Goal: Task Accomplishment & Management: Manage account settings

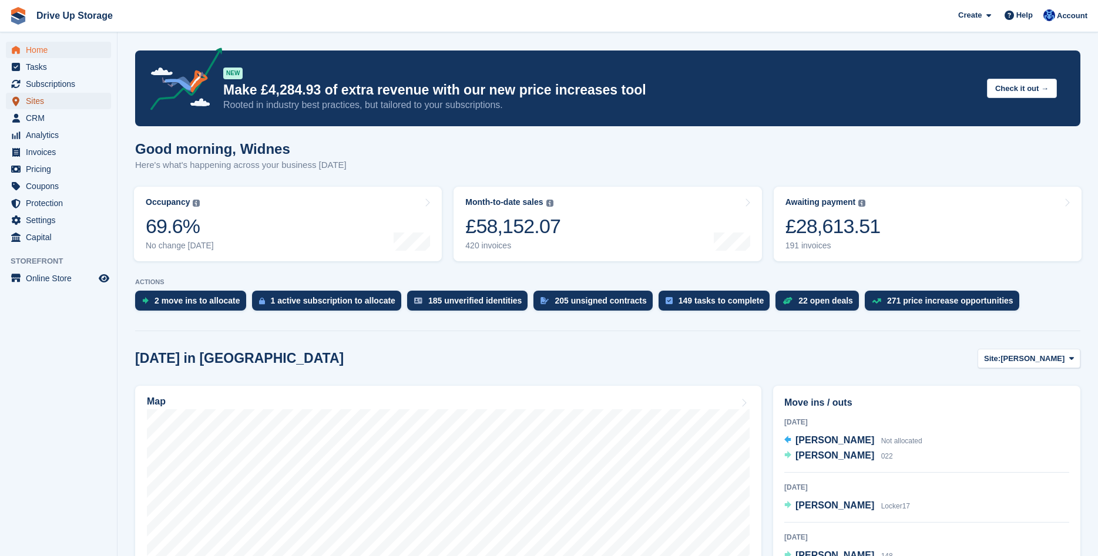
click at [63, 102] on span "Sites" at bounding box center [61, 101] width 70 height 16
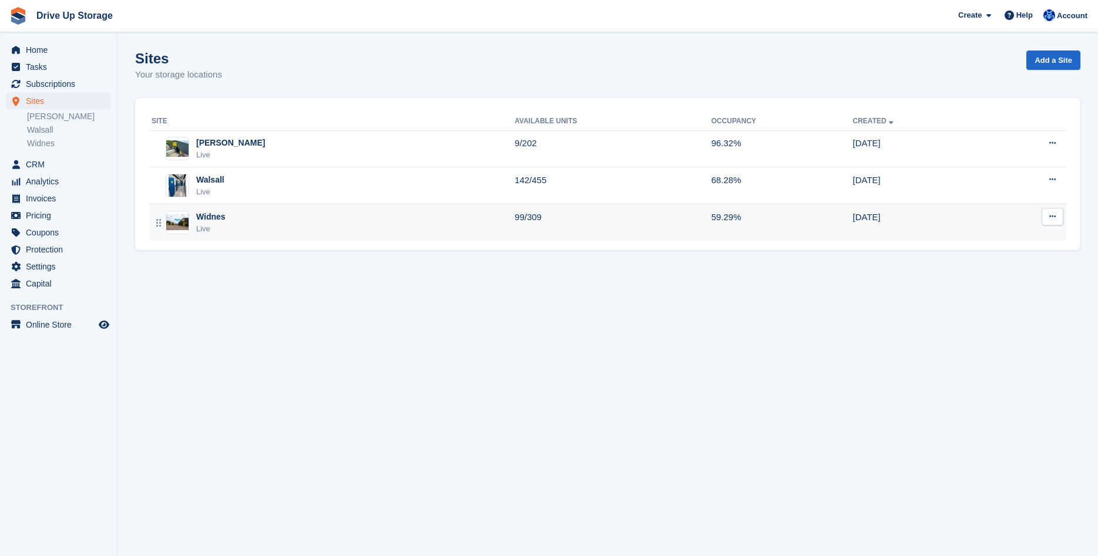
click at [345, 228] on div "Widnes Live" at bounding box center [333, 223] width 363 height 24
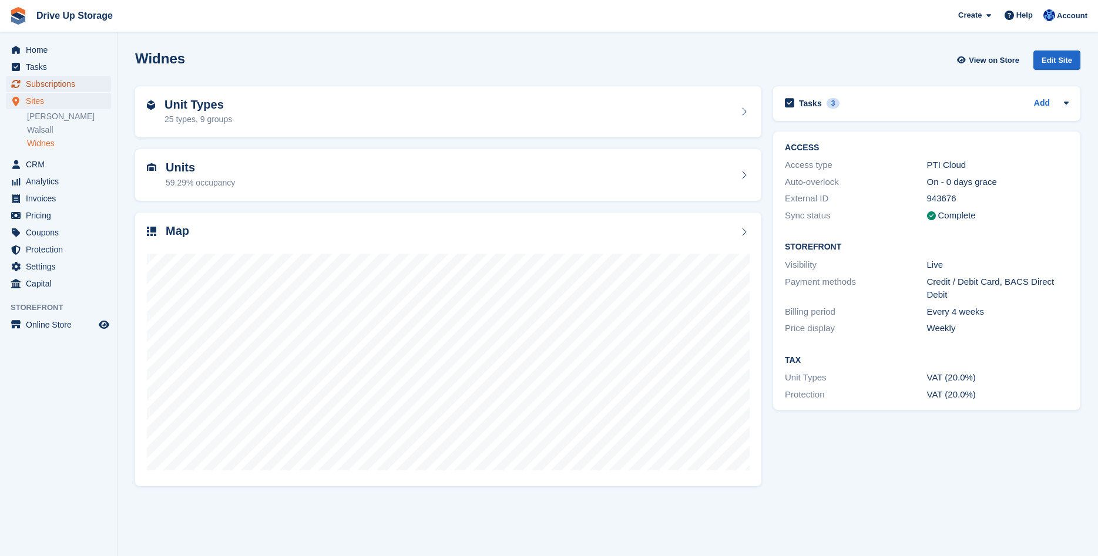
click at [63, 85] on span "Subscriptions" at bounding box center [61, 84] width 70 height 16
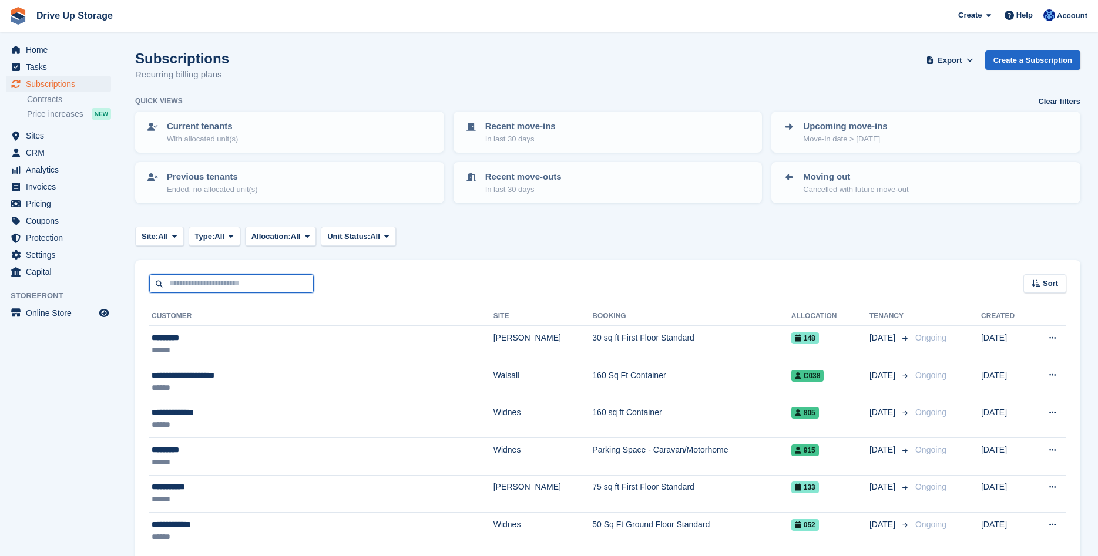
click at [240, 287] on input "text" at bounding box center [231, 283] width 164 height 19
type input "**********"
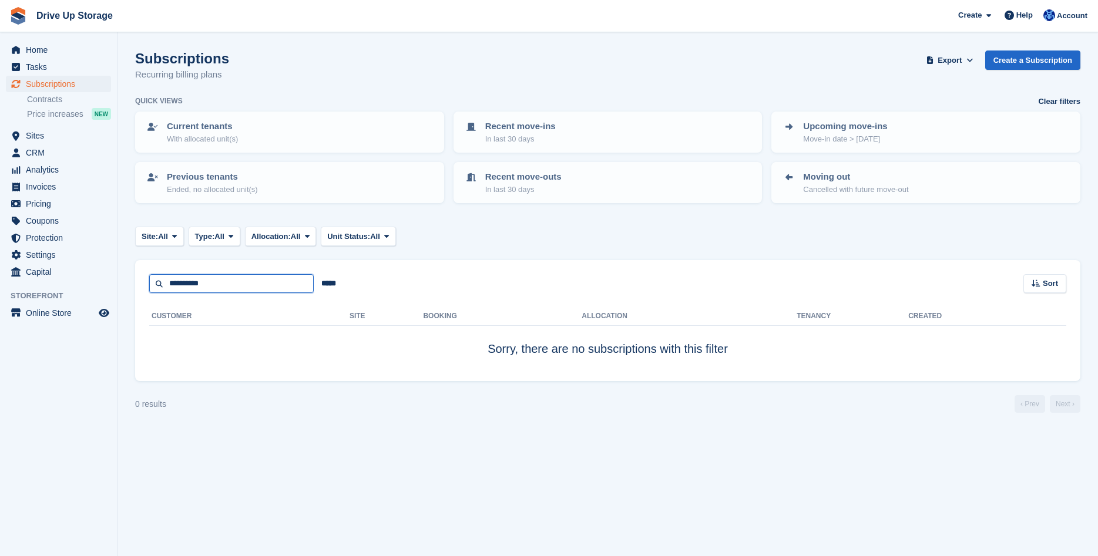
click at [186, 288] on input "**********" at bounding box center [231, 283] width 164 height 19
type input "**********"
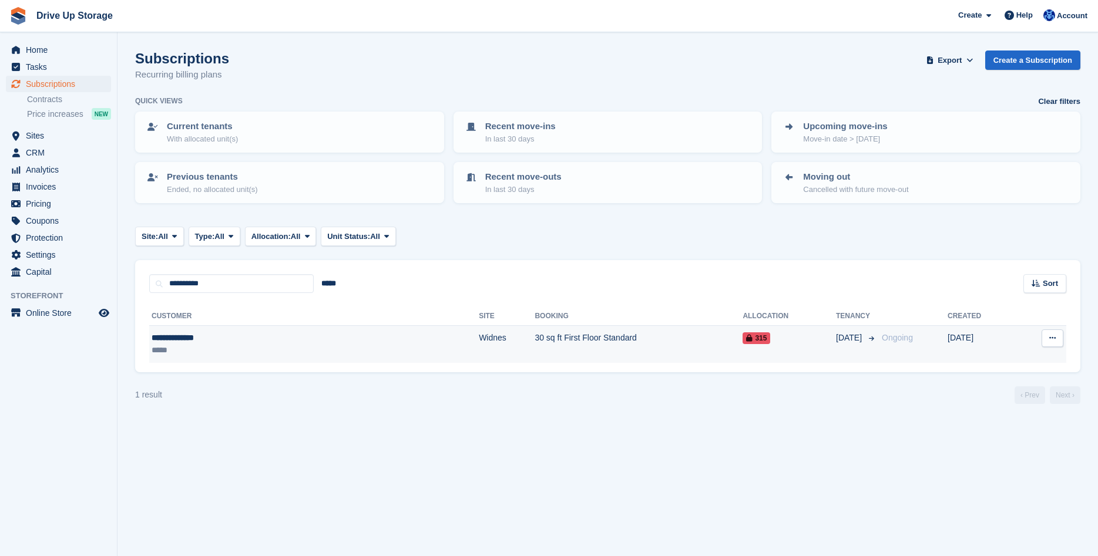
click at [534, 345] on td "30 sq ft First Floor Standard" at bounding box center [638, 344] width 208 height 37
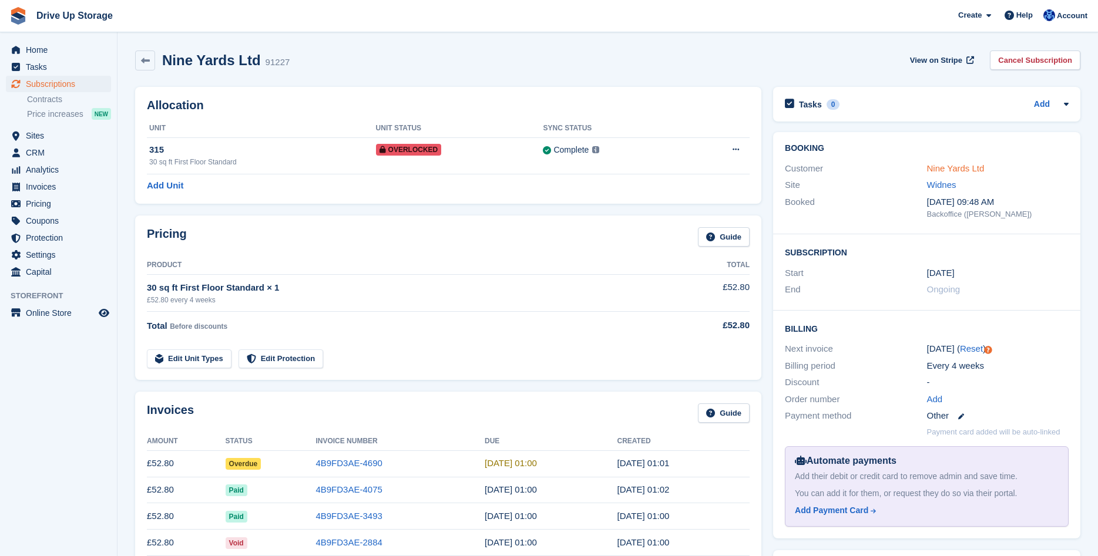
click at [963, 167] on link "Nine Yards Ltd" at bounding box center [956, 168] width 58 height 10
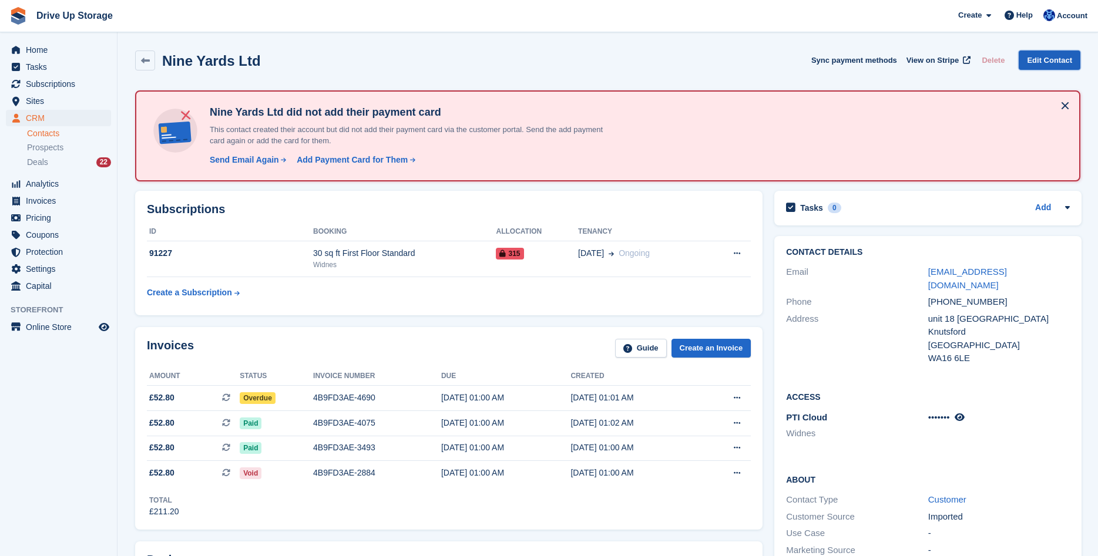
click at [1038, 60] on link "Edit Contact" at bounding box center [1049, 60] width 62 height 19
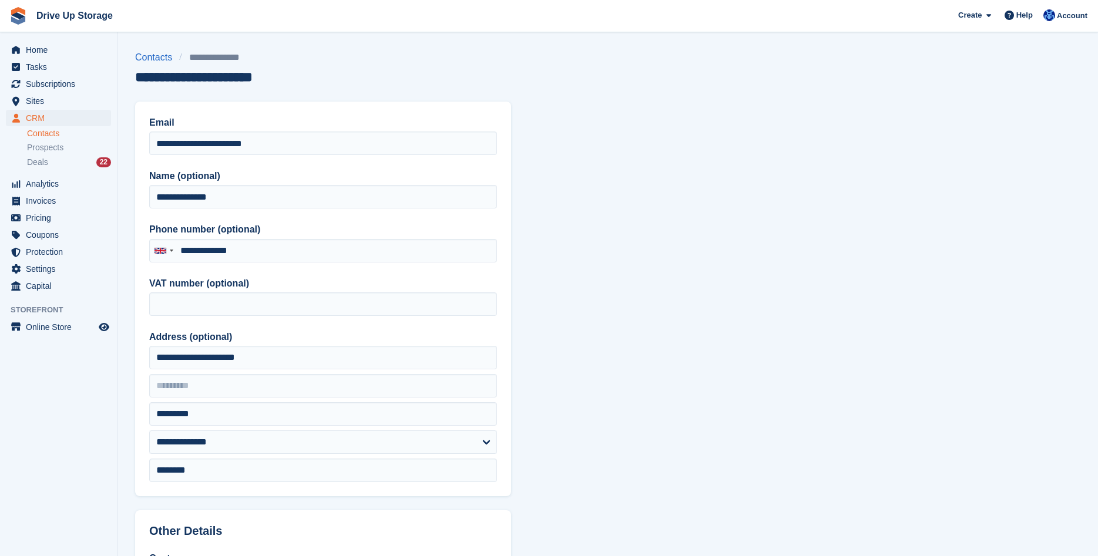
type input "**********"
drag, startPoint x: 298, startPoint y: 149, endPoint x: 12, endPoint y: 133, distance: 286.5
click at [12, 133] on div "Home Tasks Subscriptions Subscriptions Subscriptions Contracts Price increases …" at bounding box center [549, 500] width 1098 height 1001
drag, startPoint x: 284, startPoint y: 145, endPoint x: 126, endPoint y: 143, distance: 158.0
click at [149, 143] on input "**********" at bounding box center [323, 143] width 348 height 23
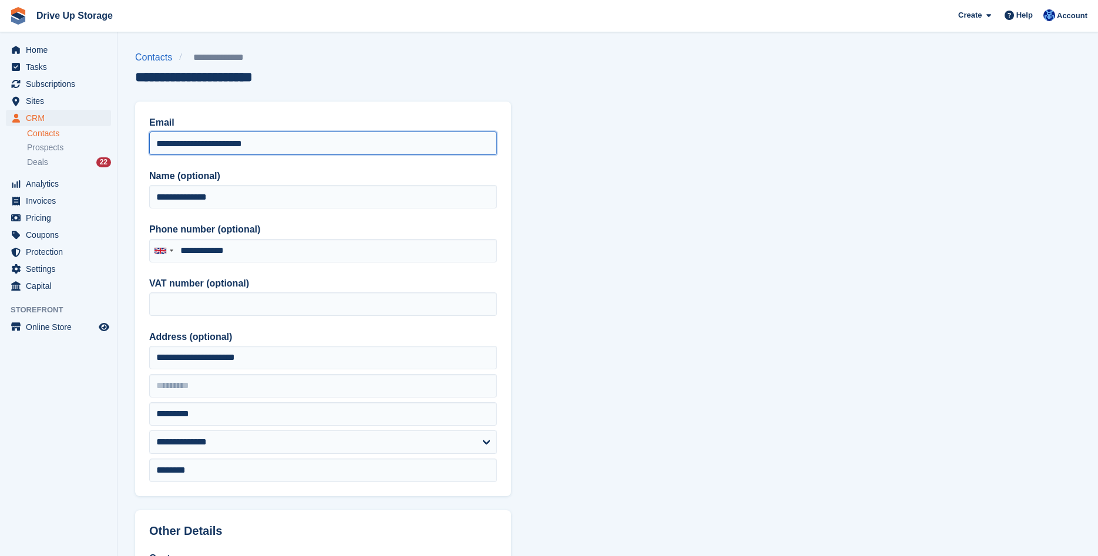
paste input "*****"
type input "**********"
click at [645, 264] on section "**********" at bounding box center [607, 500] width 980 height 1001
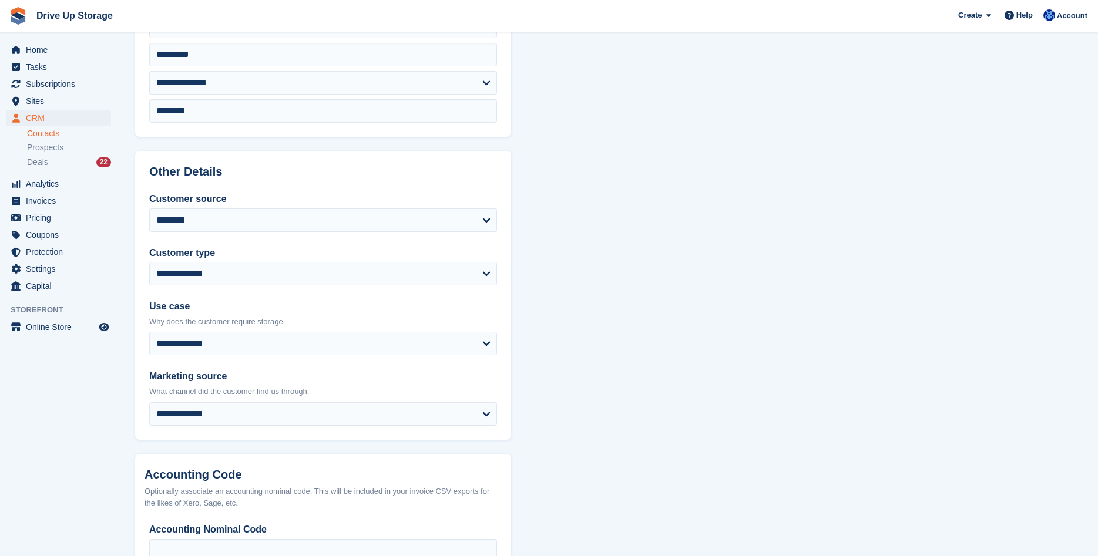
scroll to position [445, 0]
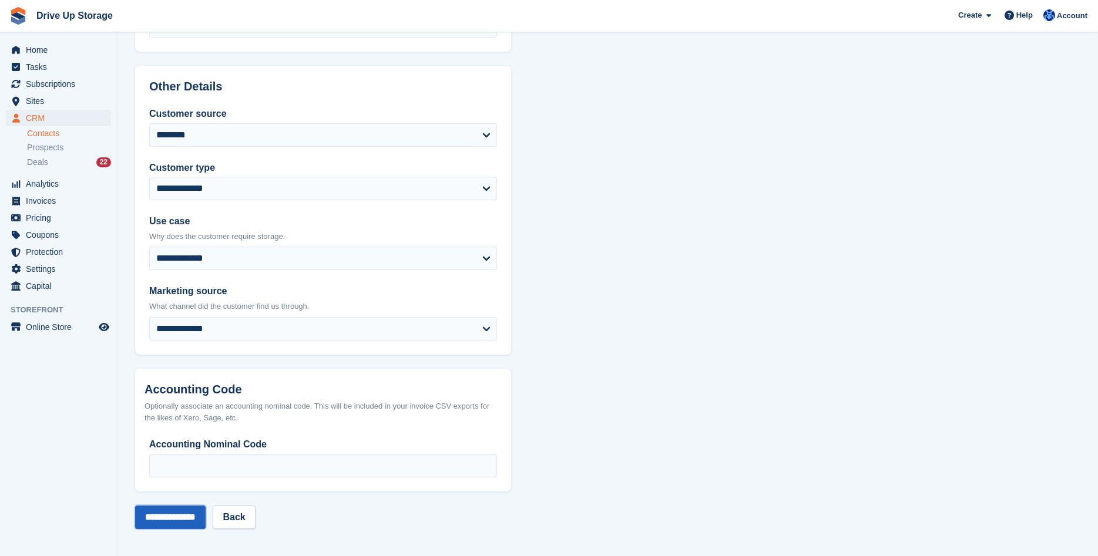
click at [173, 516] on input "**********" at bounding box center [170, 517] width 70 height 23
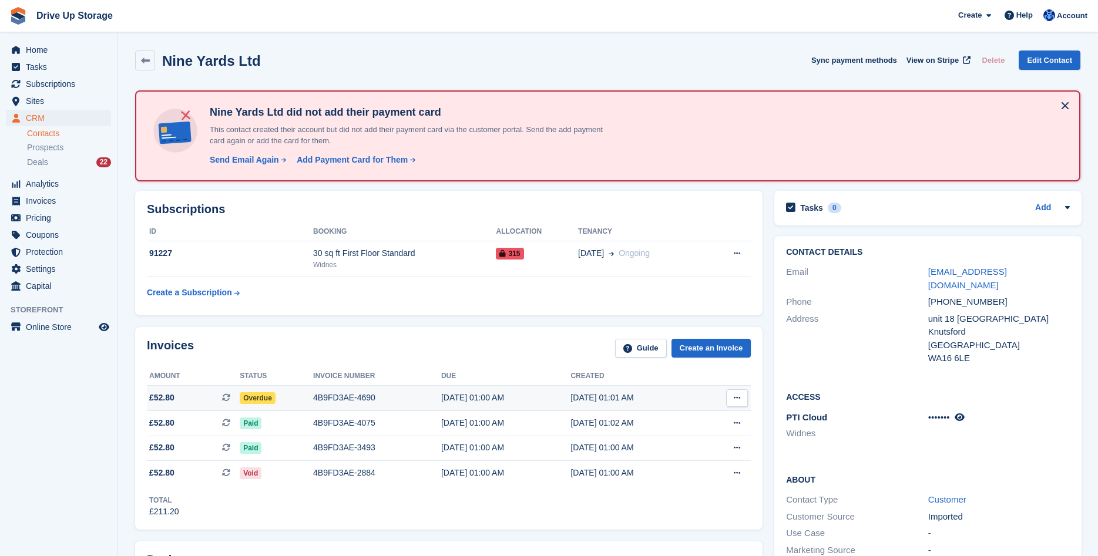
click at [737, 401] on icon at bounding box center [737, 398] width 6 height 8
click at [676, 423] on p "Download PDF" at bounding box center [691, 420] width 102 height 15
click at [137, 58] on link at bounding box center [145, 61] width 20 height 20
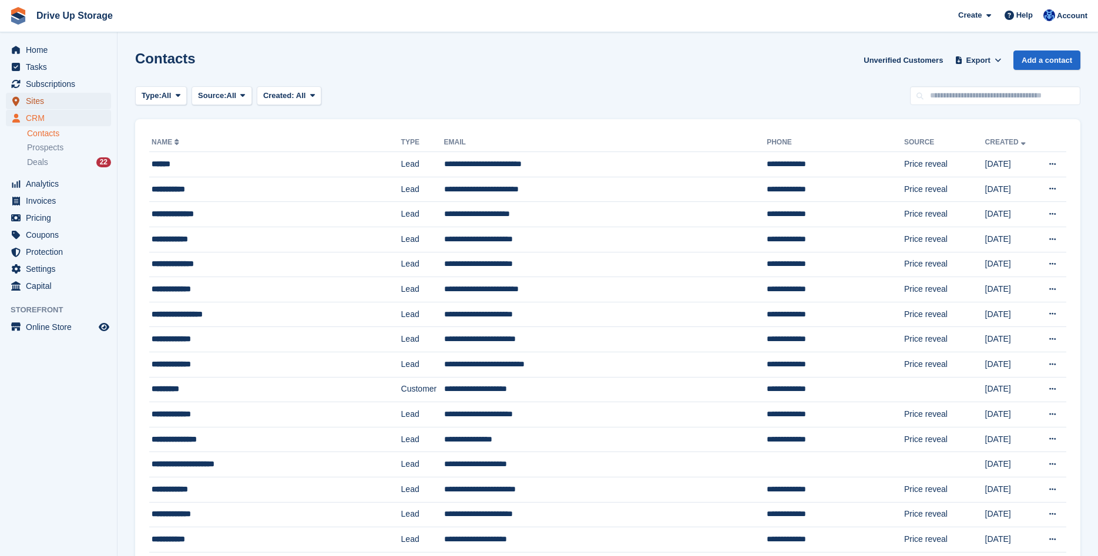
click at [24, 101] on link "Sites" at bounding box center [58, 101] width 105 height 16
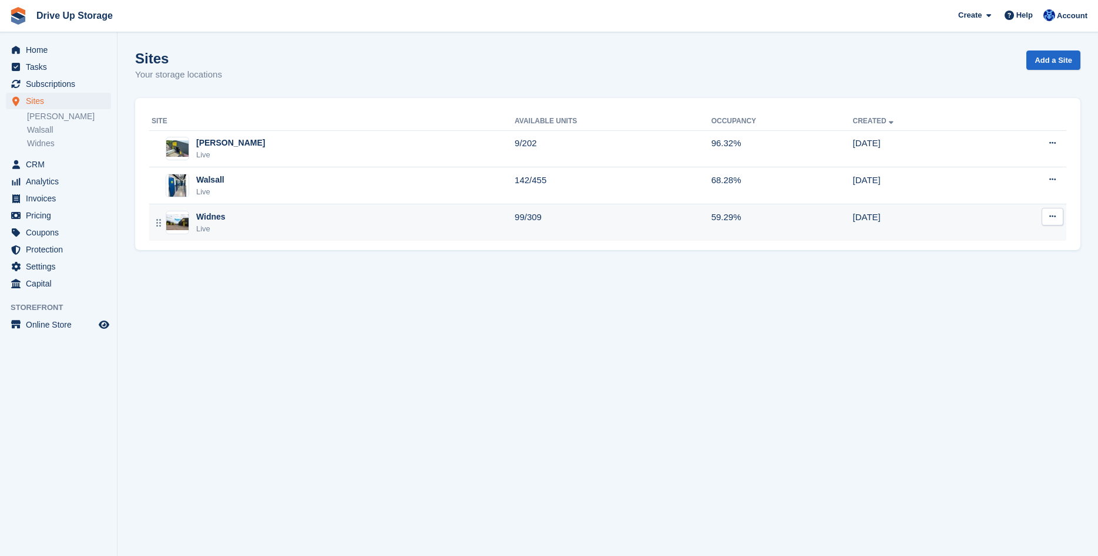
click at [265, 231] on div "Widnes Live" at bounding box center [333, 223] width 363 height 24
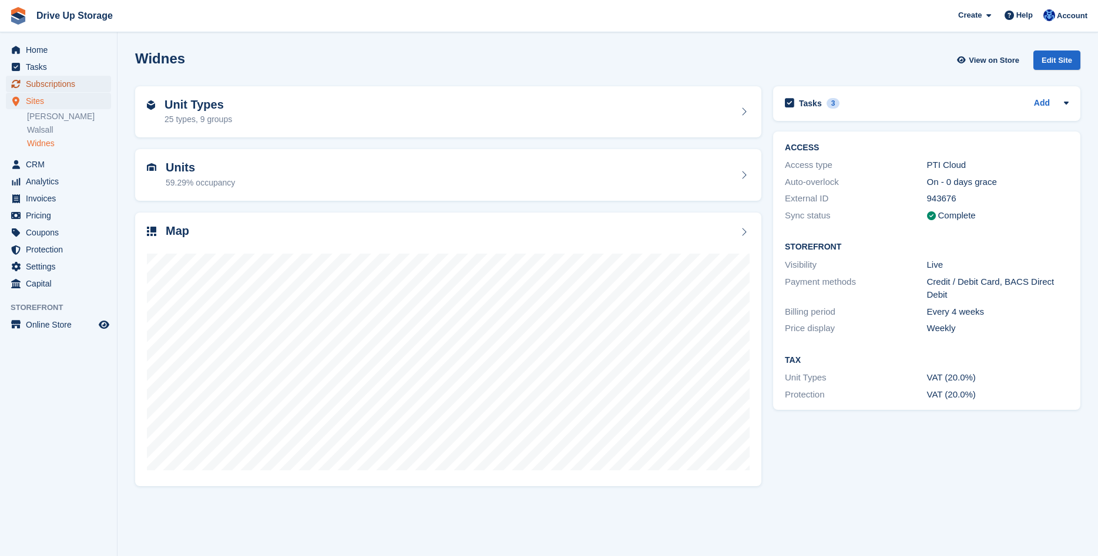
click at [41, 86] on span "Subscriptions" at bounding box center [61, 84] width 70 height 16
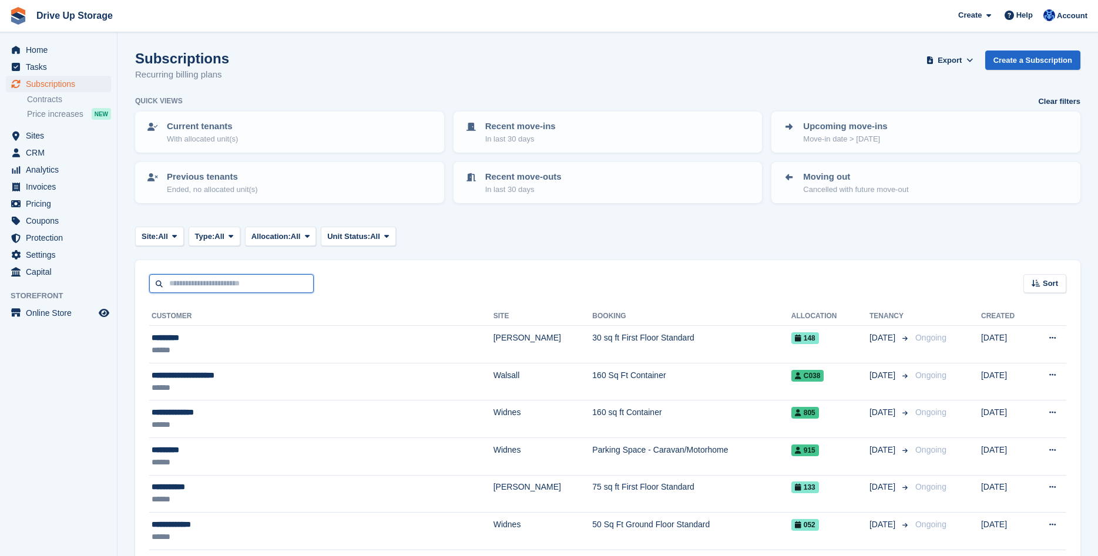
click at [233, 286] on input "text" at bounding box center [231, 283] width 164 height 19
type input "*********"
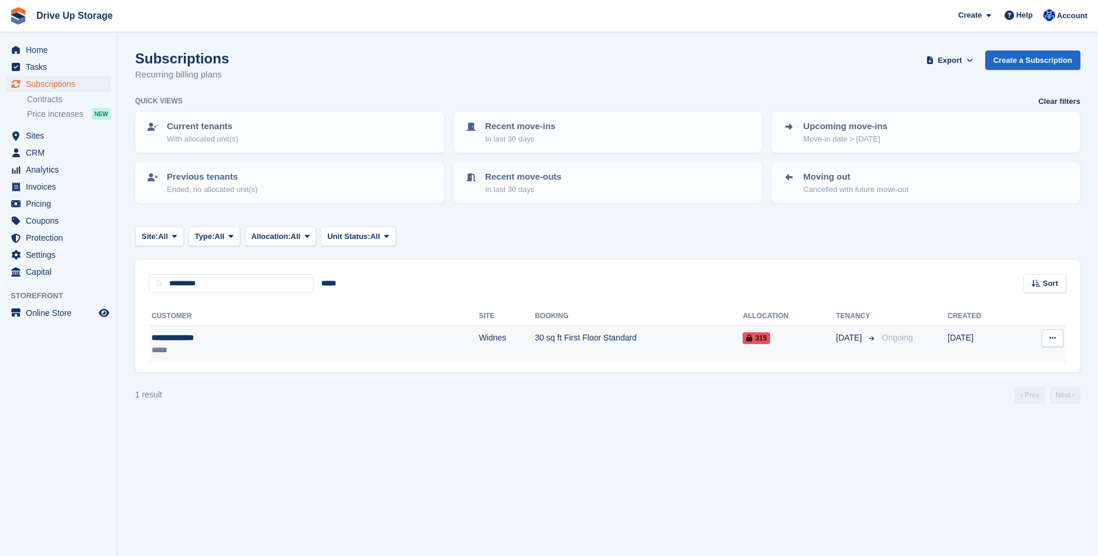
click at [534, 349] on td "30 sq ft First Floor Standard" at bounding box center [638, 344] width 208 height 37
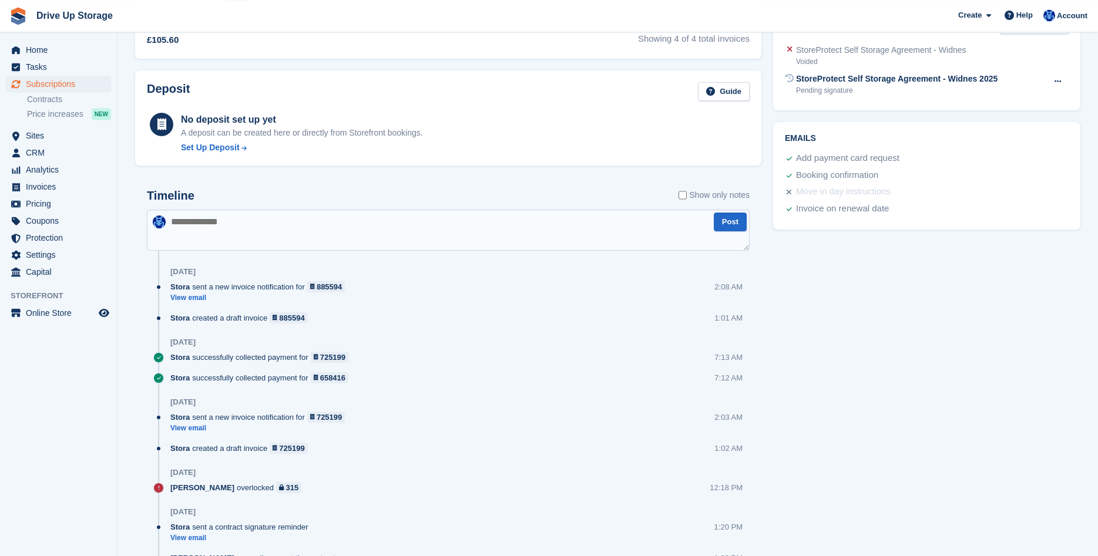
scroll to position [599, 0]
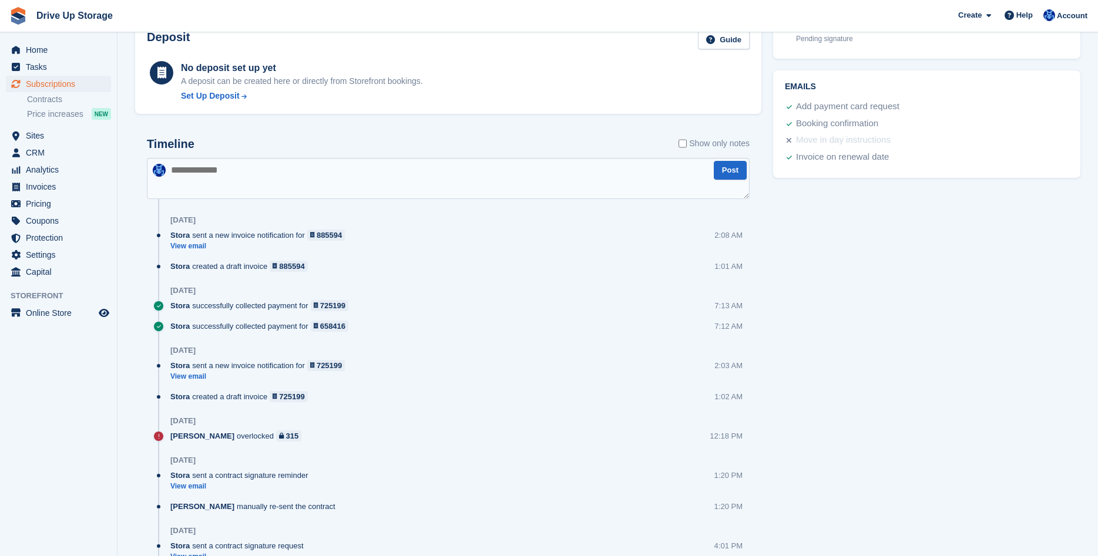
click at [442, 179] on textarea at bounding box center [448, 178] width 603 height 41
click at [238, 177] on textarea at bounding box center [448, 178] width 603 height 41
paste textarea "**********"
type textarea "**********"
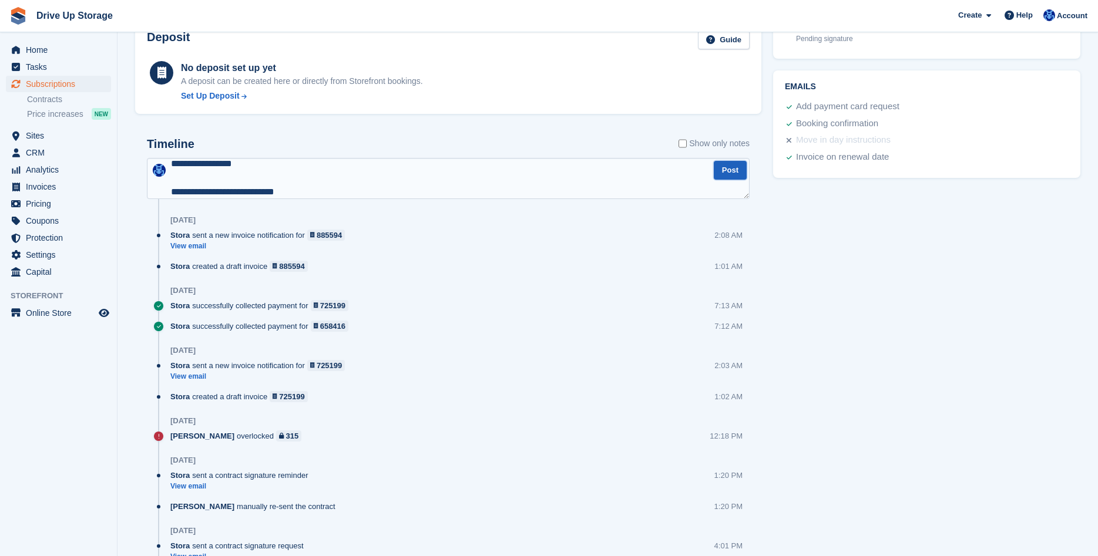
click at [727, 177] on button "Post" at bounding box center [730, 170] width 33 height 19
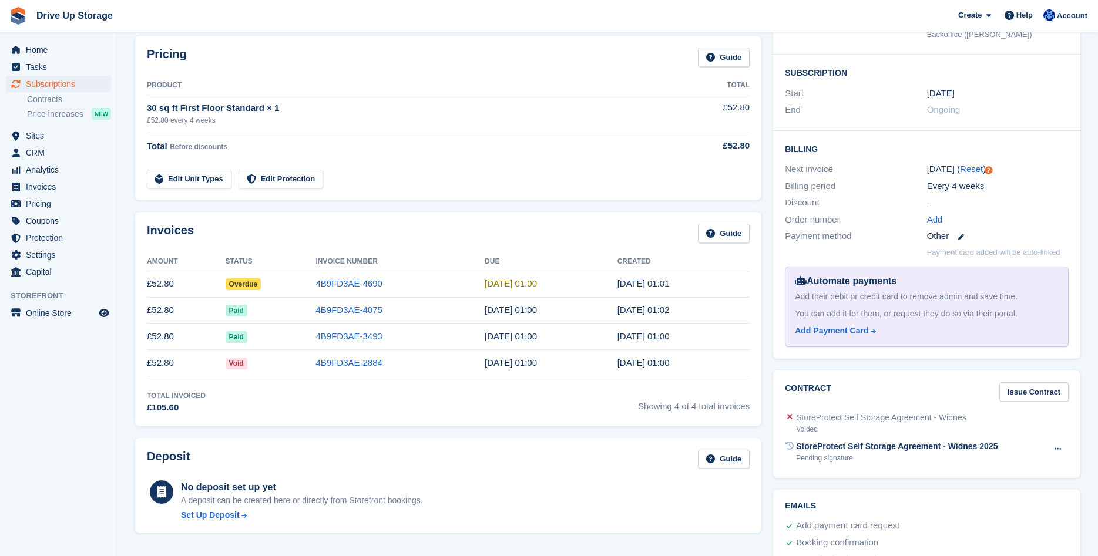
scroll to position [0, 0]
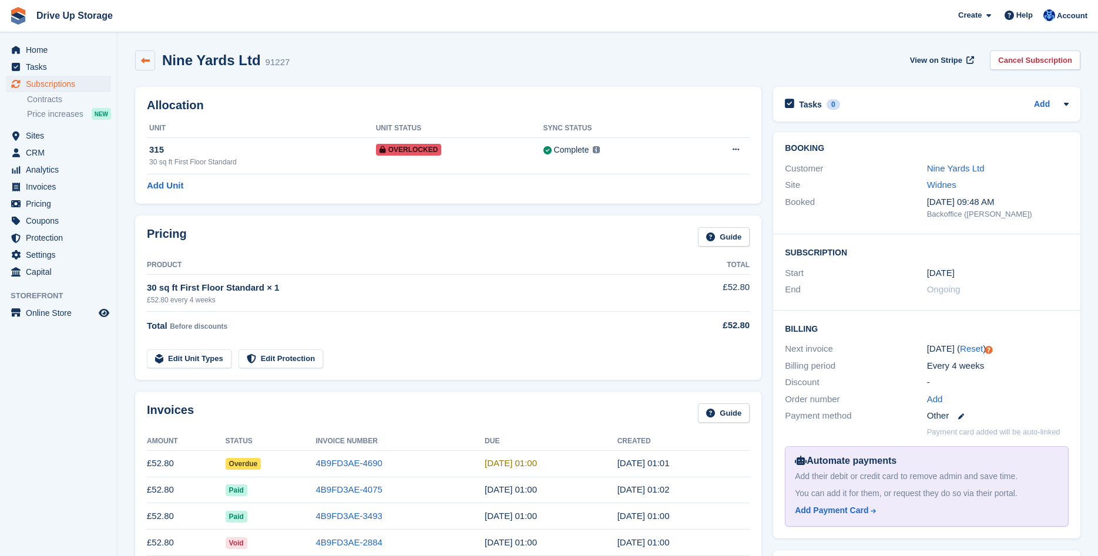
click at [146, 63] on icon at bounding box center [145, 60] width 9 height 9
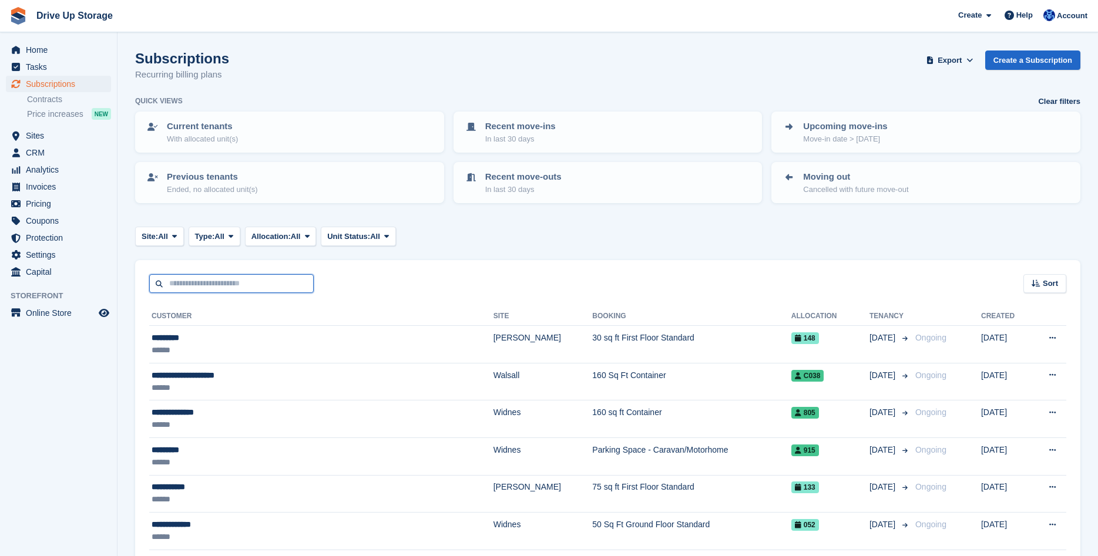
click at [216, 285] on input "text" at bounding box center [231, 283] width 164 height 19
type input "*********"
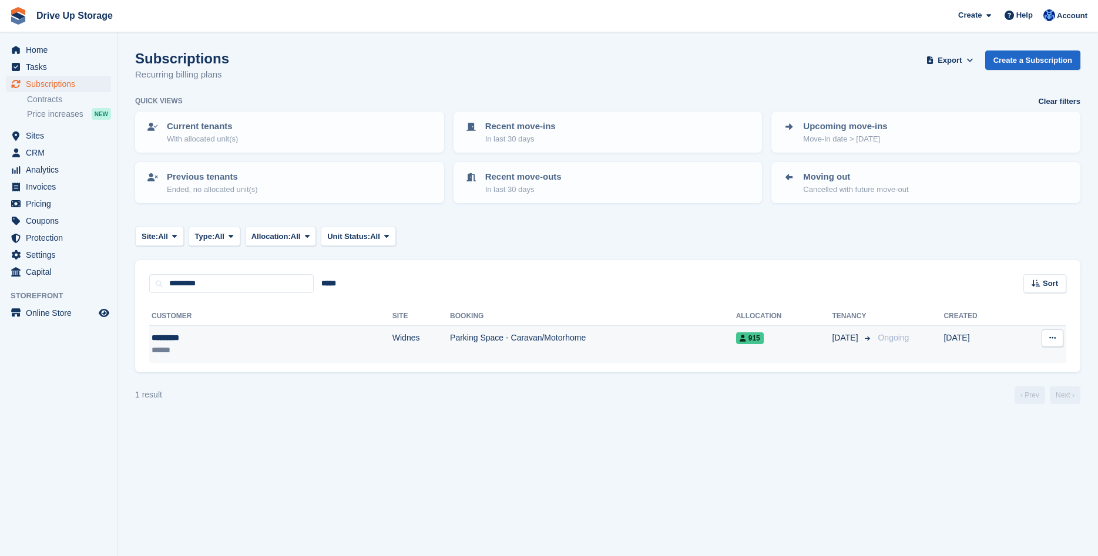
click at [677, 350] on td "Parking Space - Caravan/Motorhome" at bounding box center [593, 344] width 286 height 37
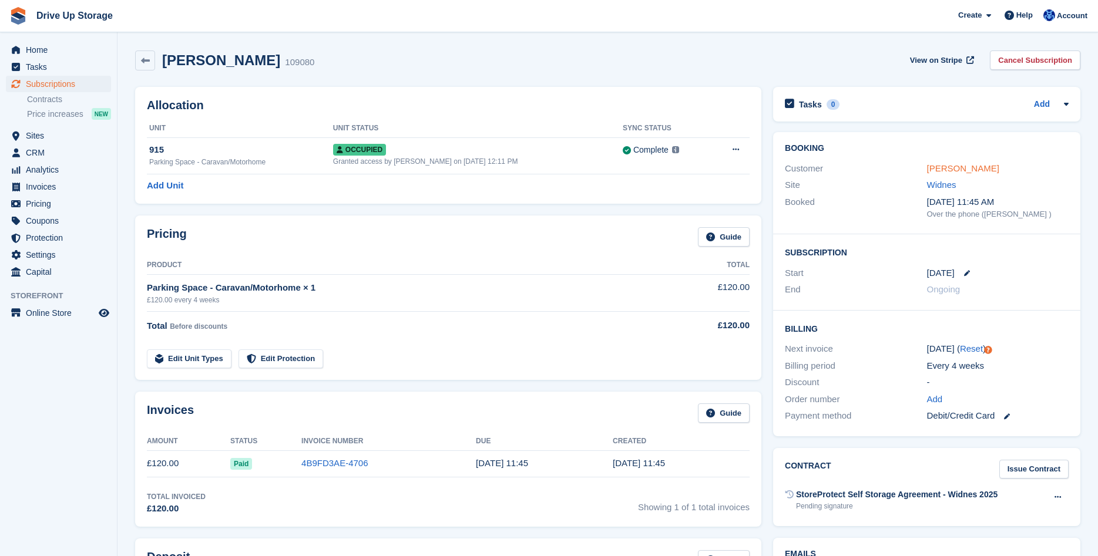
click at [947, 170] on link "Emma Barr" at bounding box center [963, 168] width 72 height 10
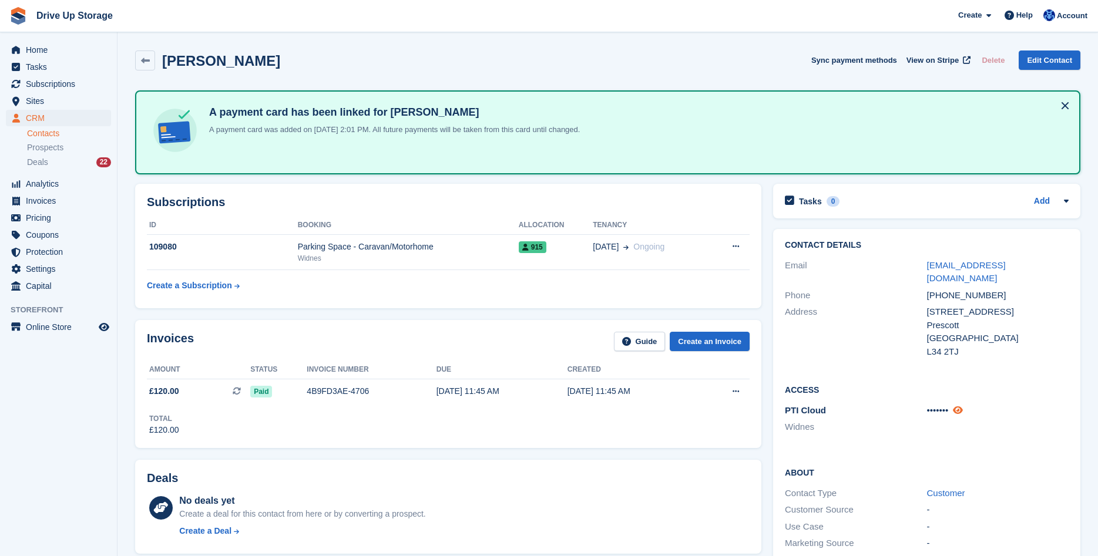
click at [961, 406] on icon at bounding box center [958, 410] width 10 height 9
click at [143, 65] on link at bounding box center [145, 61] width 20 height 20
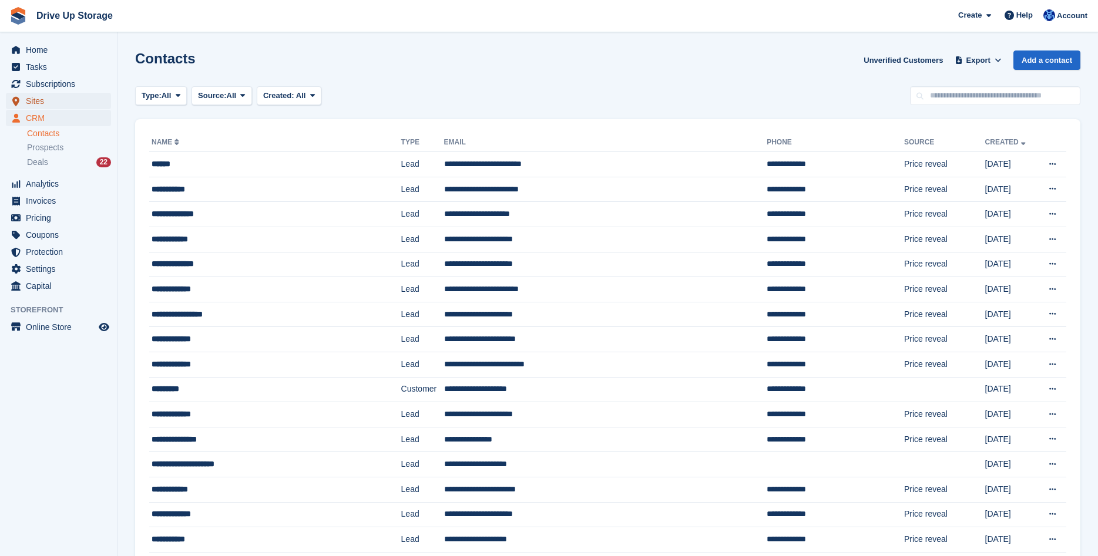
click at [38, 106] on span "Sites" at bounding box center [61, 101] width 70 height 16
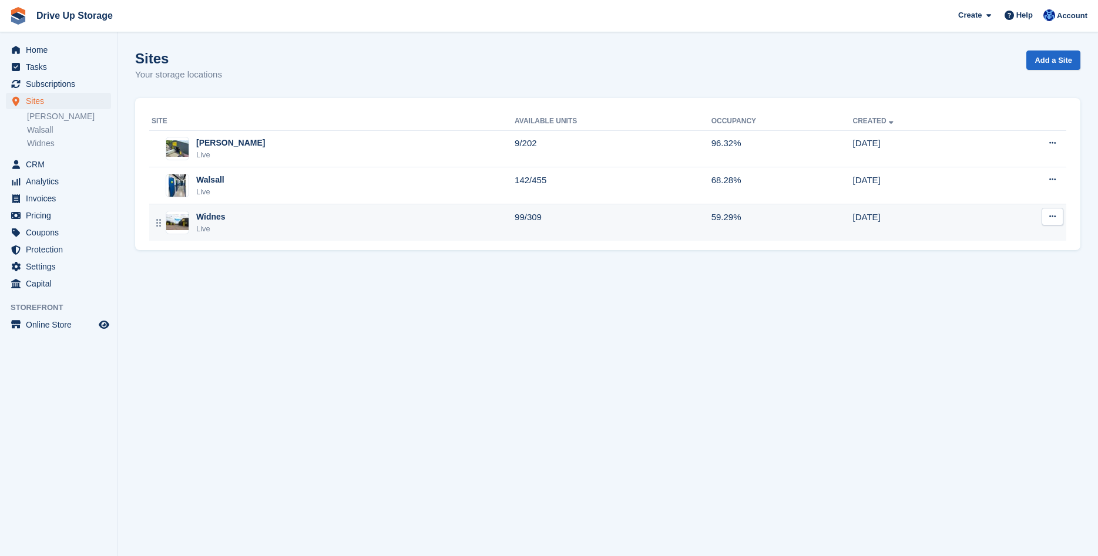
click at [352, 220] on div "Widnes Live" at bounding box center [333, 223] width 363 height 24
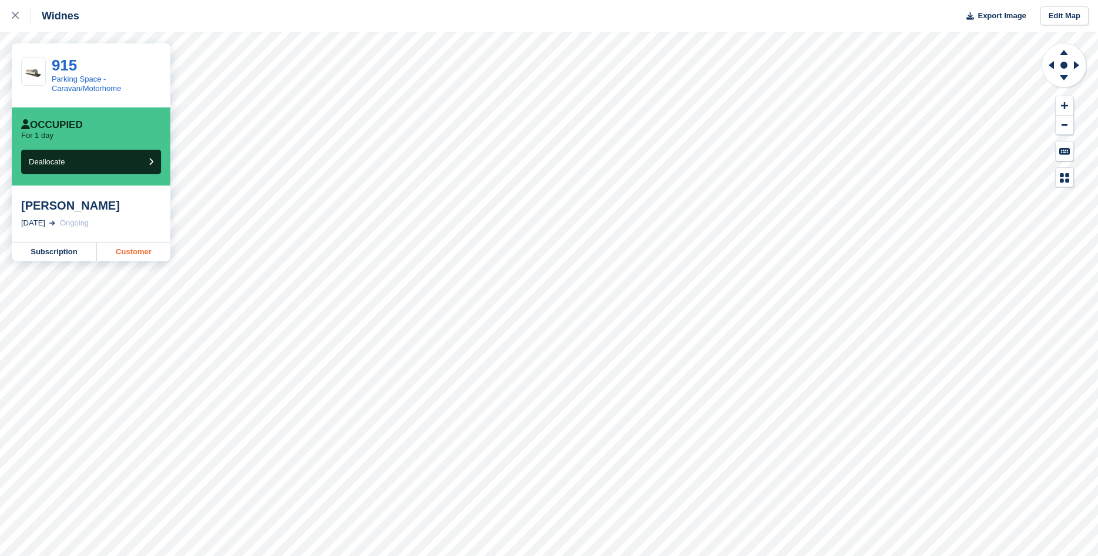
click at [142, 253] on link "Customer" at bounding box center [133, 252] width 73 height 19
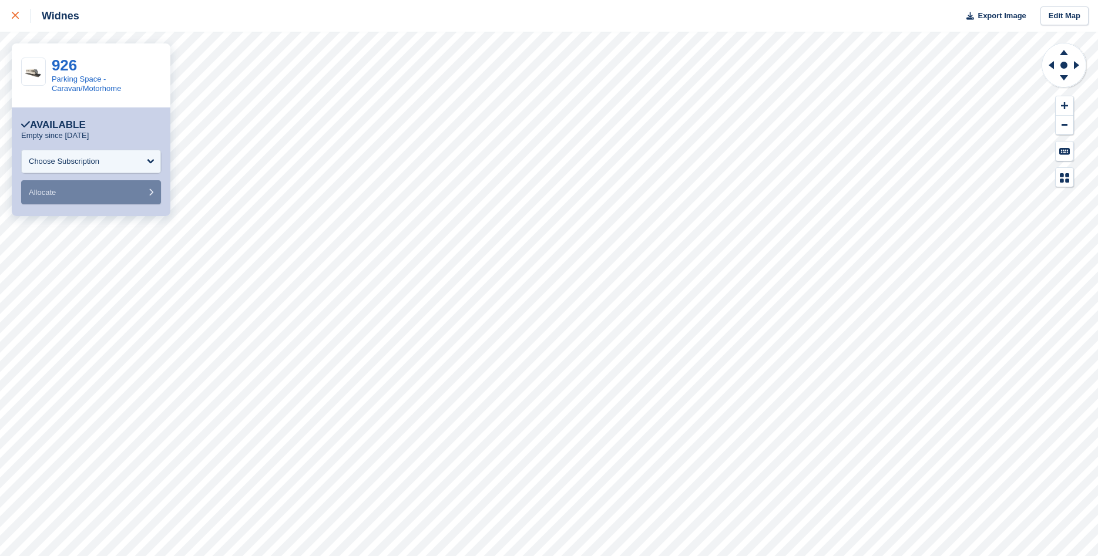
click at [16, 16] on icon at bounding box center [15, 15] width 7 height 7
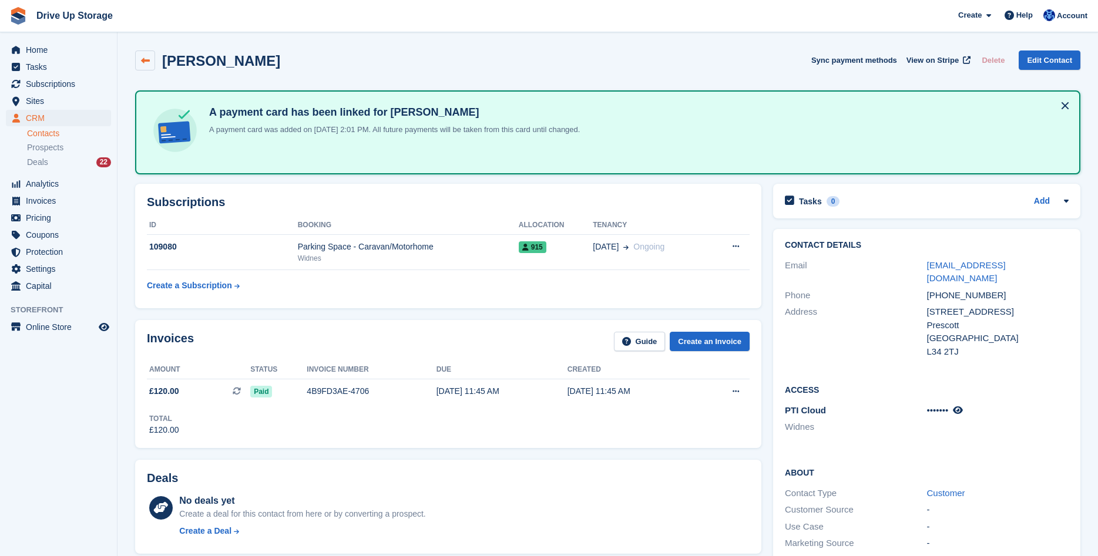
click at [144, 66] on link at bounding box center [145, 61] width 20 height 20
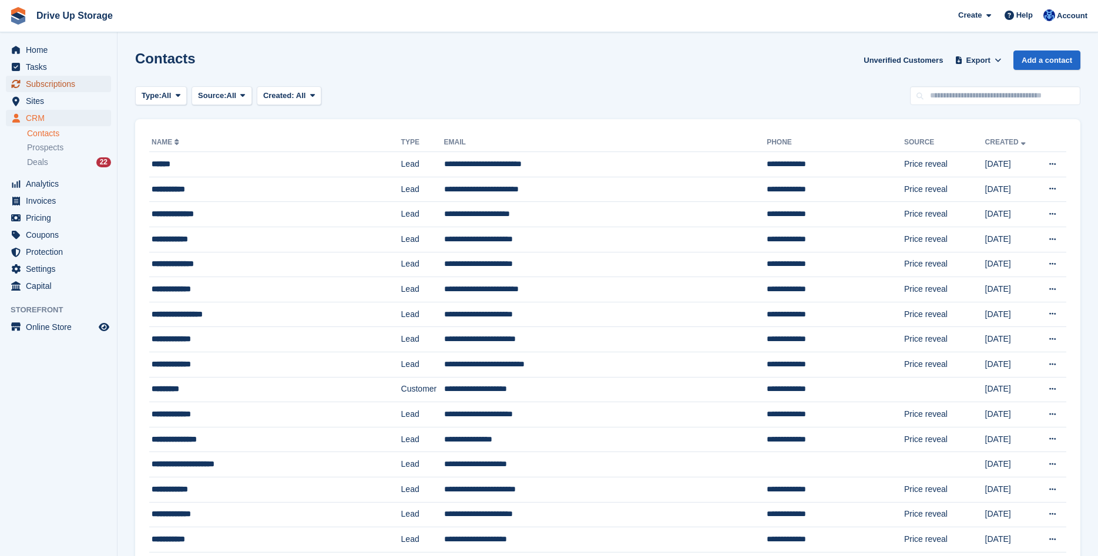
click at [65, 82] on span "Subscriptions" at bounding box center [61, 84] width 70 height 16
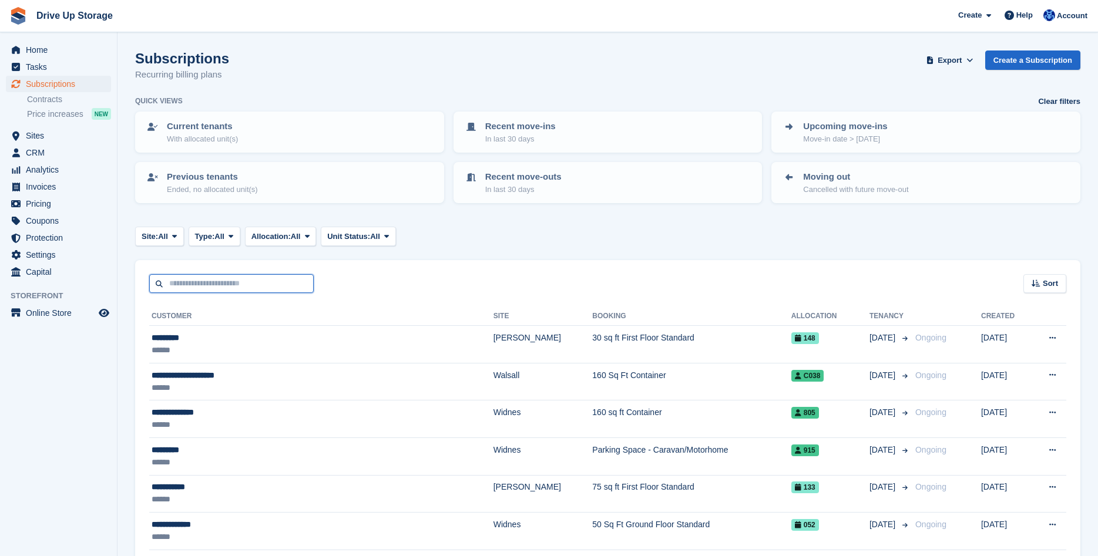
click at [229, 281] on input "text" at bounding box center [231, 283] width 164 height 19
type input "*******"
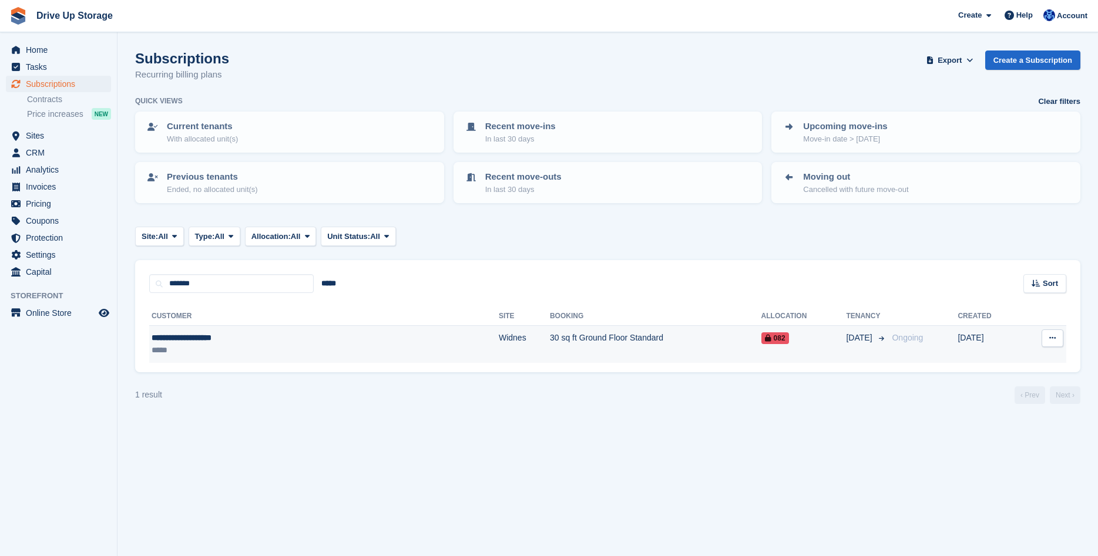
click at [550, 334] on td "30 sq ft Ground Floor Standard" at bounding box center [655, 344] width 211 height 37
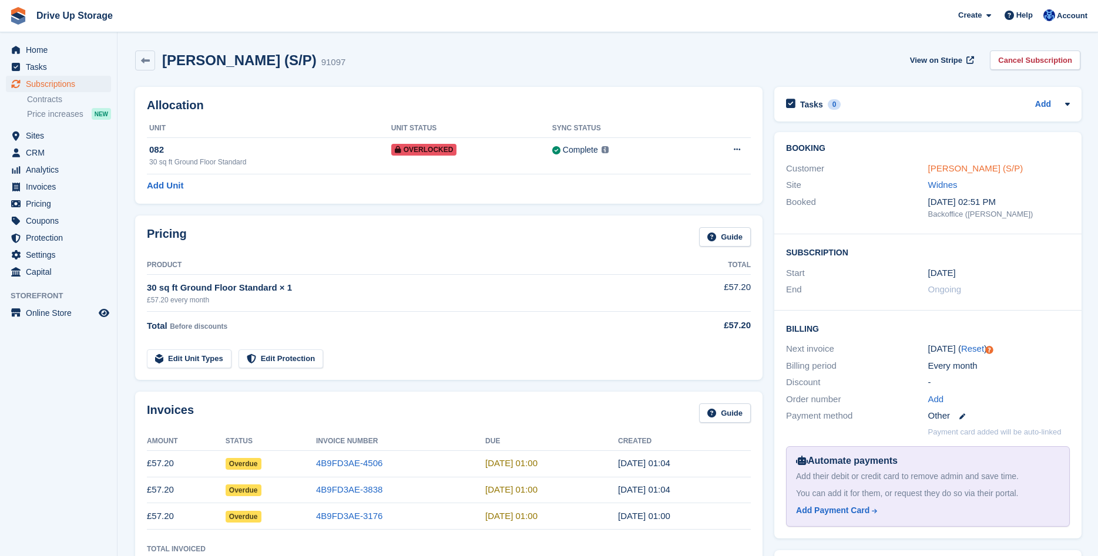
click at [969, 166] on link "[PERSON_NAME] (S/P)" at bounding box center [975, 168] width 95 height 10
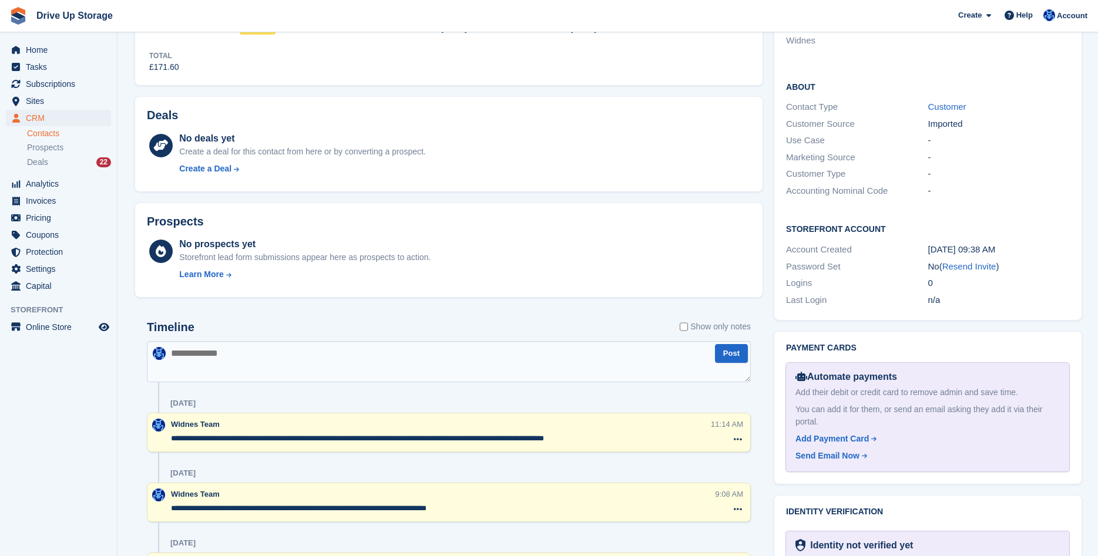
scroll to position [719, 0]
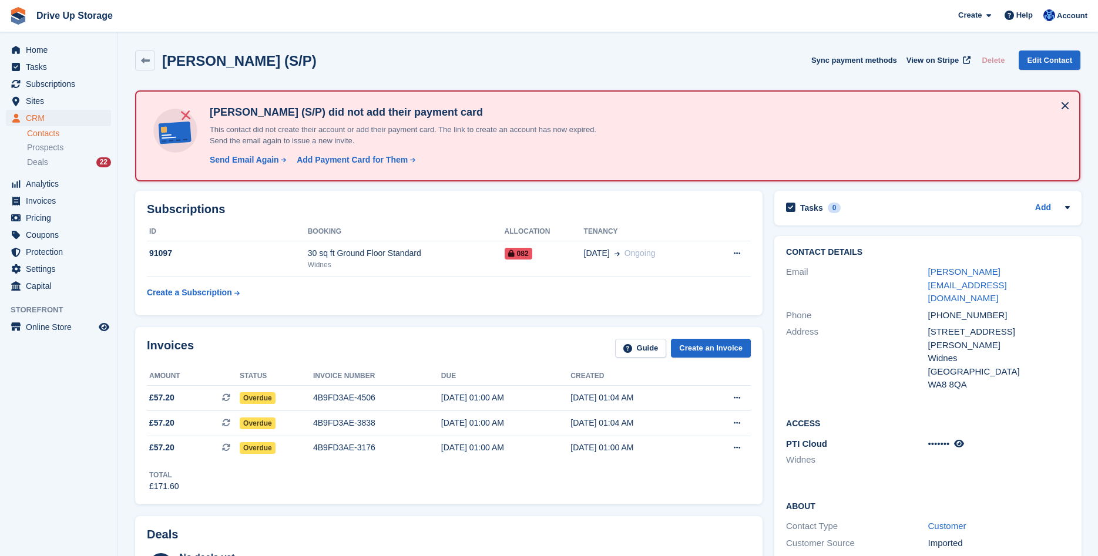
scroll to position [719, 0]
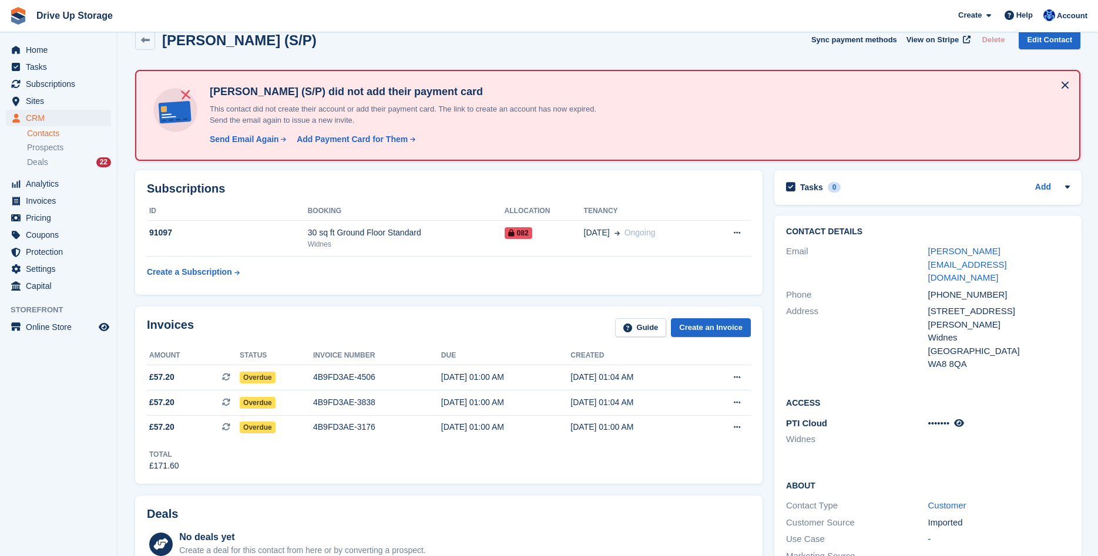
scroll to position [0, 0]
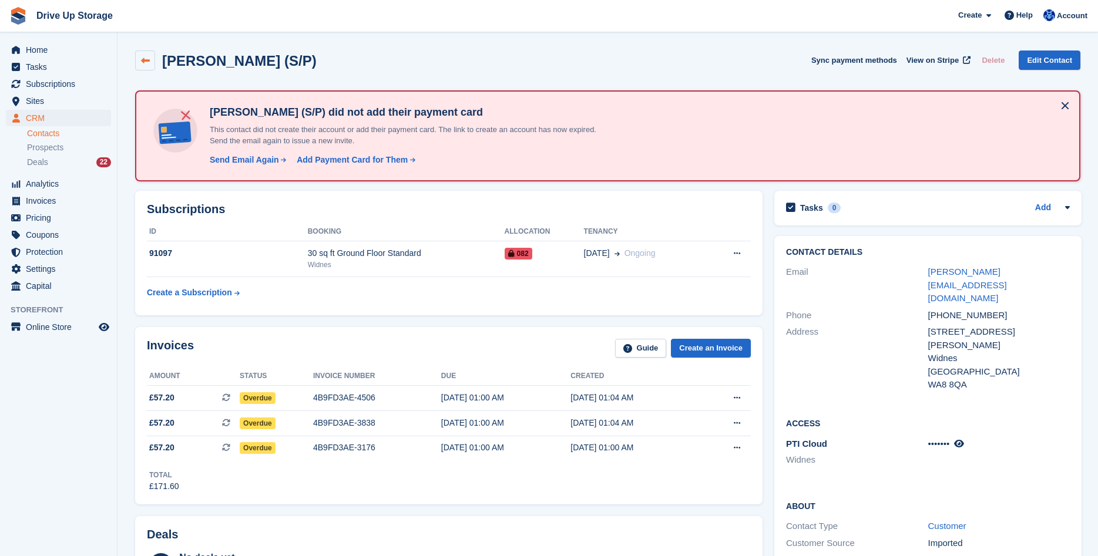
click at [154, 64] on link at bounding box center [145, 61] width 20 height 20
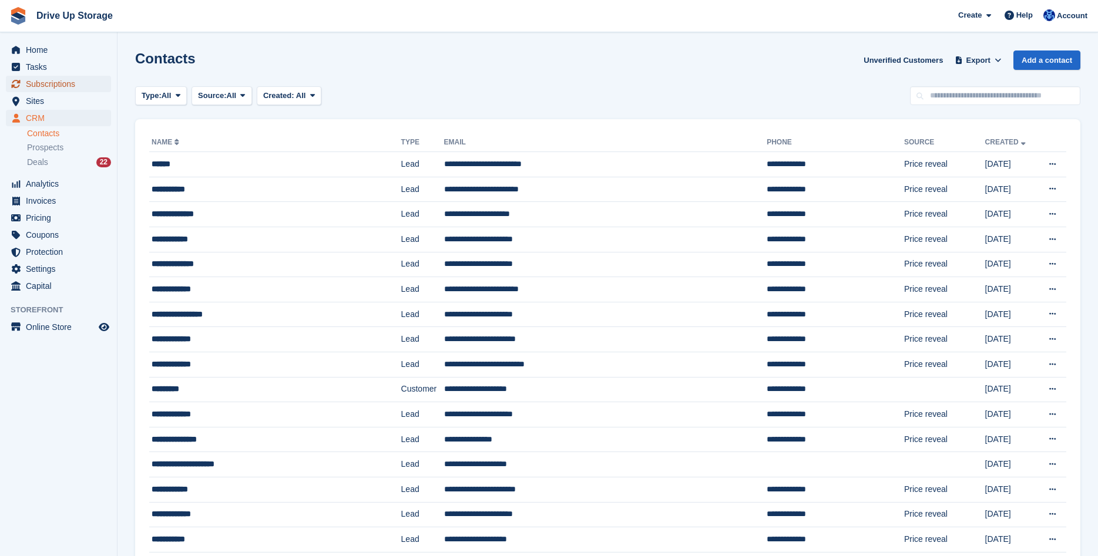
click at [32, 78] on span "Subscriptions" at bounding box center [61, 84] width 70 height 16
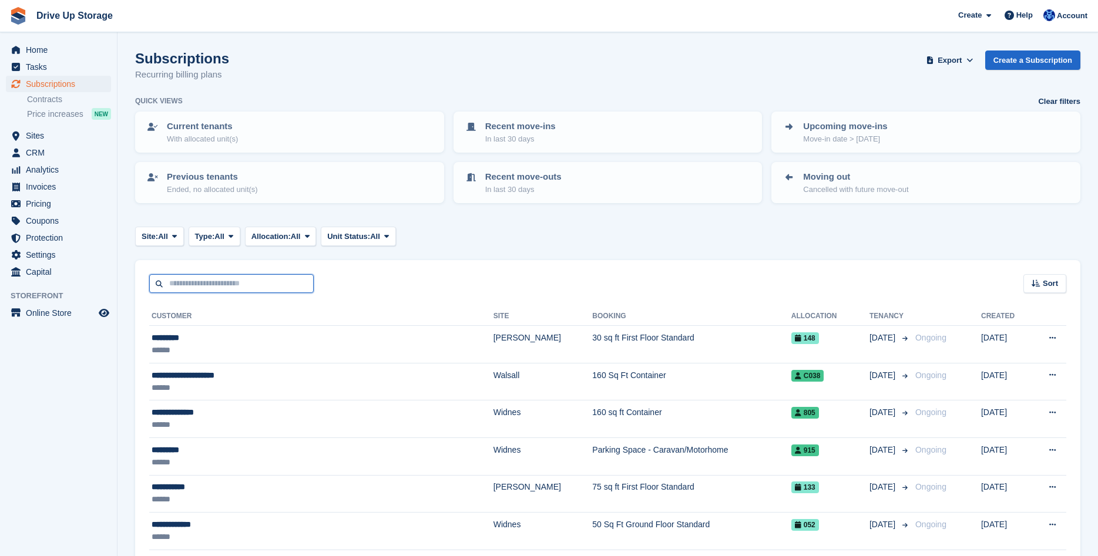
click at [236, 285] on input "text" at bounding box center [231, 283] width 164 height 19
type input "******"
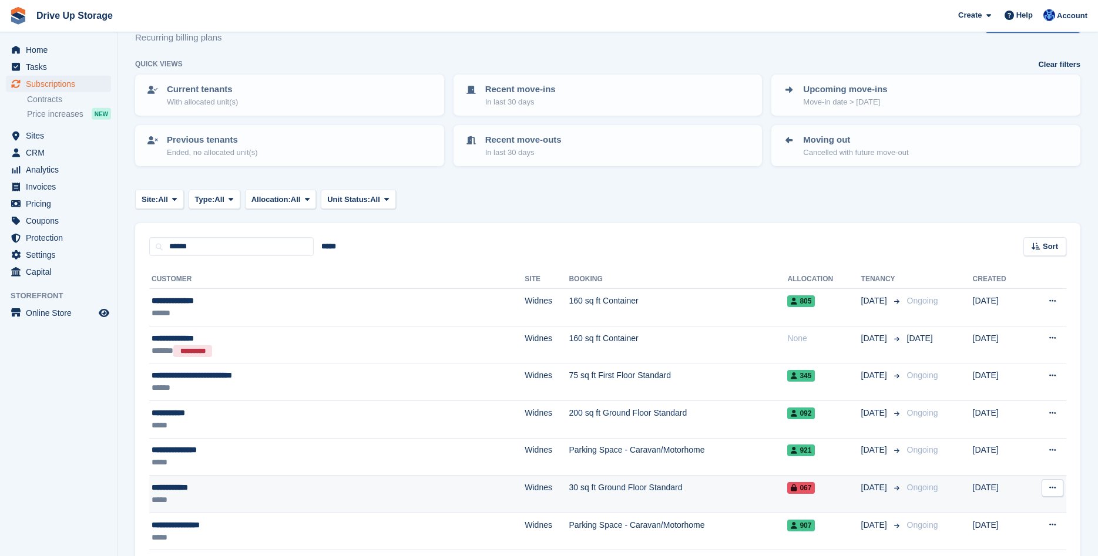
scroll to position [60, 0]
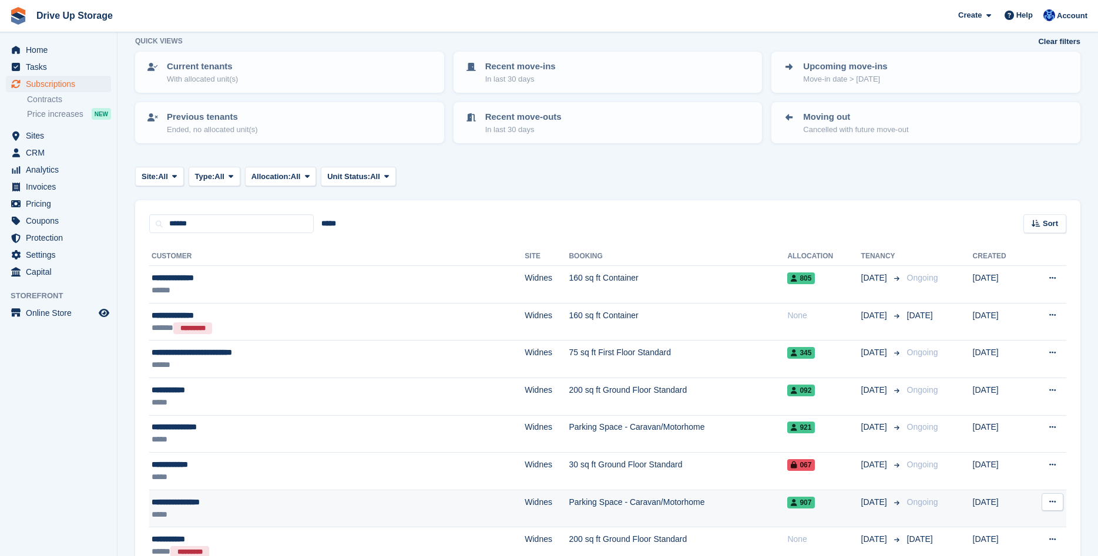
click at [296, 512] on div "*****" at bounding box center [267, 515] width 231 height 12
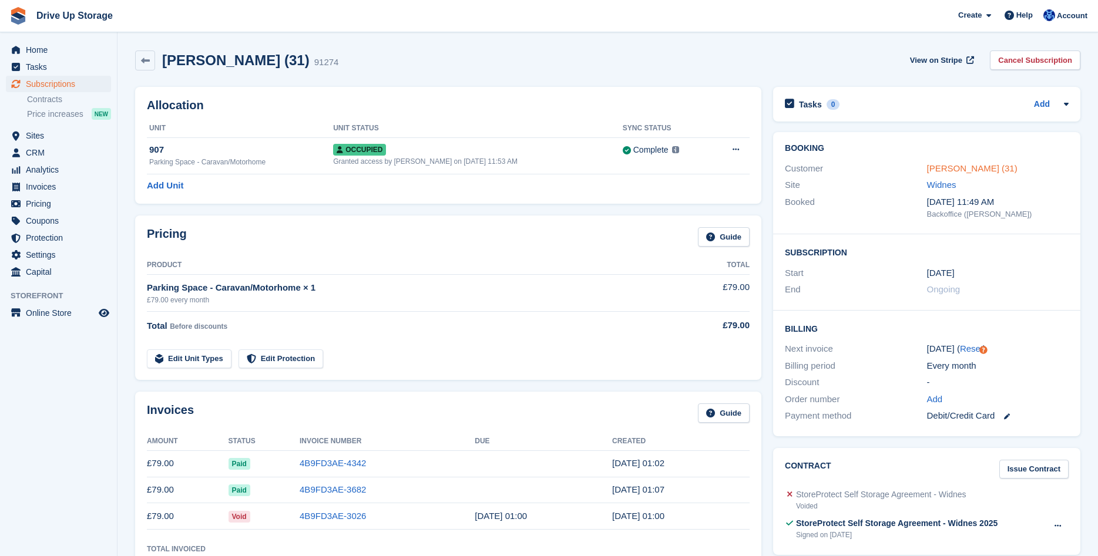
click at [976, 163] on link "[PERSON_NAME] (31)" at bounding box center [972, 168] width 90 height 10
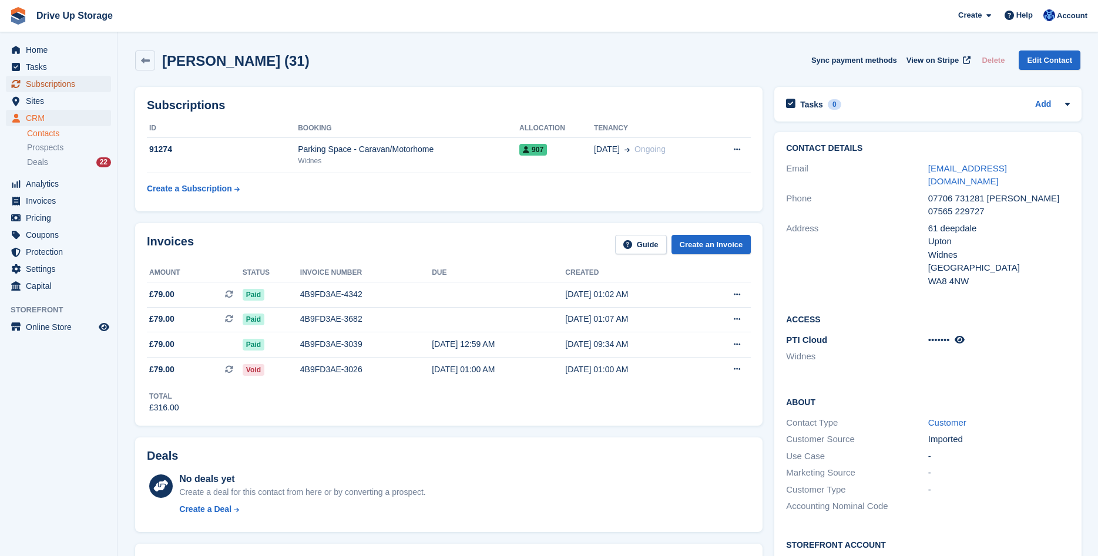
click at [28, 88] on span "Subscriptions" at bounding box center [61, 84] width 70 height 16
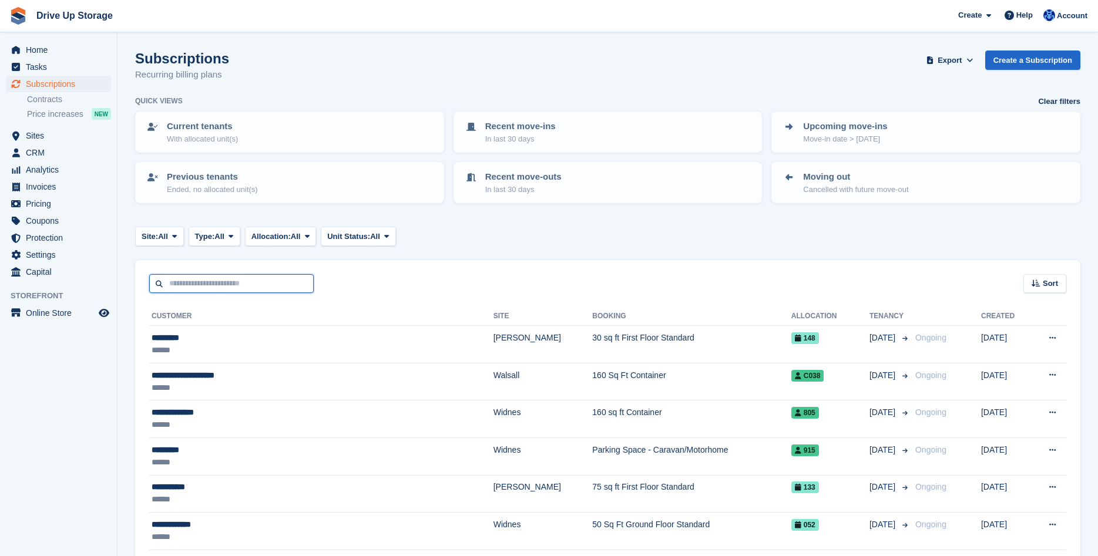
click at [213, 289] on input "text" at bounding box center [231, 283] width 164 height 19
type input "********"
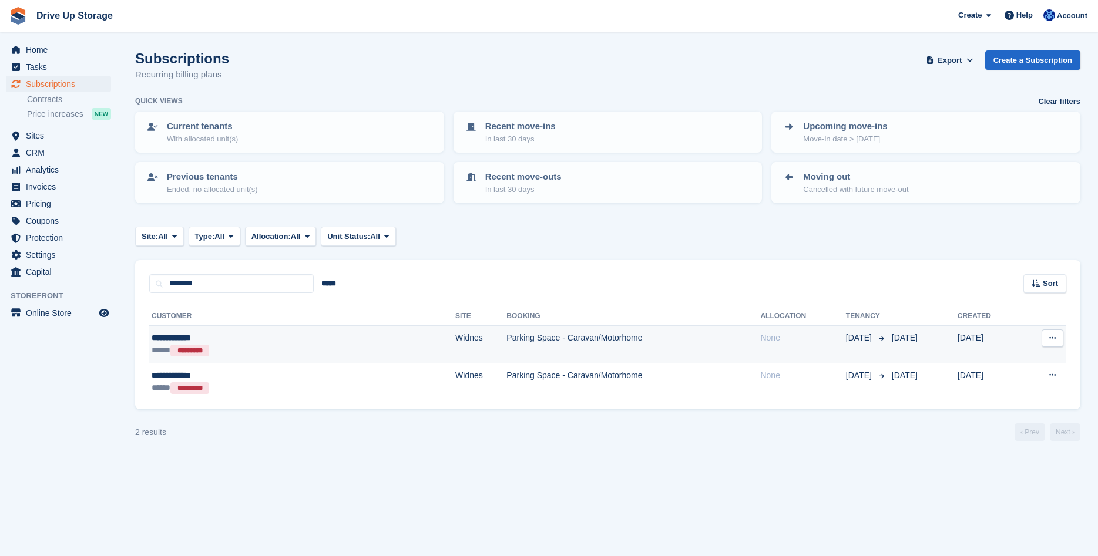
click at [566, 348] on td "Parking Space - Caravan/Motorhome" at bounding box center [633, 345] width 254 height 38
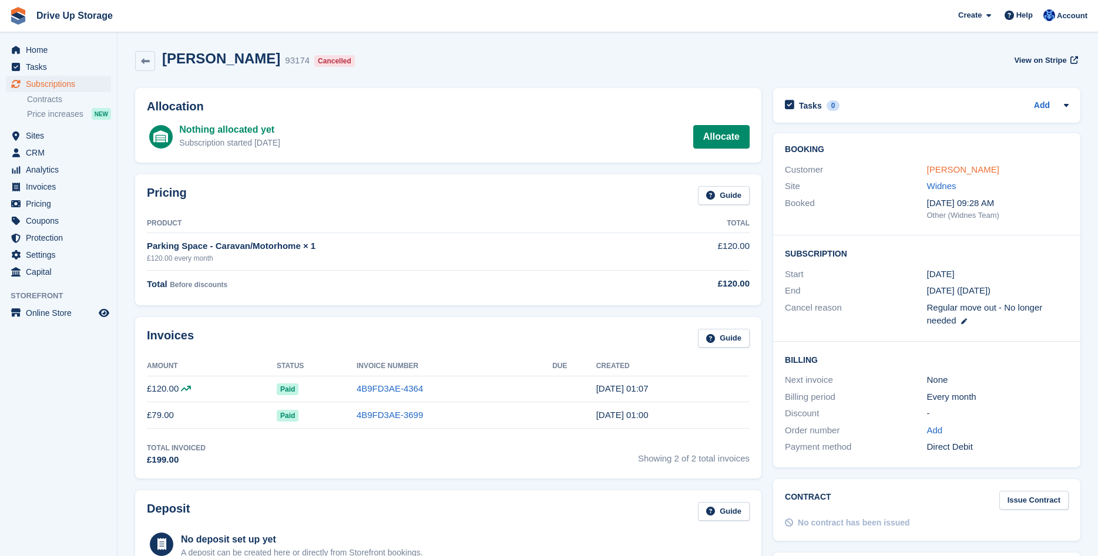
click at [962, 174] on link "John Betteley" at bounding box center [963, 169] width 72 height 10
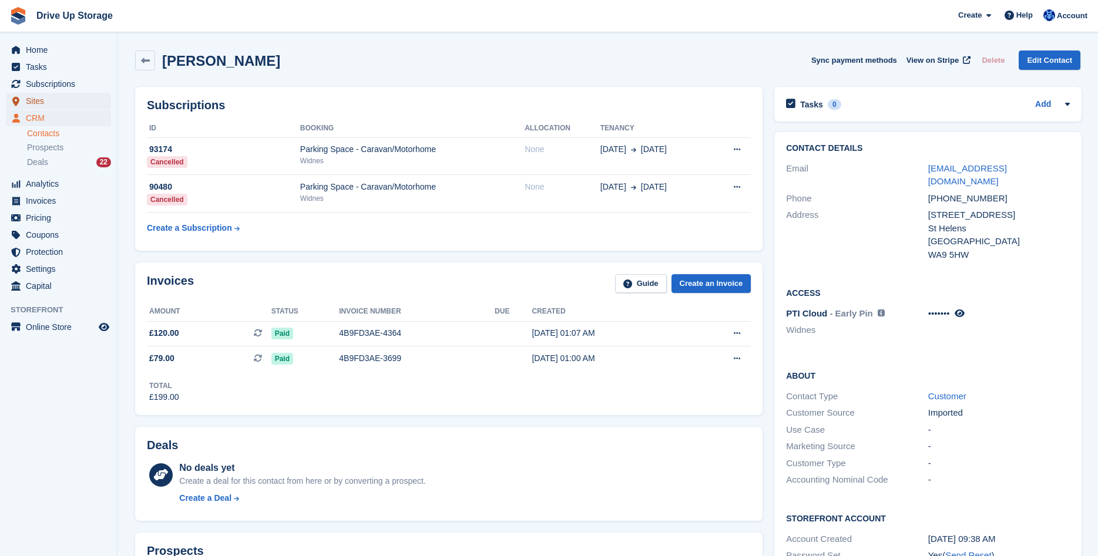
click at [56, 97] on span "Sites" at bounding box center [61, 101] width 70 height 16
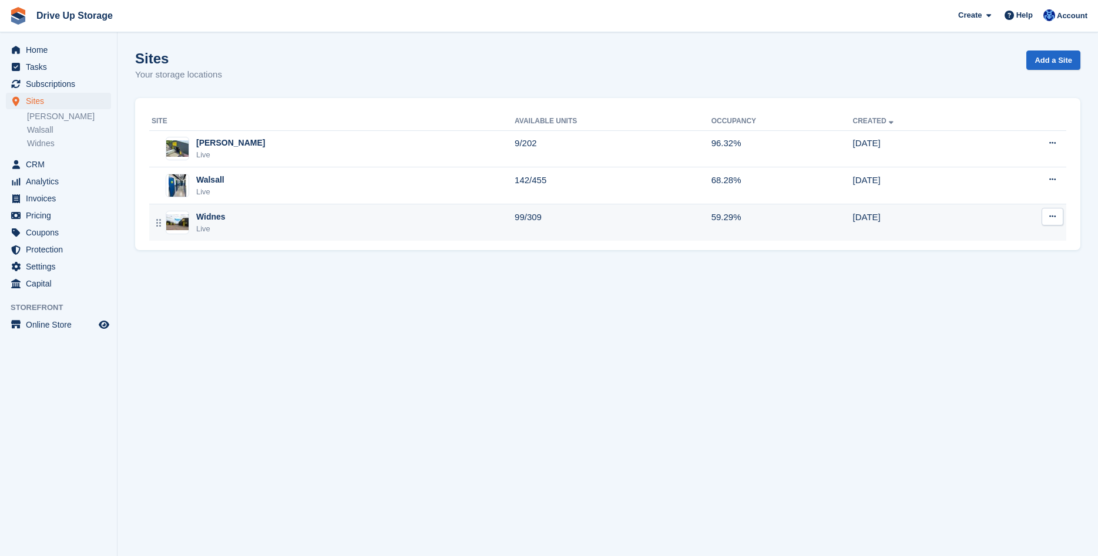
click at [259, 230] on div "Widnes Live" at bounding box center [333, 223] width 363 height 24
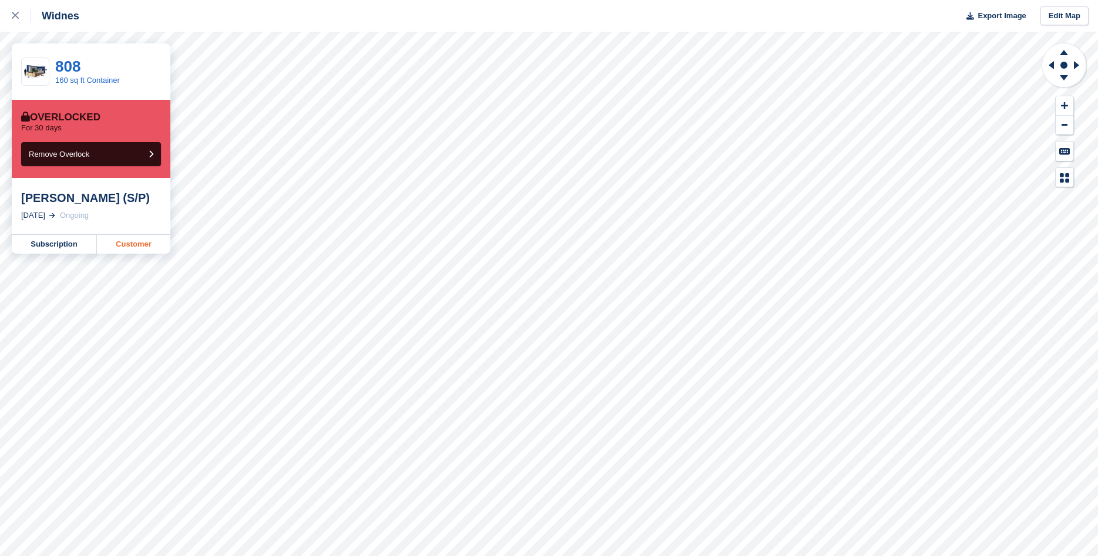
click at [153, 243] on link "Customer" at bounding box center [133, 244] width 73 height 19
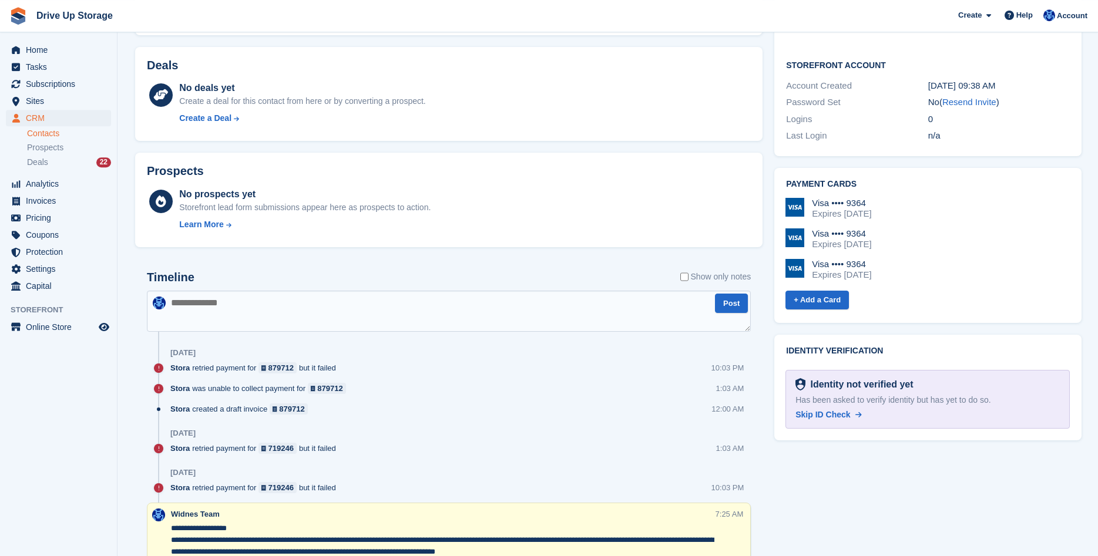
scroll to position [419, 0]
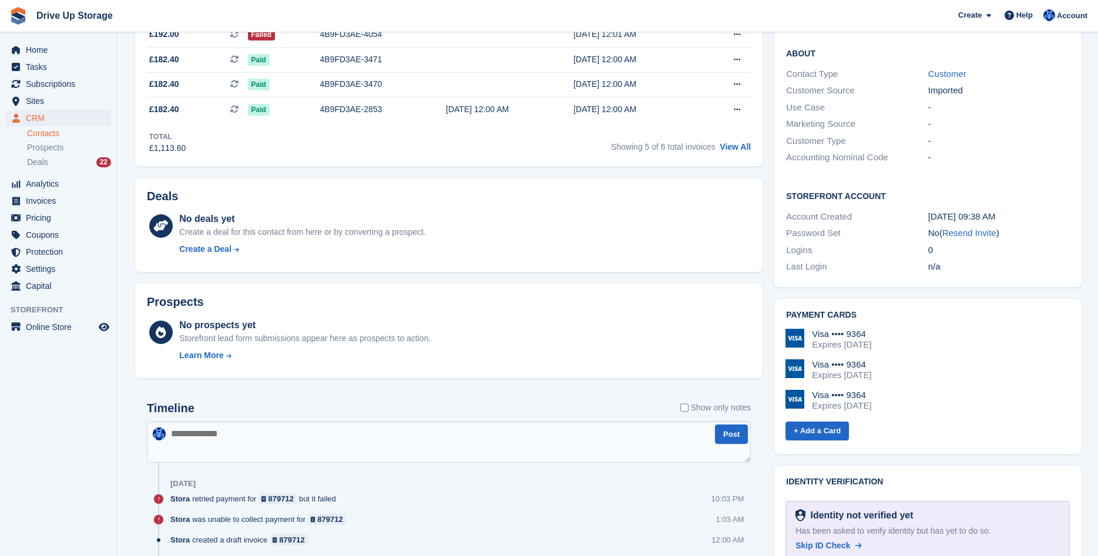
click at [372, 428] on textarea at bounding box center [449, 442] width 604 height 41
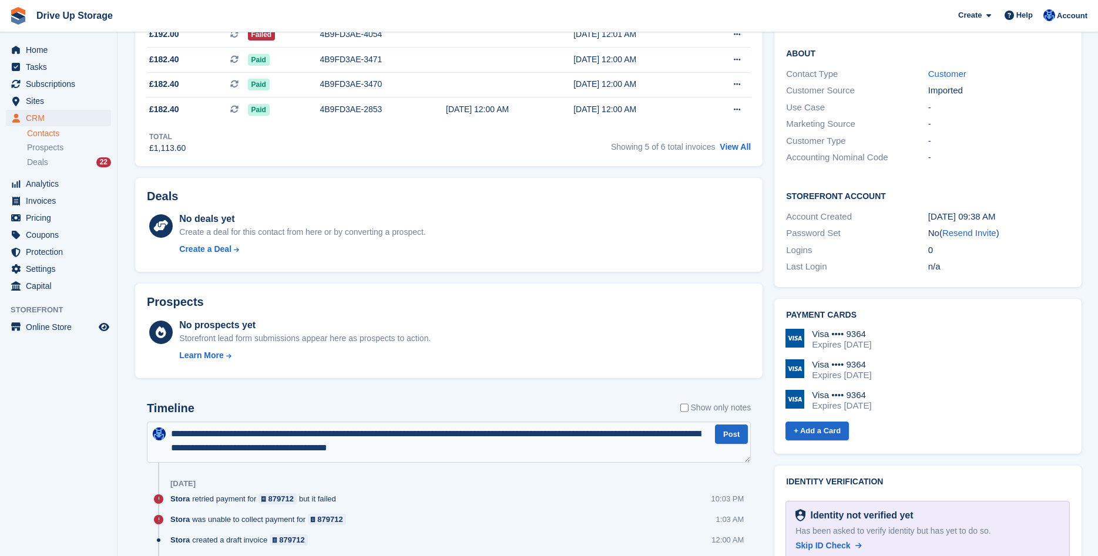
click at [414, 450] on textarea "**********" at bounding box center [449, 442] width 604 height 41
type textarea "**********"
click at [737, 436] on button "Post" at bounding box center [731, 434] width 33 height 19
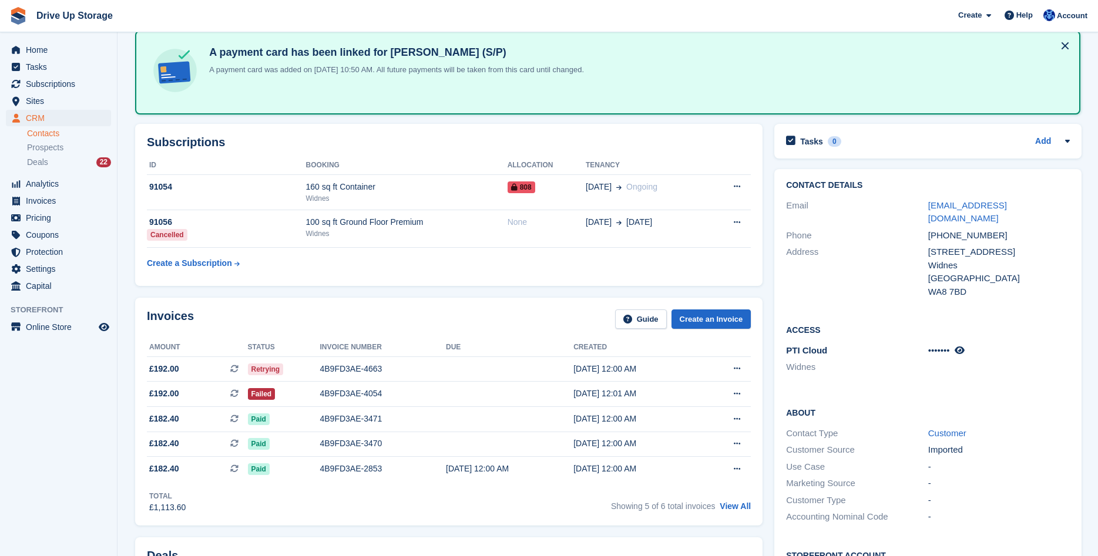
scroll to position [0, 0]
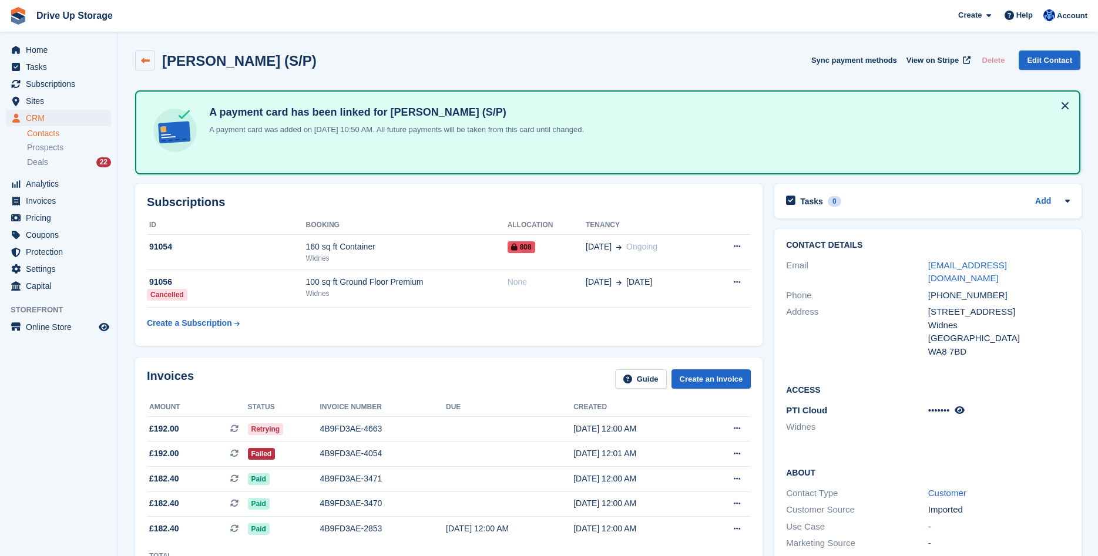
click at [142, 60] on icon at bounding box center [145, 60] width 9 height 9
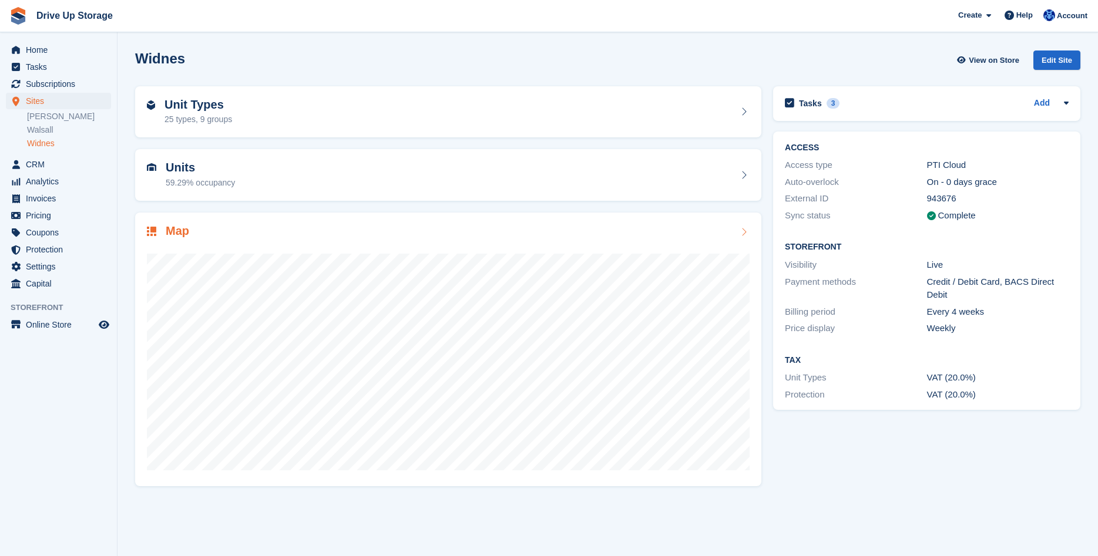
click at [205, 232] on div "Map" at bounding box center [448, 232] width 603 height 16
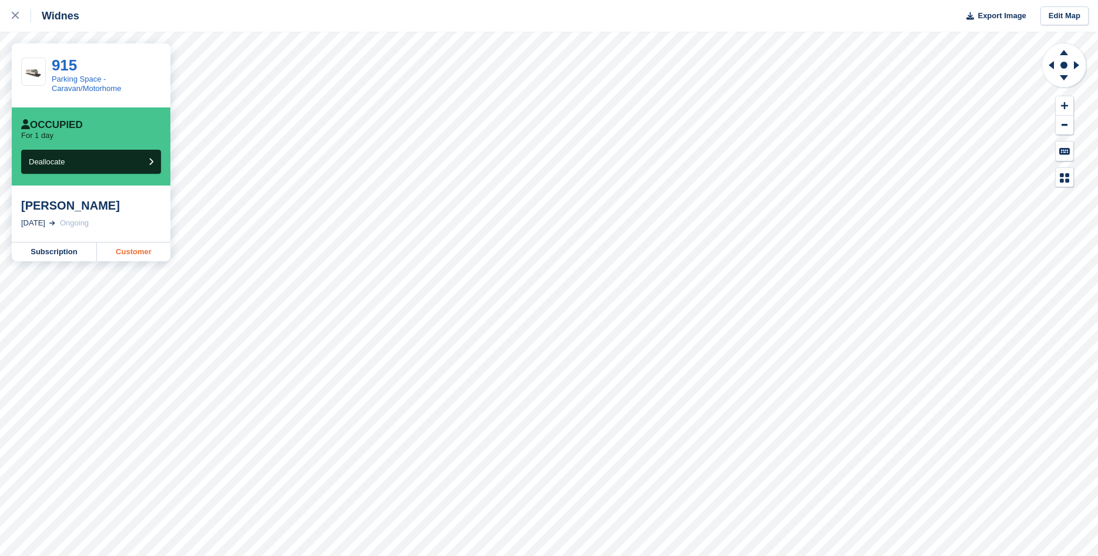
click at [126, 254] on link "Customer" at bounding box center [133, 252] width 73 height 19
click at [11, 18] on link at bounding box center [15, 16] width 31 height 32
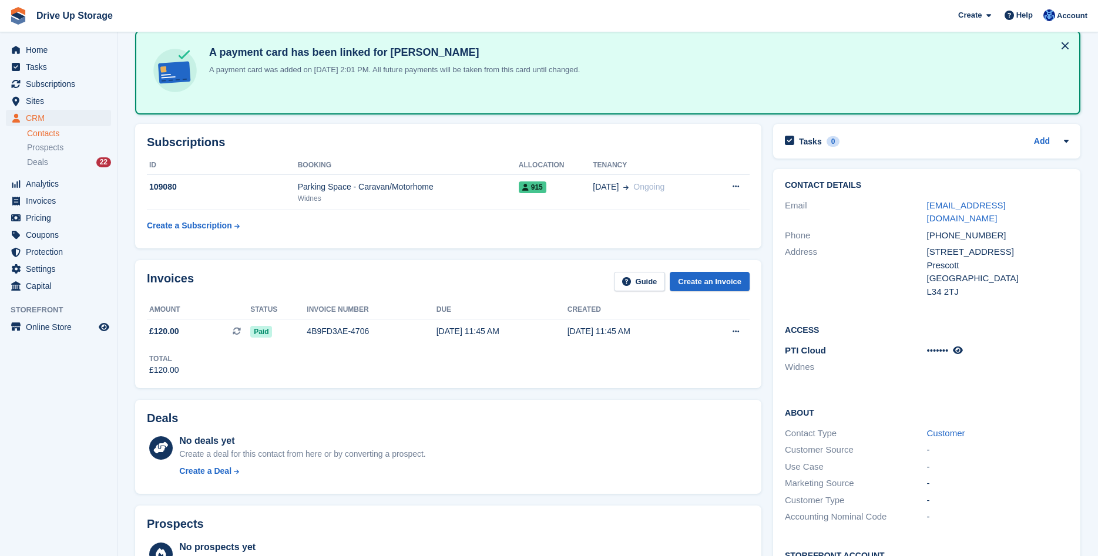
scroll to position [120, 0]
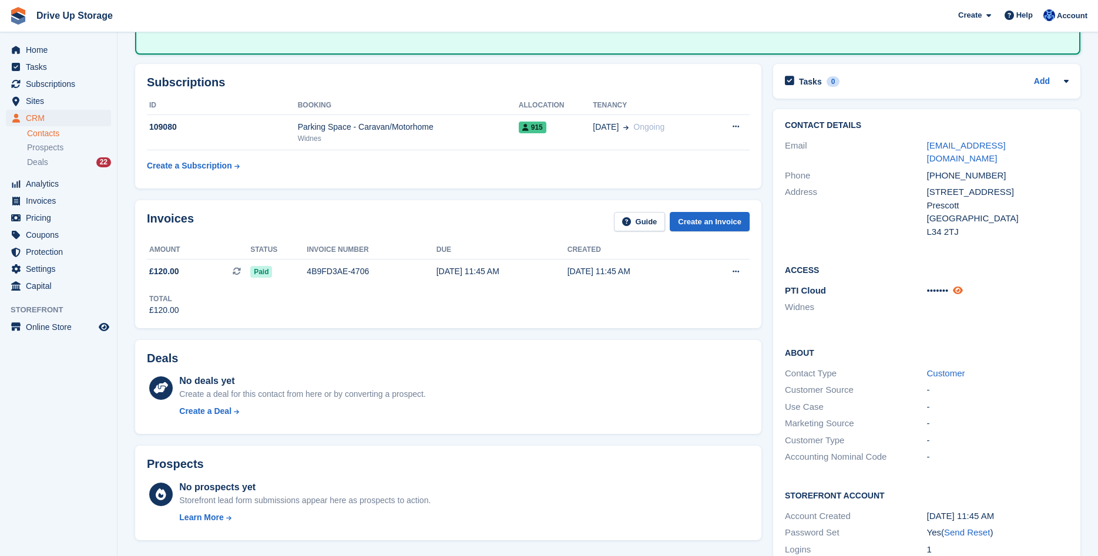
click at [963, 286] on icon at bounding box center [958, 290] width 10 height 9
click at [940, 285] on span "290533" at bounding box center [941, 290] width 29 height 10
click at [799, 264] on h2 "Access" at bounding box center [927, 270] width 284 height 12
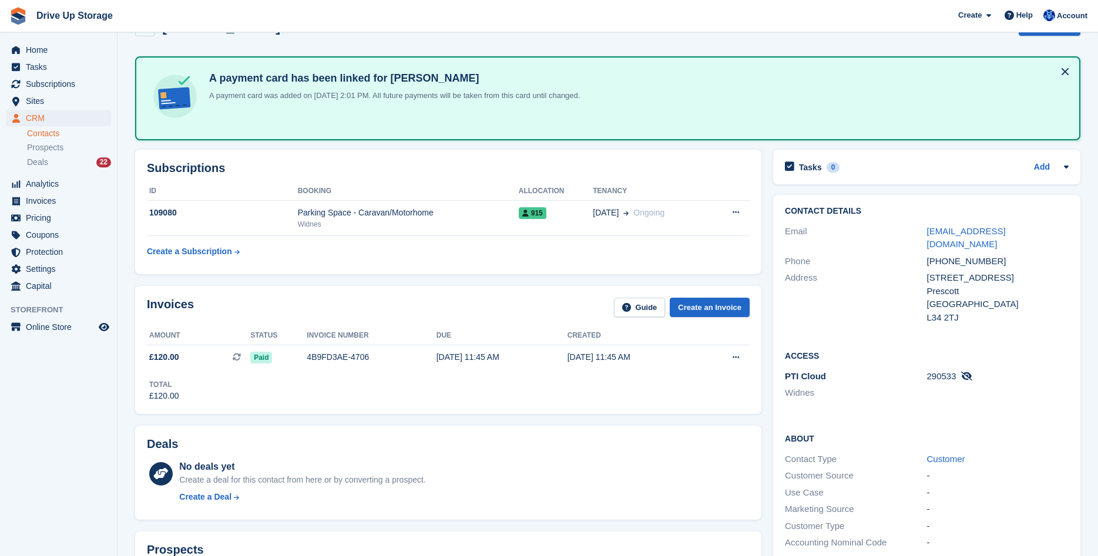
scroll to position [0, 0]
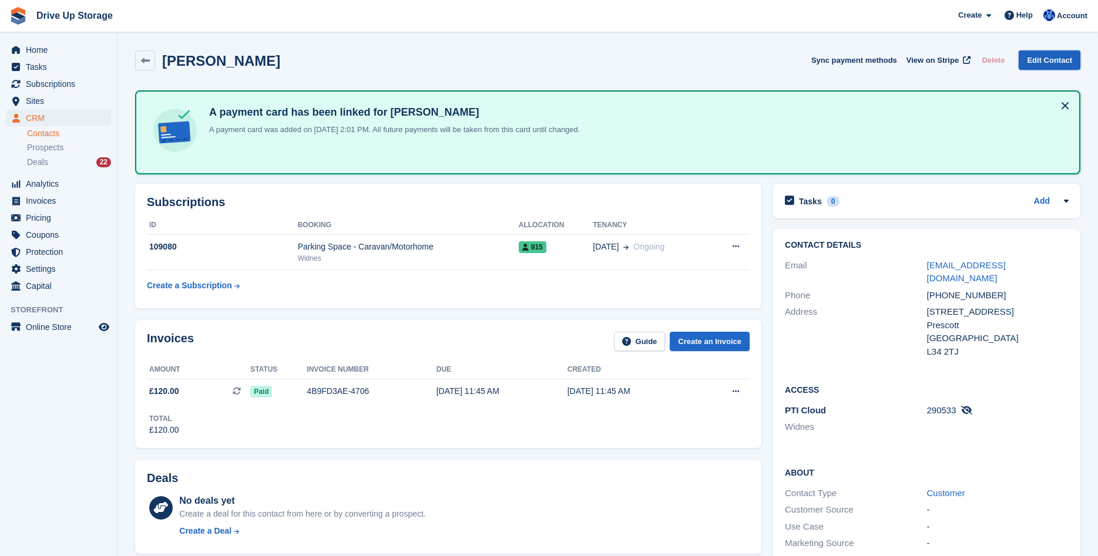
click at [1041, 62] on link "Edit Contact" at bounding box center [1049, 60] width 62 height 19
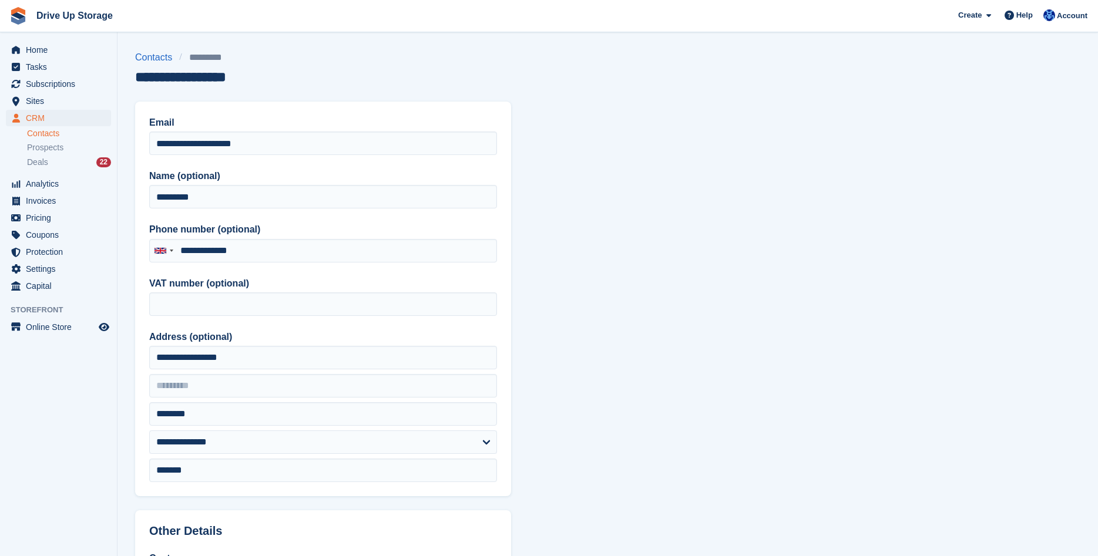
type input "**********"
click at [148, 59] on link "Contacts" at bounding box center [157, 58] width 44 height 14
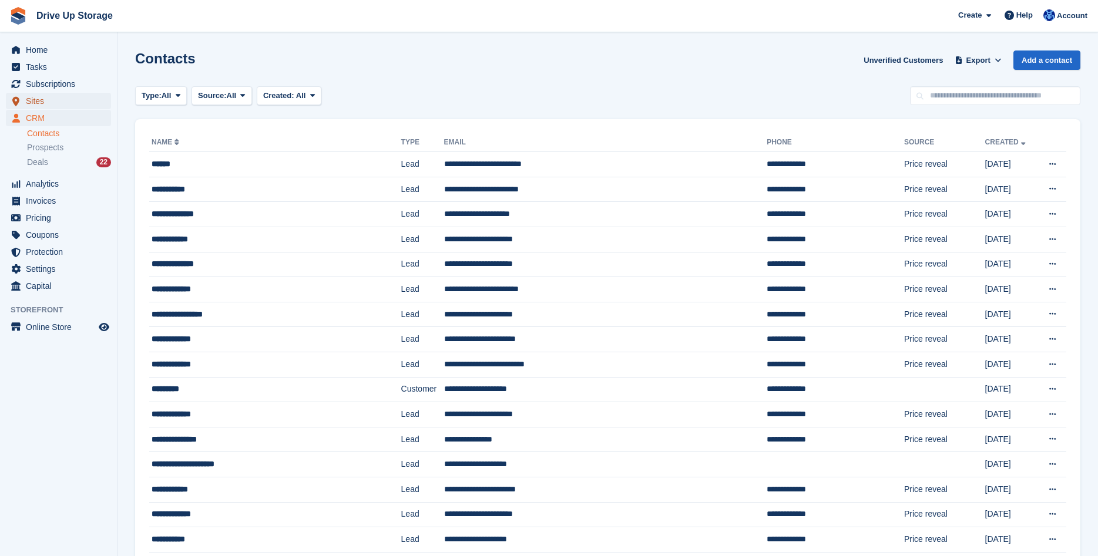
click at [62, 102] on span "Sites" at bounding box center [61, 101] width 70 height 16
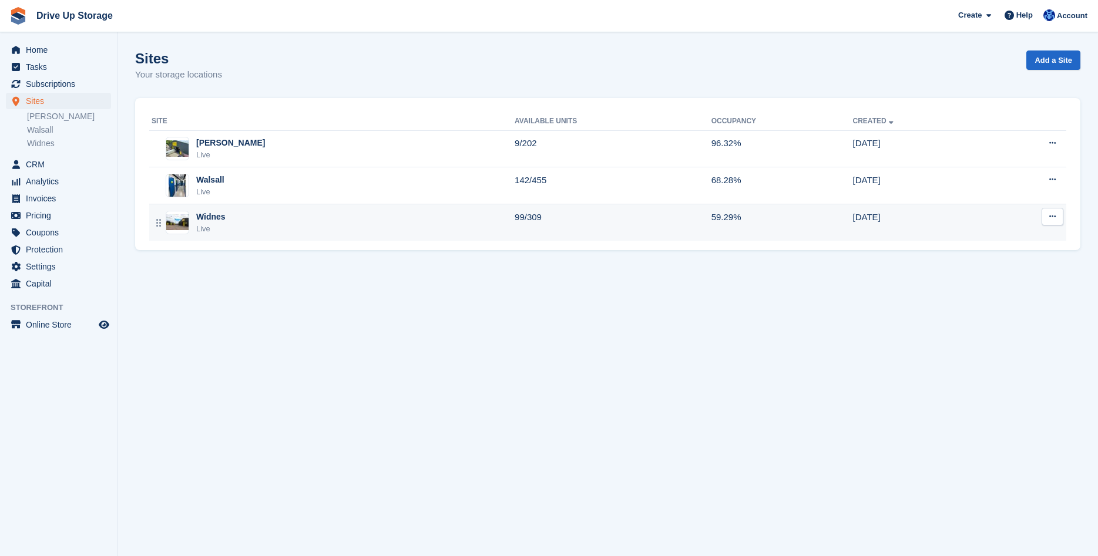
click at [428, 223] on div "Widnes Live" at bounding box center [333, 223] width 363 height 24
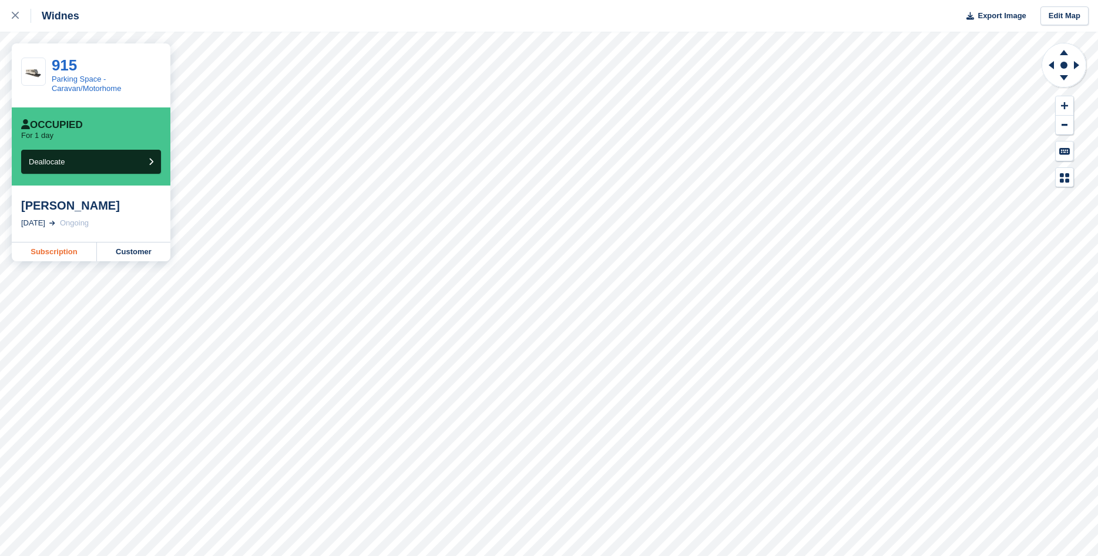
click at [45, 248] on link "Subscription" at bounding box center [54, 252] width 85 height 19
click at [15, 16] on icon at bounding box center [15, 15] width 7 height 7
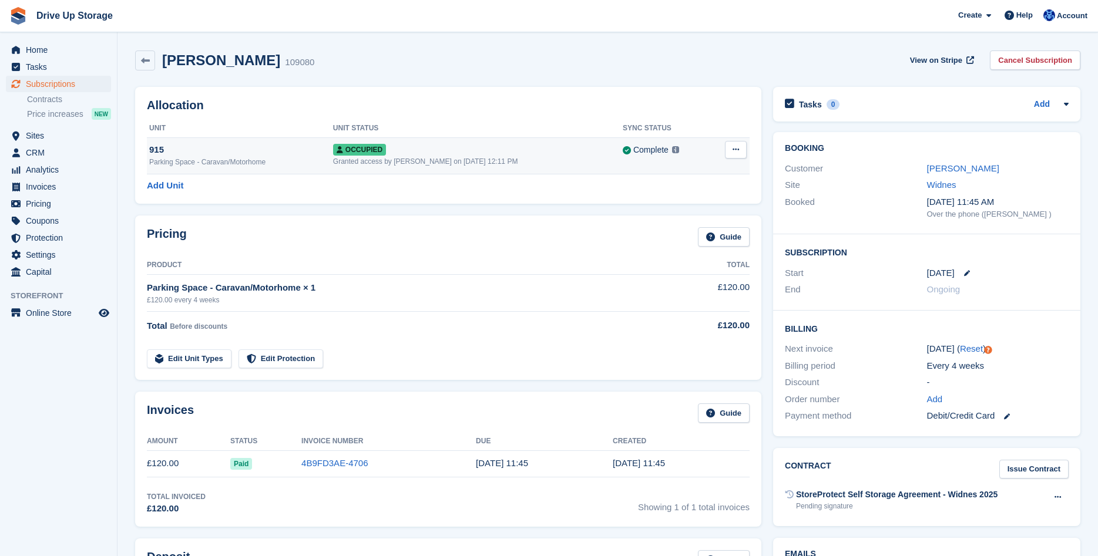
click at [744, 152] on button at bounding box center [736, 150] width 22 height 18
click at [771, 141] on div "Booking Customer Emma Barr Site Widnes Booked 19 Sep, 11:45 AM Over the phone (…" at bounding box center [926, 284] width 319 height 316
click at [964, 168] on link "Emma Barr" at bounding box center [963, 168] width 72 height 10
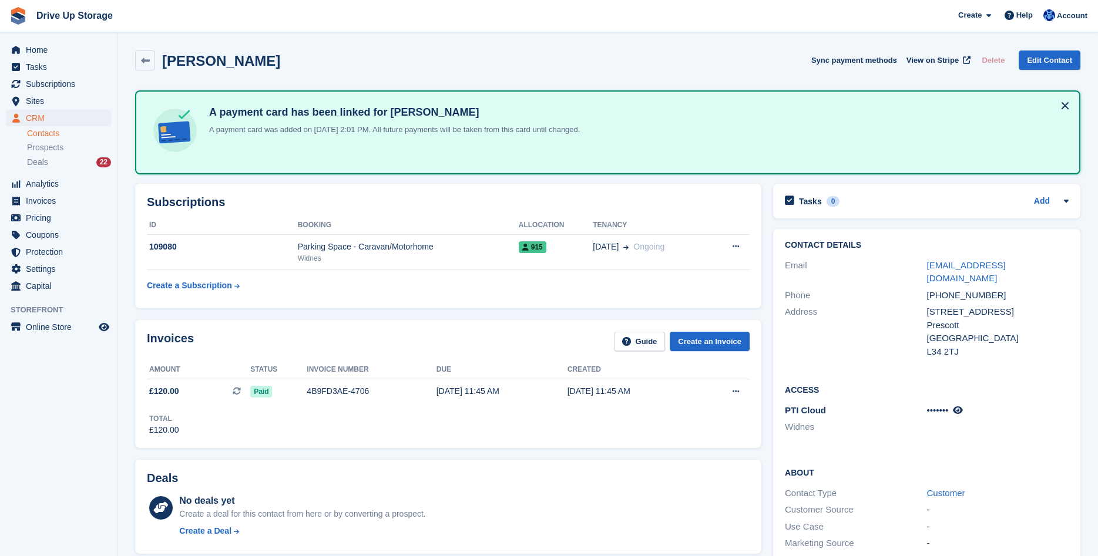
click at [1069, 208] on div "Tasks 0 Add No tasks related to Emma Barr" at bounding box center [926, 201] width 307 height 35
click at [1065, 202] on icon at bounding box center [1066, 201] width 5 height 3
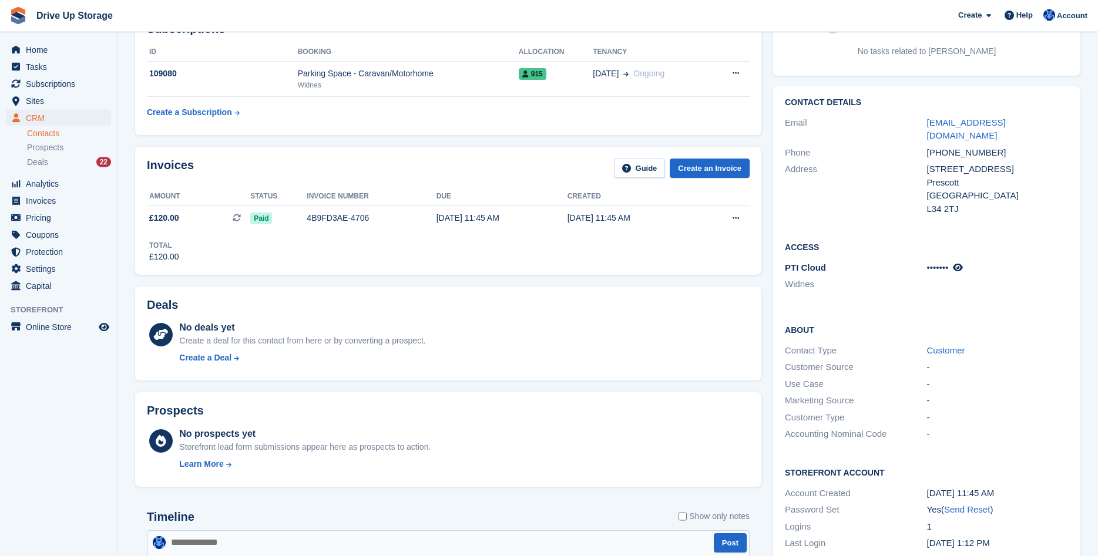
scroll to position [300, 0]
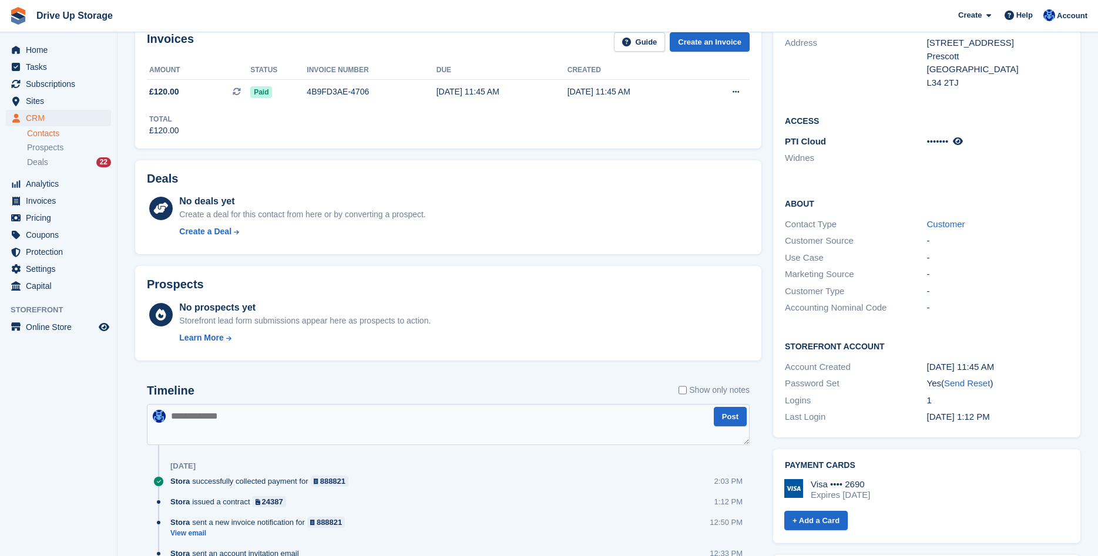
click at [944, 136] on span "•••••••" at bounding box center [938, 141] width 22 height 10
drag, startPoint x: 944, startPoint y: 126, endPoint x: 929, endPoint y: 126, distance: 15.3
click at [942, 136] on span "•••••••" at bounding box center [938, 141] width 22 height 10
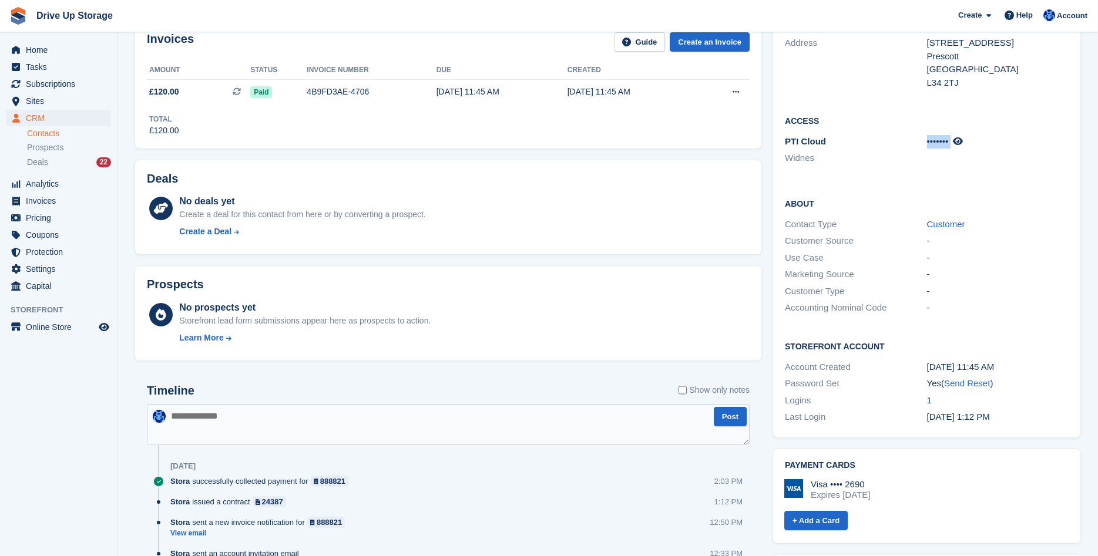
drag, startPoint x: 929, startPoint y: 126, endPoint x: 859, endPoint y: 125, distance: 69.9
click at [922, 133] on div "PTI Cloud Widnes •••••••" at bounding box center [927, 151] width 284 height 36
click at [800, 136] on span "PTI Cloud" at bounding box center [805, 141] width 41 height 10
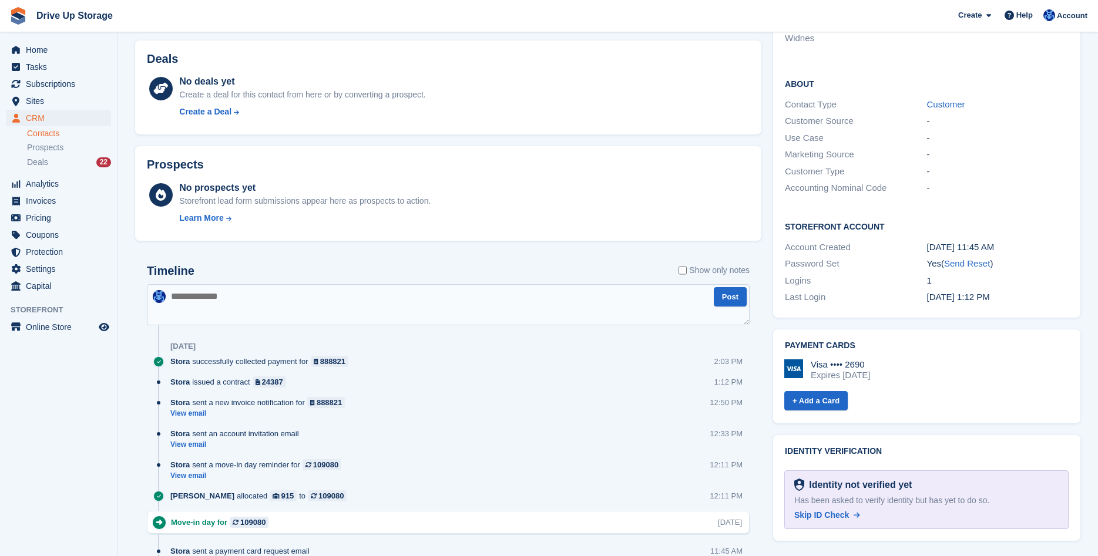
scroll to position [120, 0]
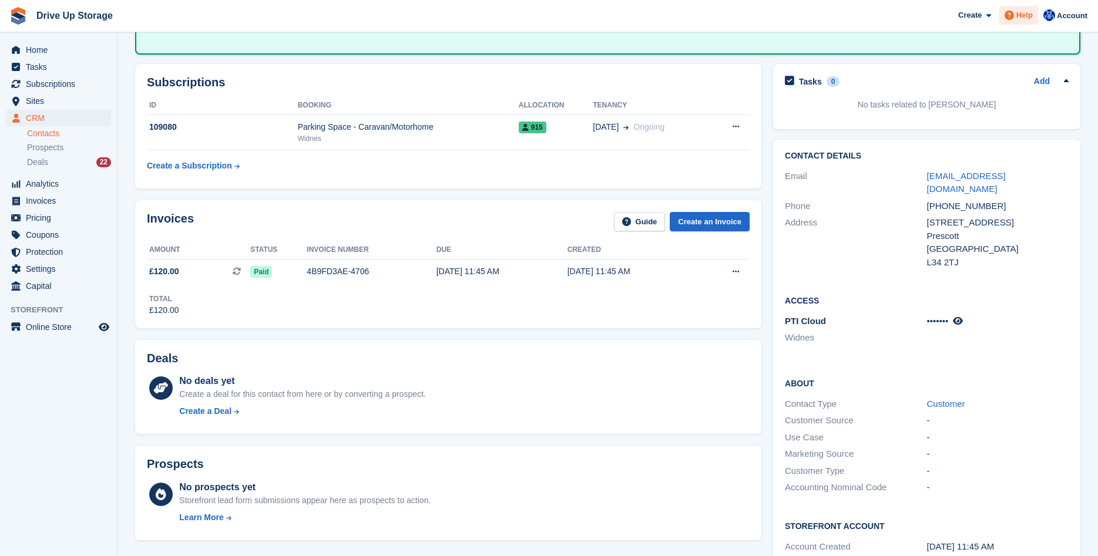
click at [1013, 9] on span at bounding box center [1009, 15] width 14 height 14
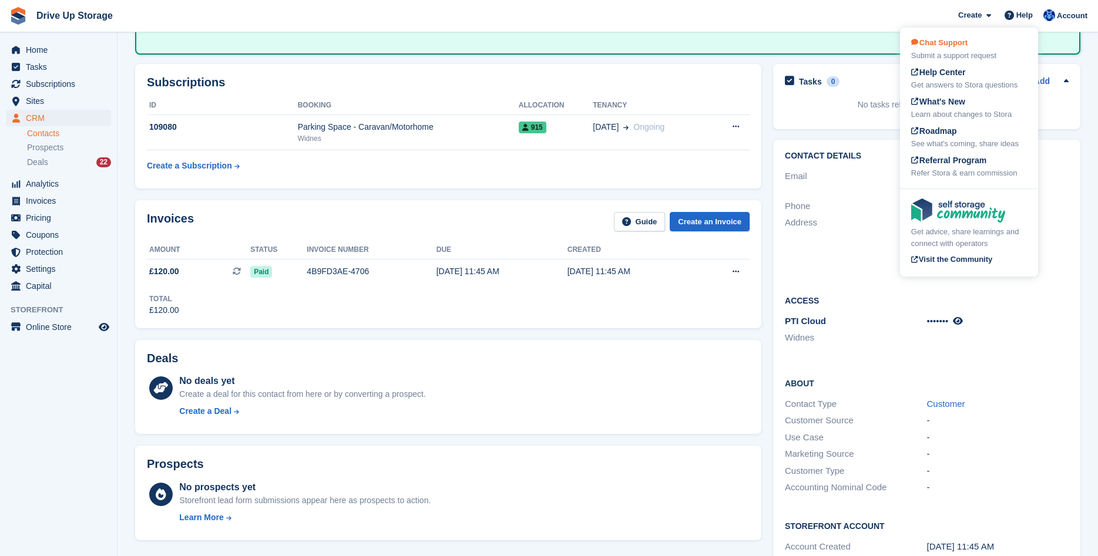
click at [986, 42] on div "Chat Support Submit a support request" at bounding box center [969, 49] width 116 height 25
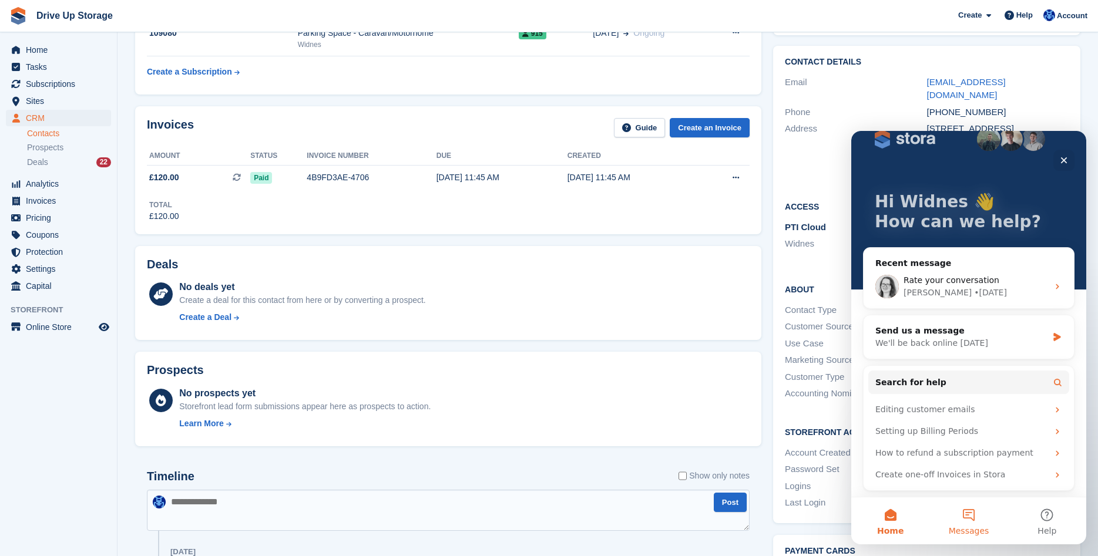
scroll to position [240, 0]
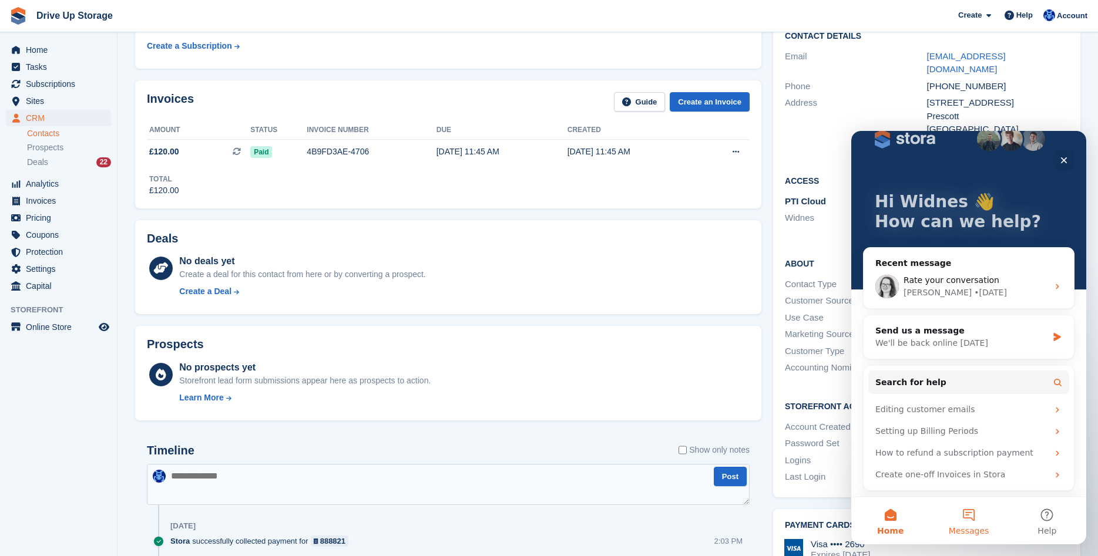
click at [971, 522] on button "Messages" at bounding box center [968, 520] width 78 height 47
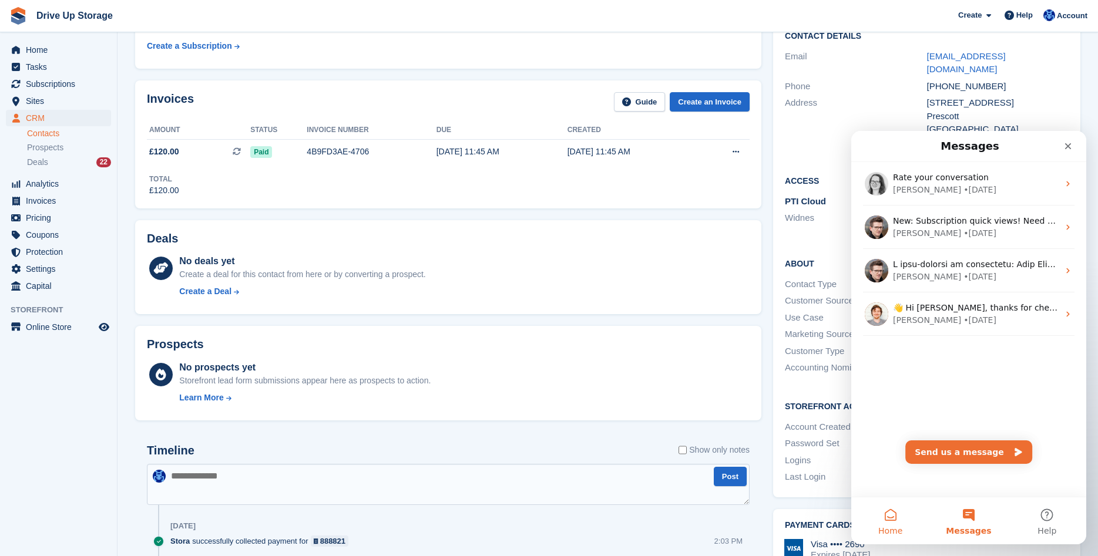
click at [887, 527] on span "Home" at bounding box center [890, 531] width 24 height 8
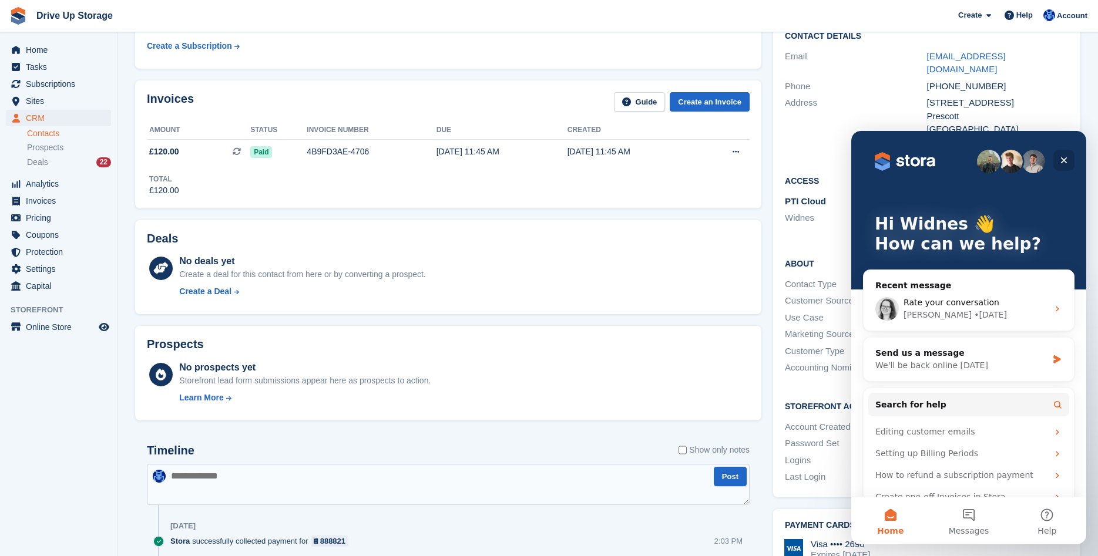
click at [1064, 164] on icon "Close" at bounding box center [1063, 160] width 9 height 9
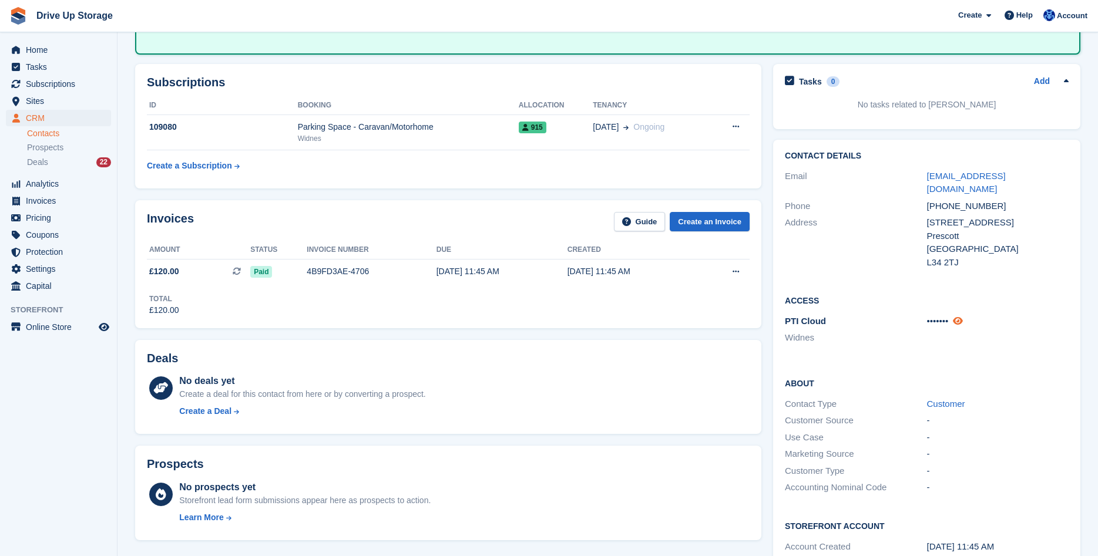
scroll to position [0, 0]
click at [963, 317] on icon at bounding box center [958, 321] width 10 height 9
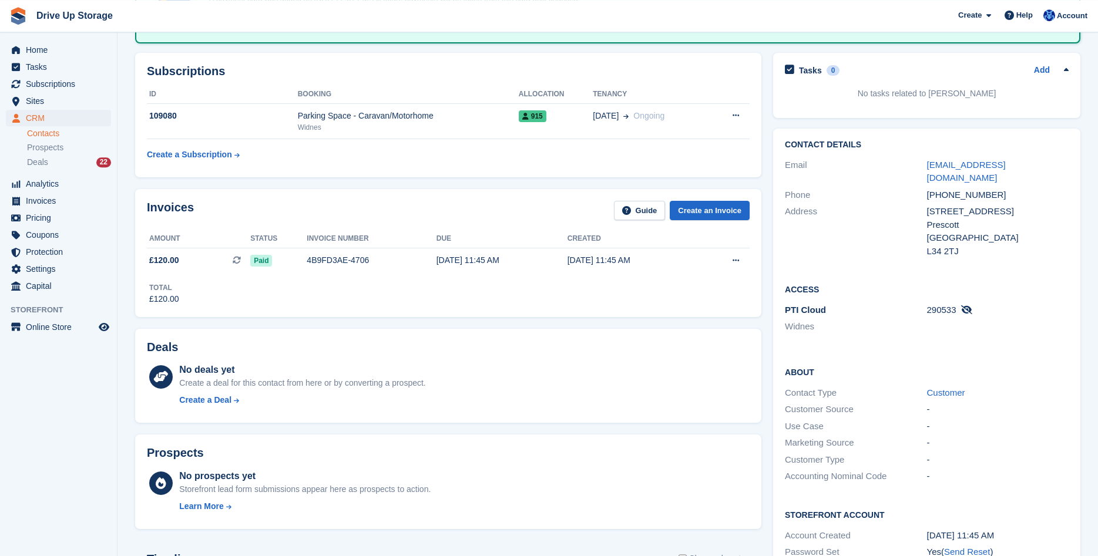
scroll to position [60, 0]
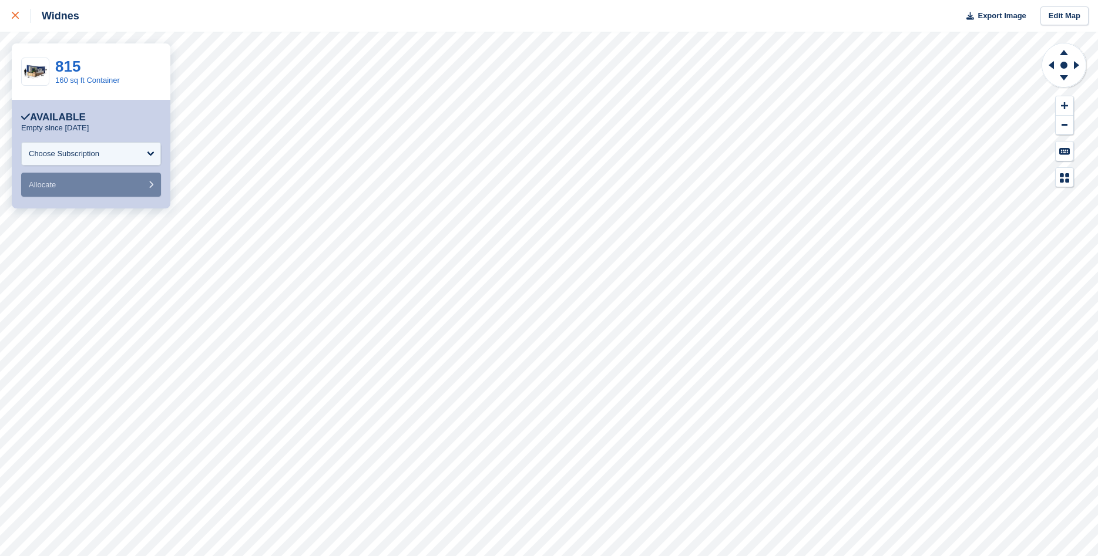
click at [14, 16] on icon at bounding box center [15, 15] width 7 height 7
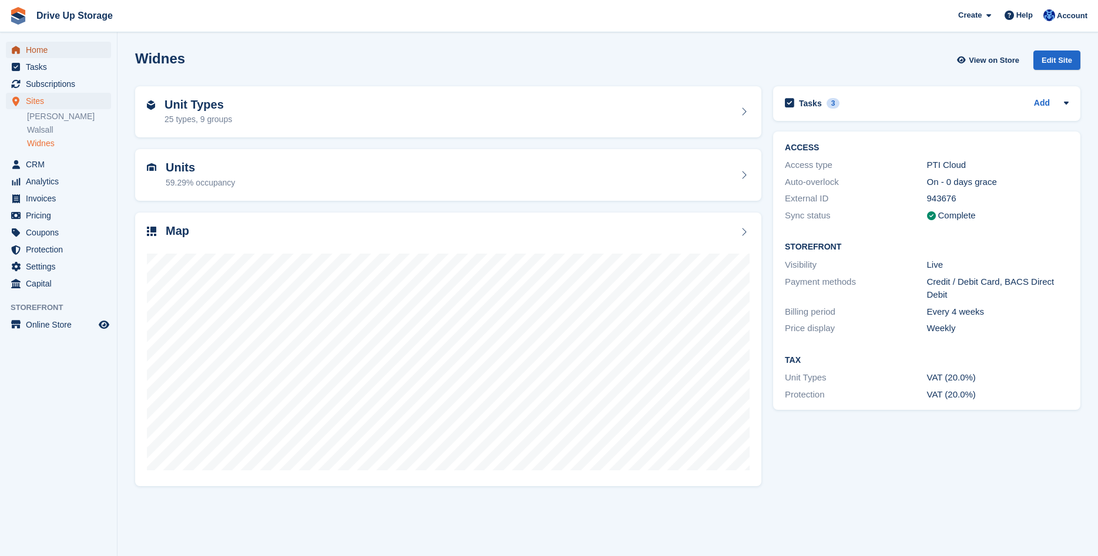
click at [49, 52] on span "Home" at bounding box center [61, 50] width 70 height 16
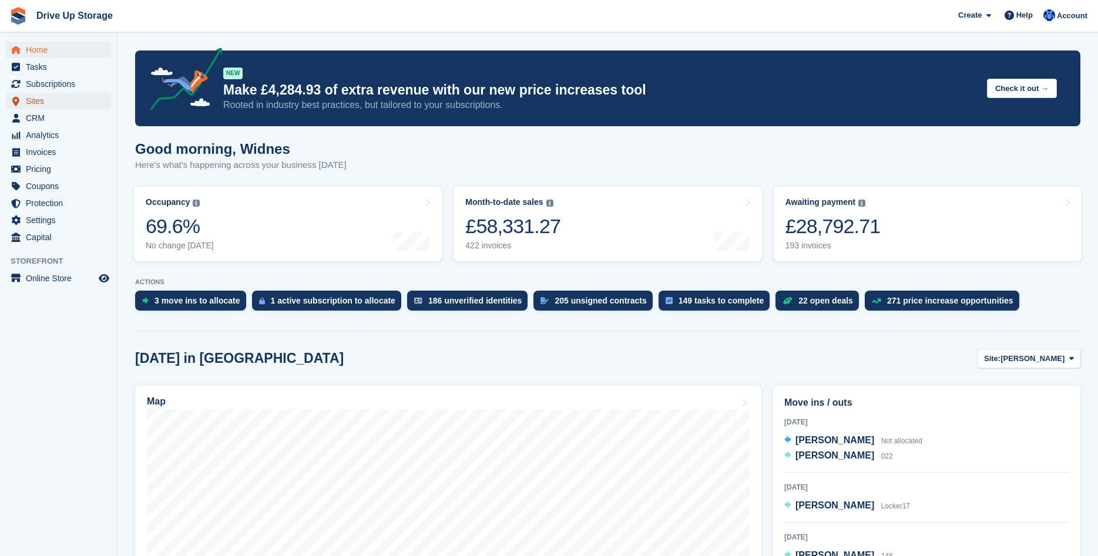
click at [62, 108] on span "Sites" at bounding box center [61, 101] width 70 height 16
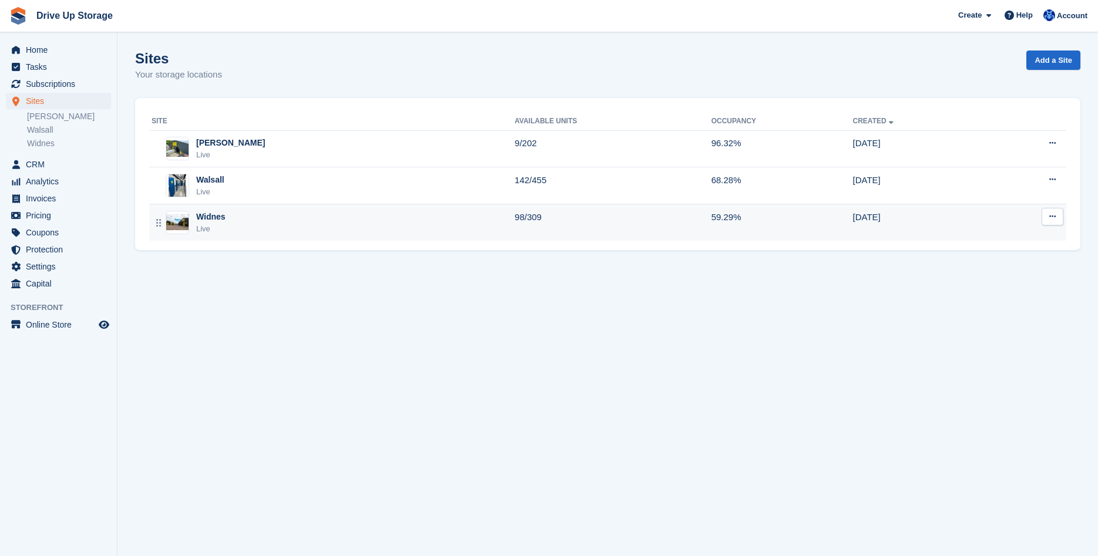
click at [406, 223] on div "Widnes Live" at bounding box center [333, 223] width 363 height 24
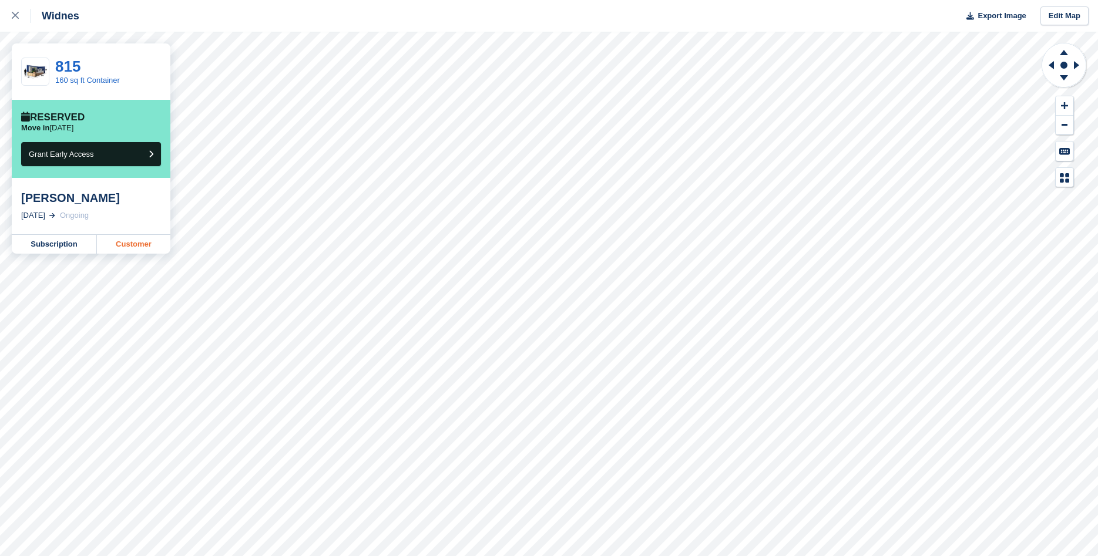
click at [142, 246] on link "Customer" at bounding box center [133, 244] width 73 height 19
click at [15, 10] on div at bounding box center [21, 16] width 19 height 14
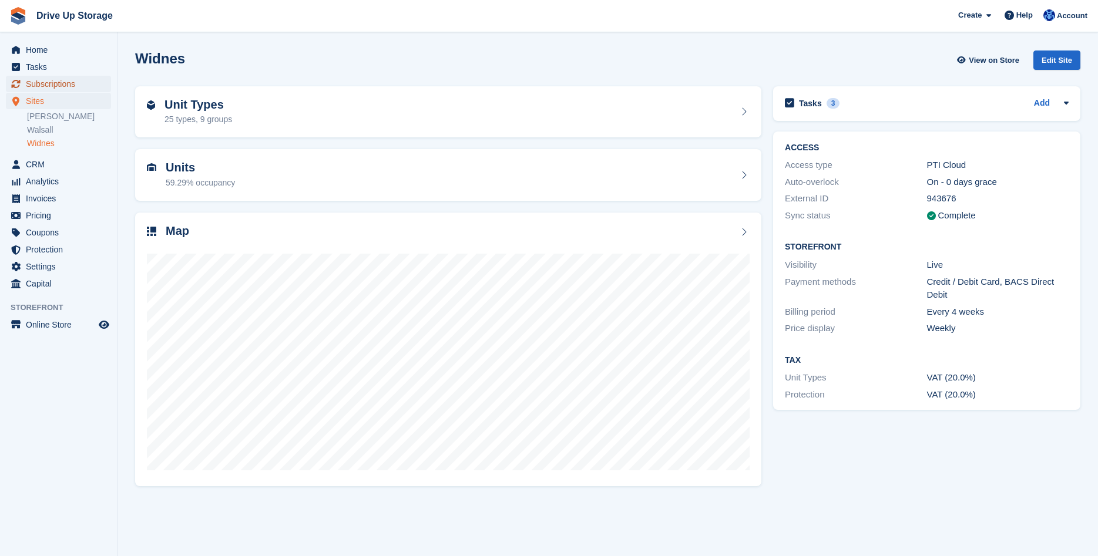
click at [54, 85] on span "Subscriptions" at bounding box center [61, 84] width 70 height 16
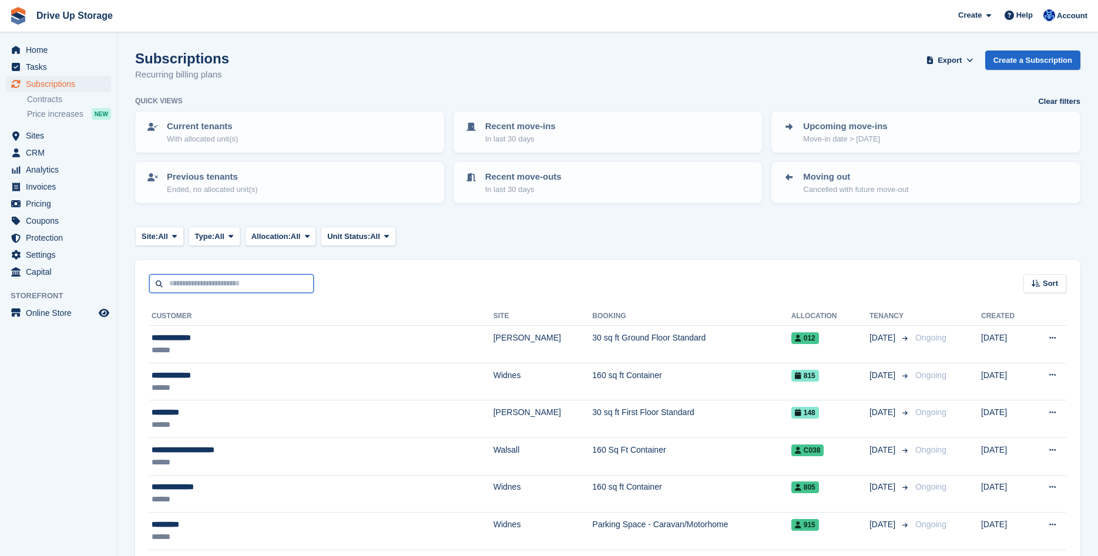
click at [235, 287] on input "text" at bounding box center [231, 283] width 164 height 19
type input "*********"
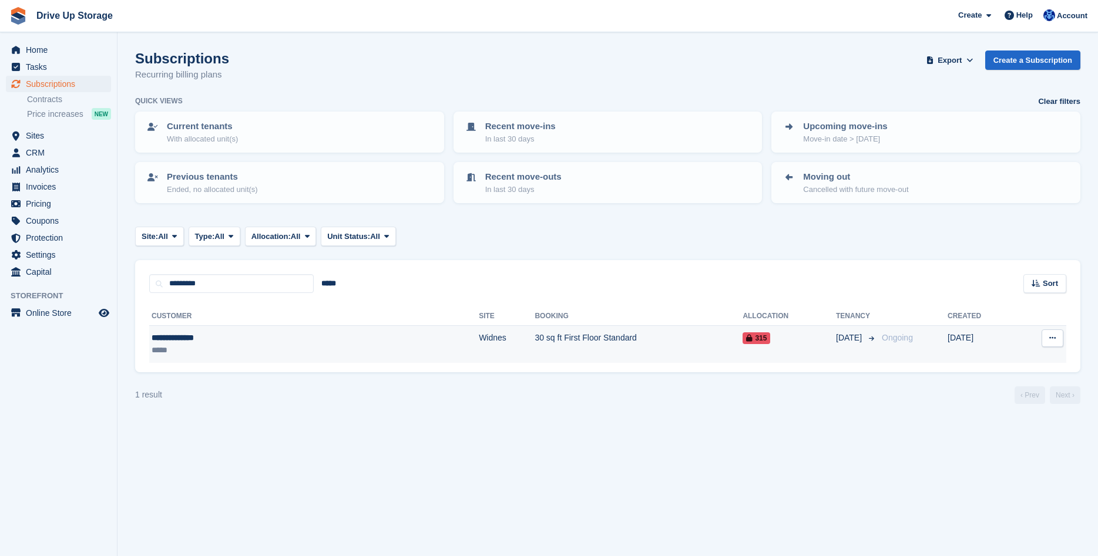
click at [534, 341] on td "30 sq ft First Floor Standard" at bounding box center [638, 344] width 208 height 37
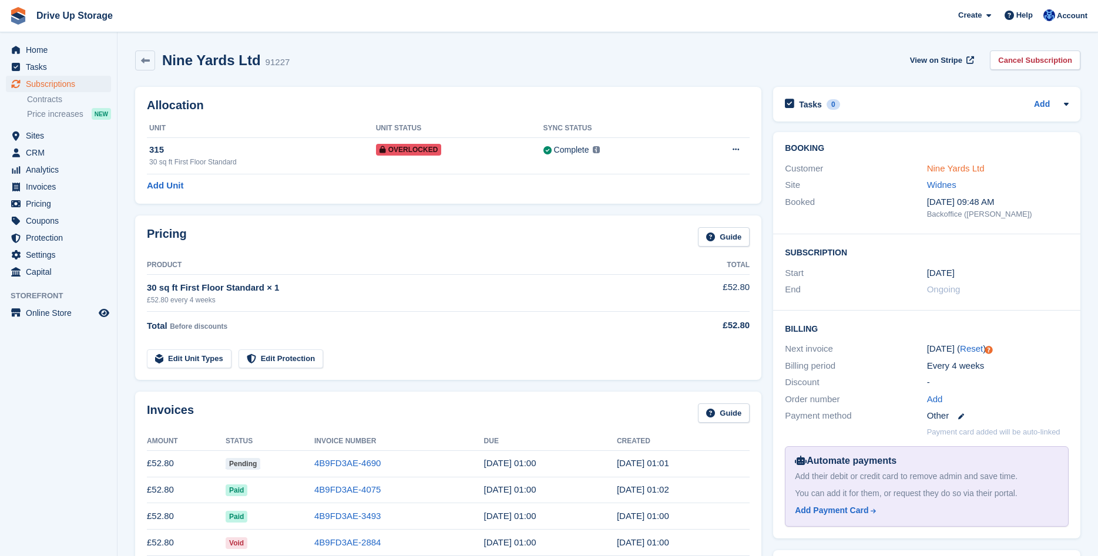
click at [958, 167] on link "Nine Yards Ltd" at bounding box center [956, 168] width 58 height 10
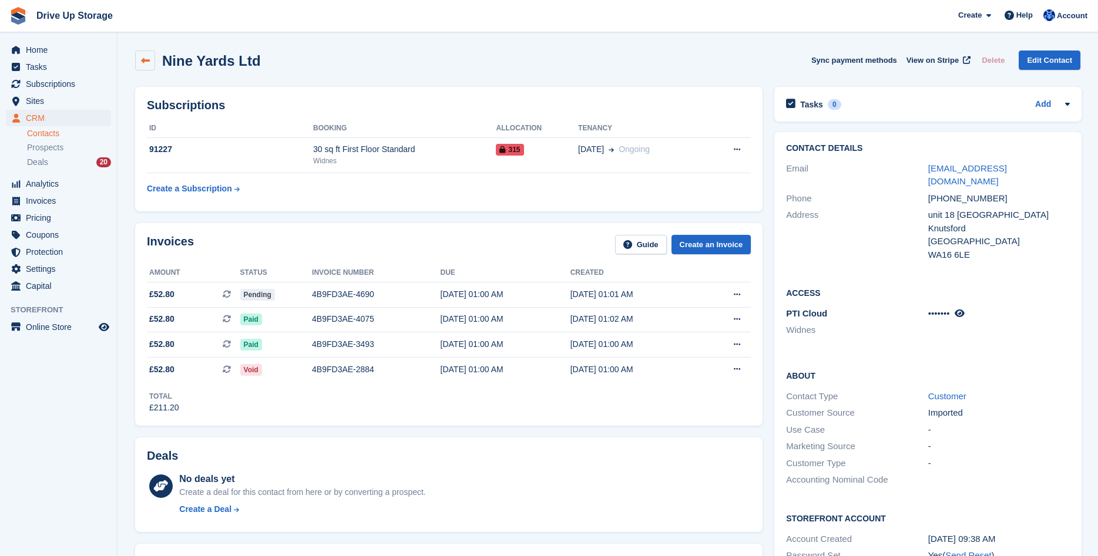
click at [145, 63] on icon at bounding box center [145, 60] width 9 height 9
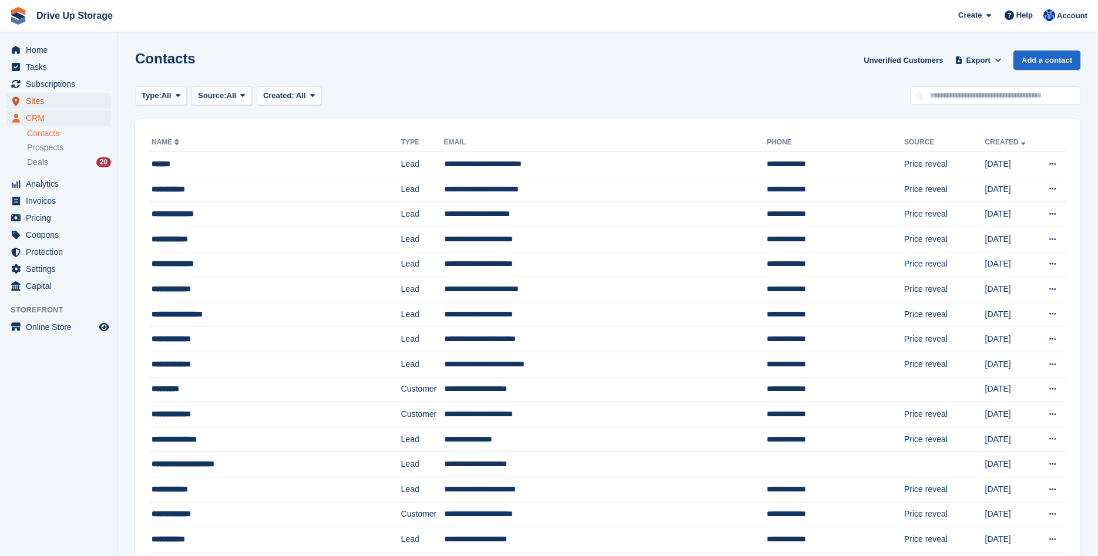
click at [50, 99] on span "Sites" at bounding box center [61, 101] width 70 height 16
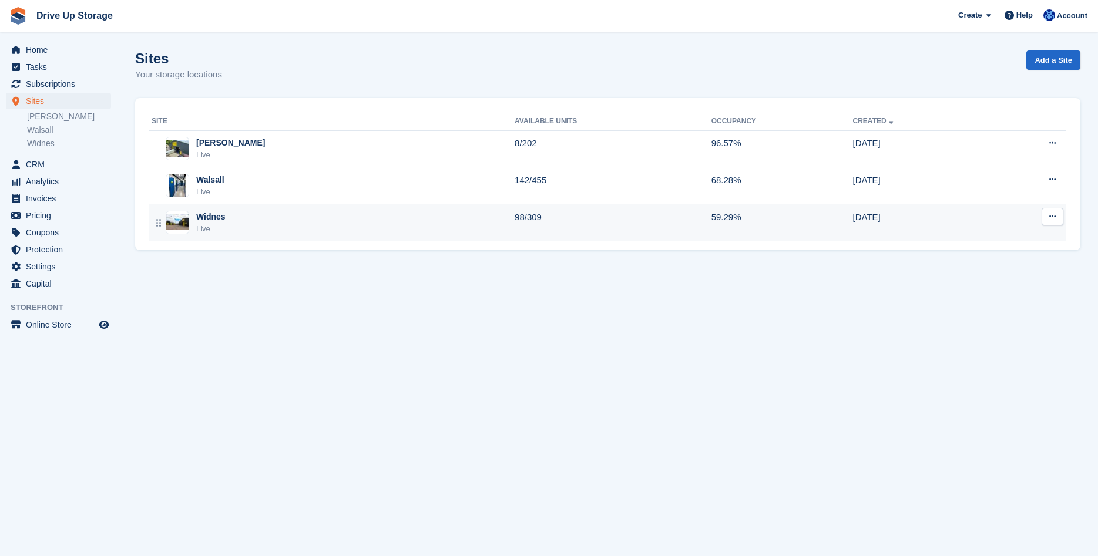
click at [234, 215] on div "Widnes Live" at bounding box center [333, 223] width 363 height 24
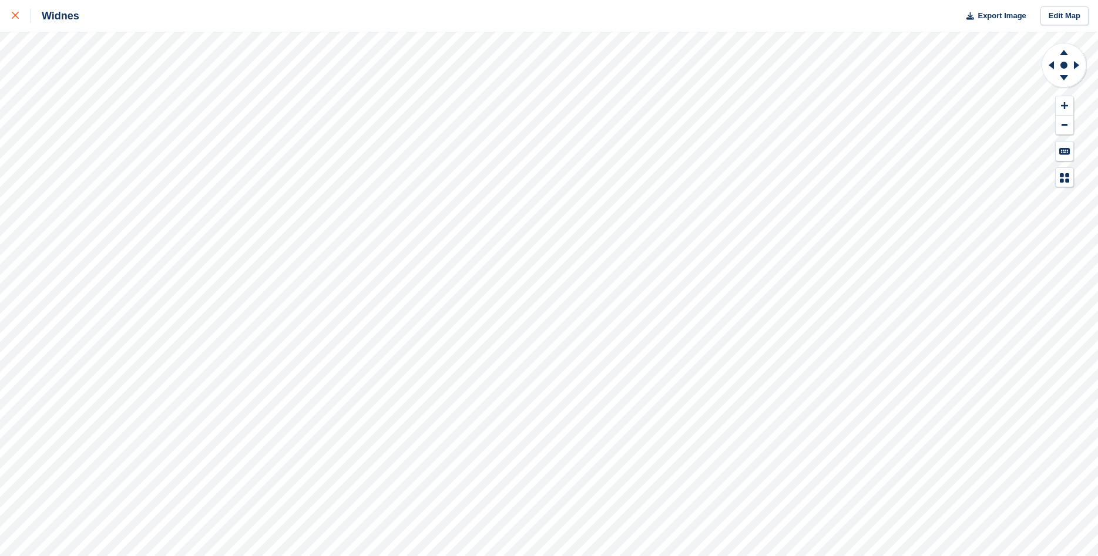
click at [14, 18] on icon at bounding box center [15, 15] width 7 height 7
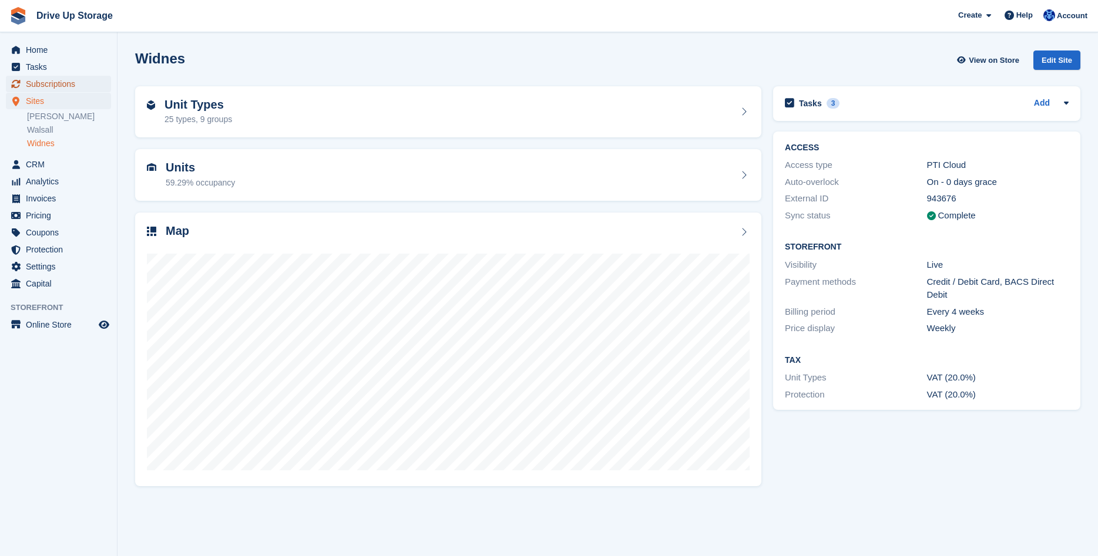
click at [77, 86] on span "Subscriptions" at bounding box center [61, 84] width 70 height 16
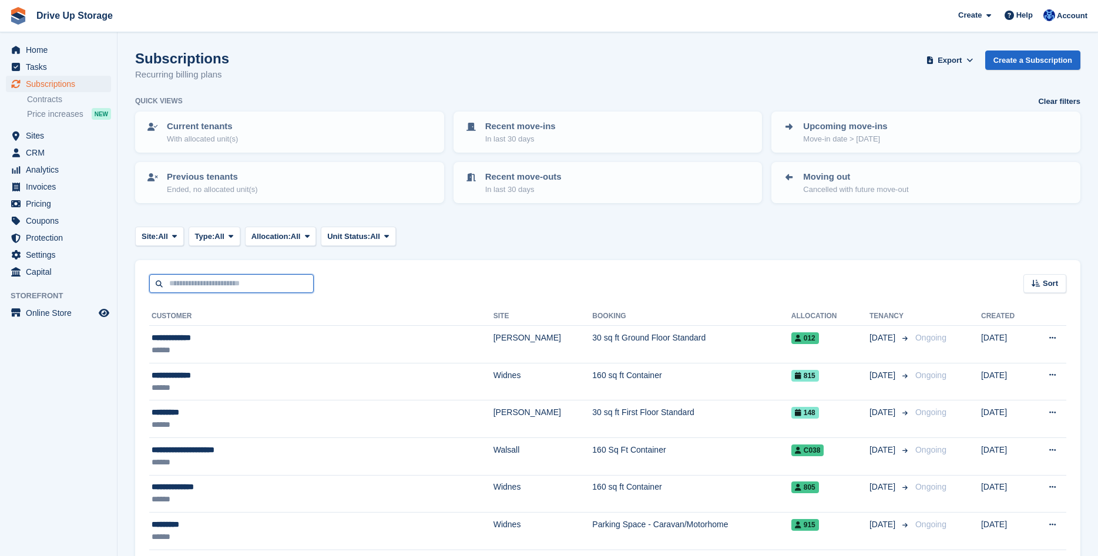
click at [268, 280] on input "text" at bounding box center [231, 283] width 164 height 19
type input "**********"
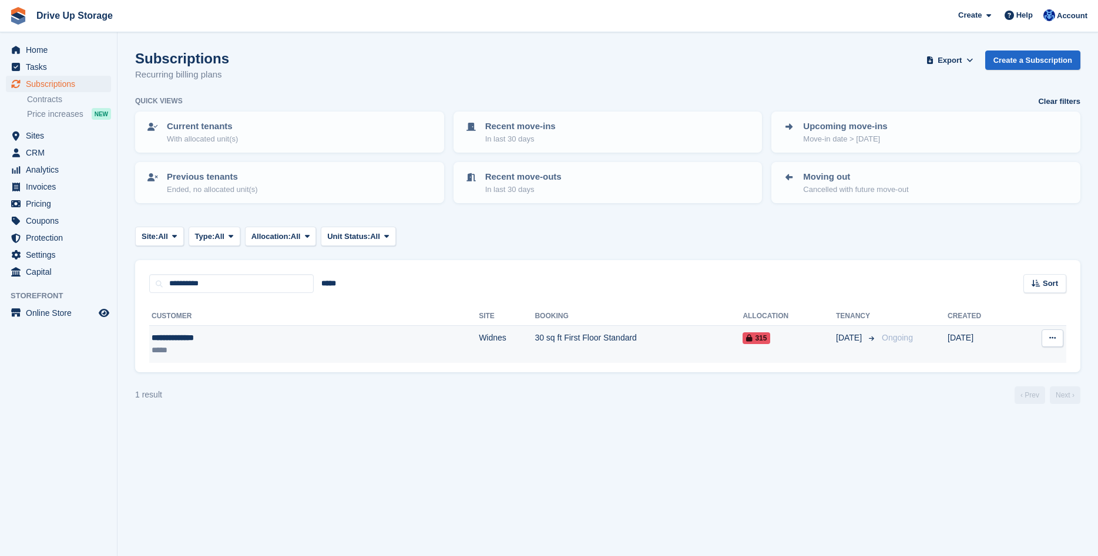
click at [569, 356] on td "30 sq ft First Floor Standard" at bounding box center [638, 344] width 208 height 37
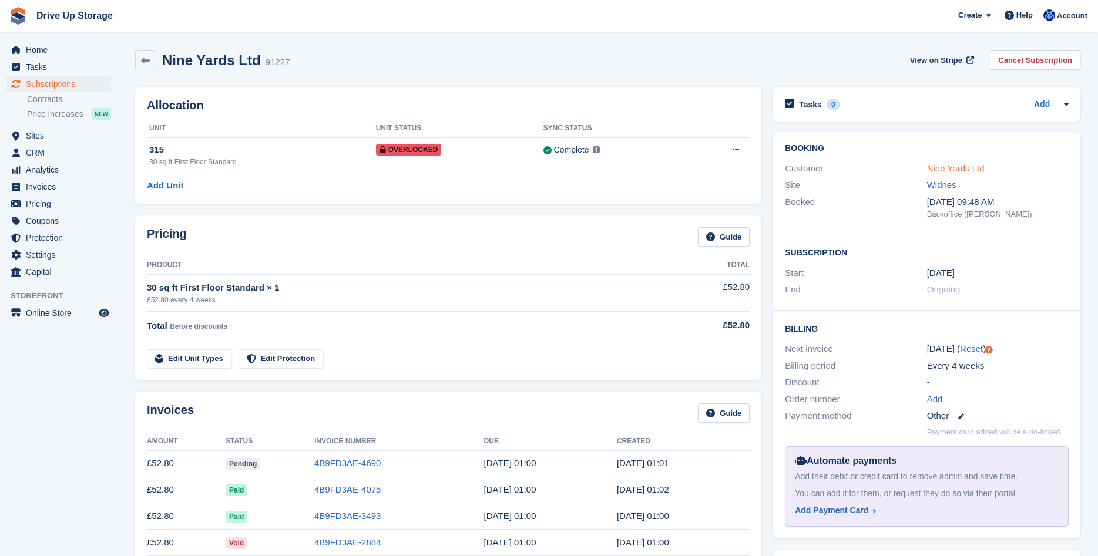
click at [939, 167] on link "Nine Yards Ltd" at bounding box center [956, 168] width 58 height 10
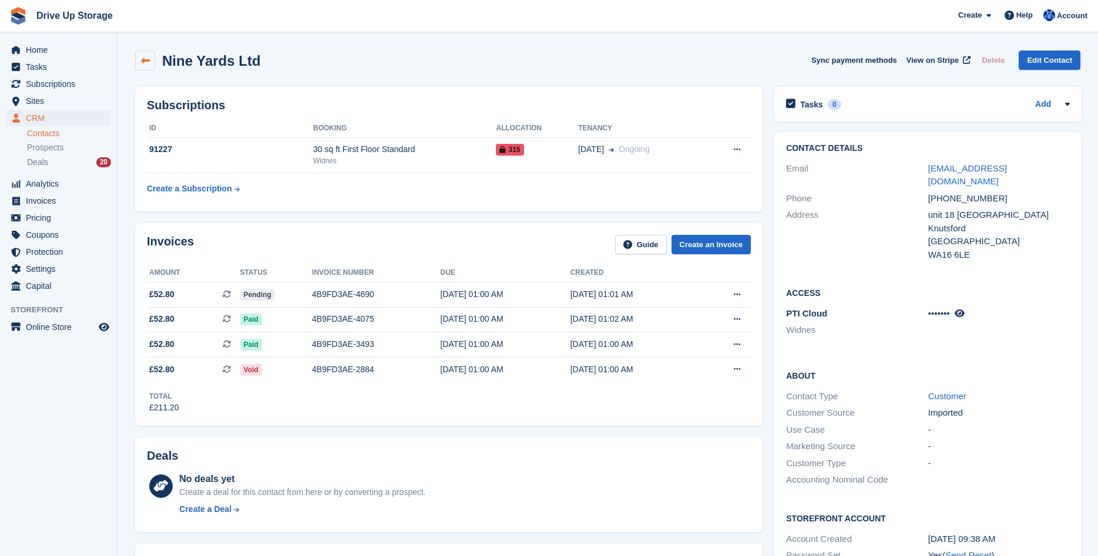
click at [143, 59] on icon at bounding box center [145, 60] width 9 height 9
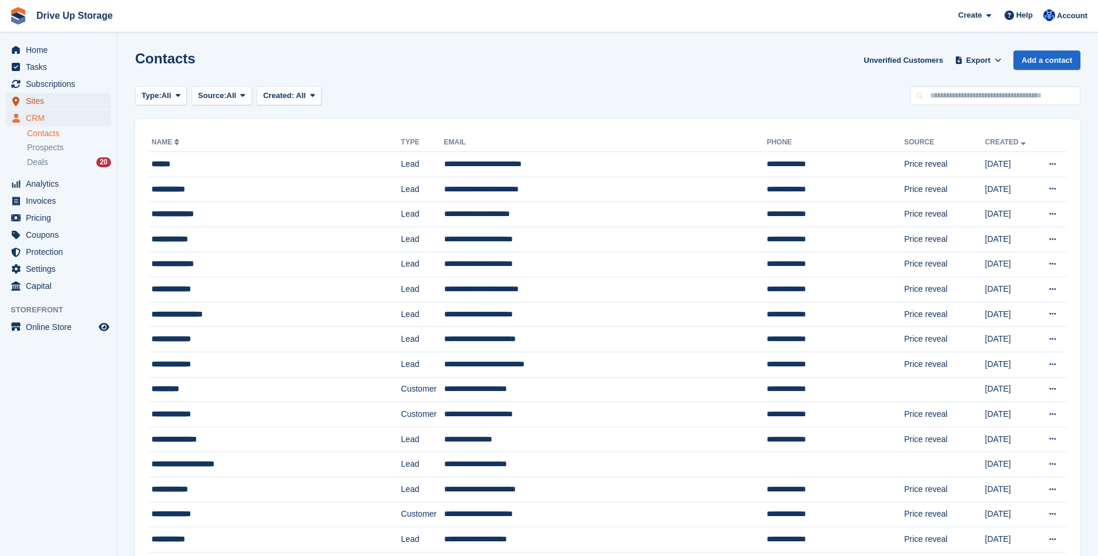
click at [80, 103] on span "Sites" at bounding box center [61, 101] width 70 height 16
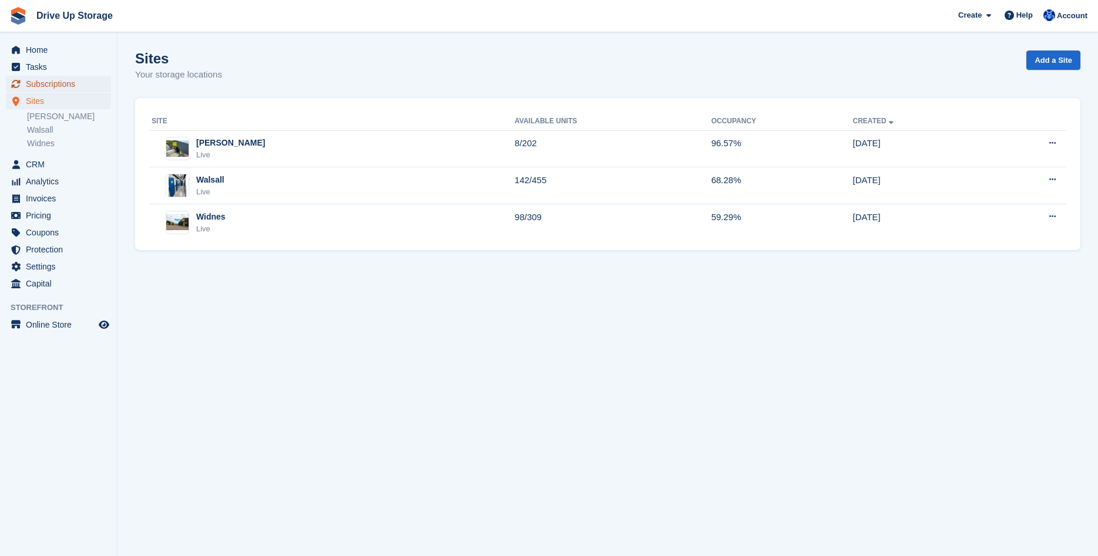
click at [62, 87] on span "Subscriptions" at bounding box center [61, 84] width 70 height 16
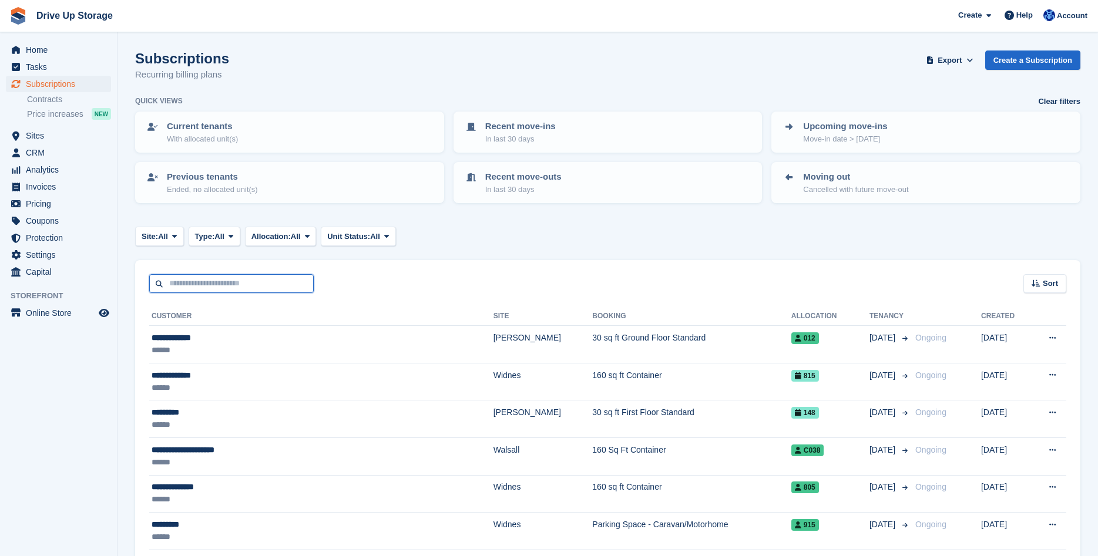
click at [253, 287] on input "text" at bounding box center [231, 283] width 164 height 19
type input "*********"
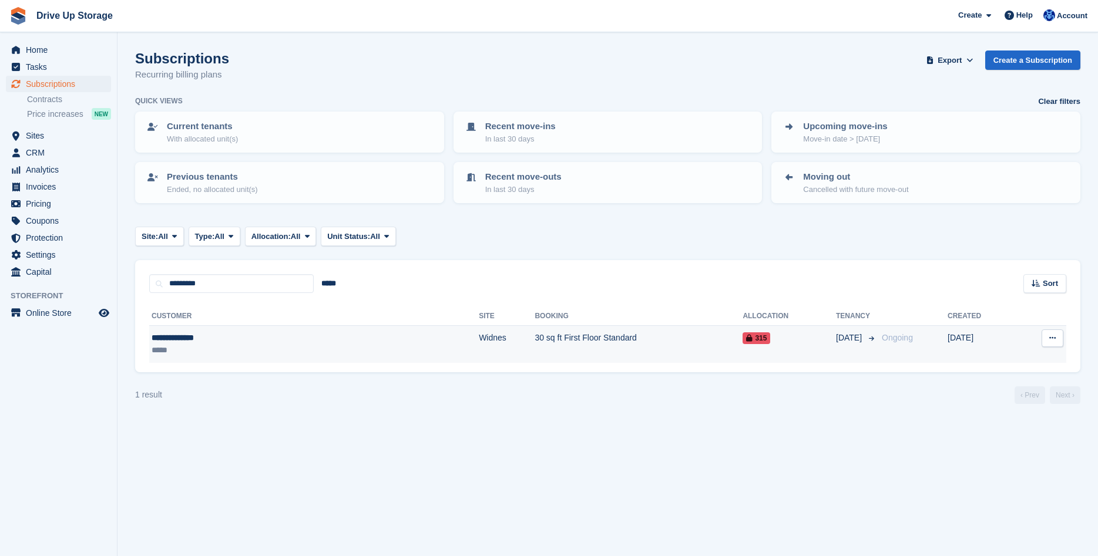
click at [534, 338] on td "30 sq ft First Floor Standard" at bounding box center [638, 344] width 208 height 37
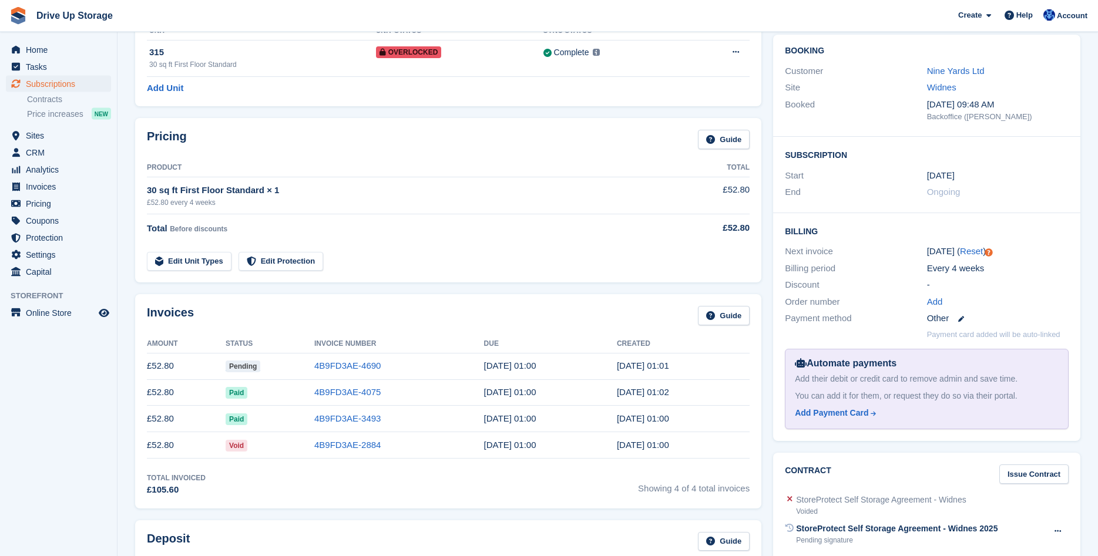
scroll to position [120, 0]
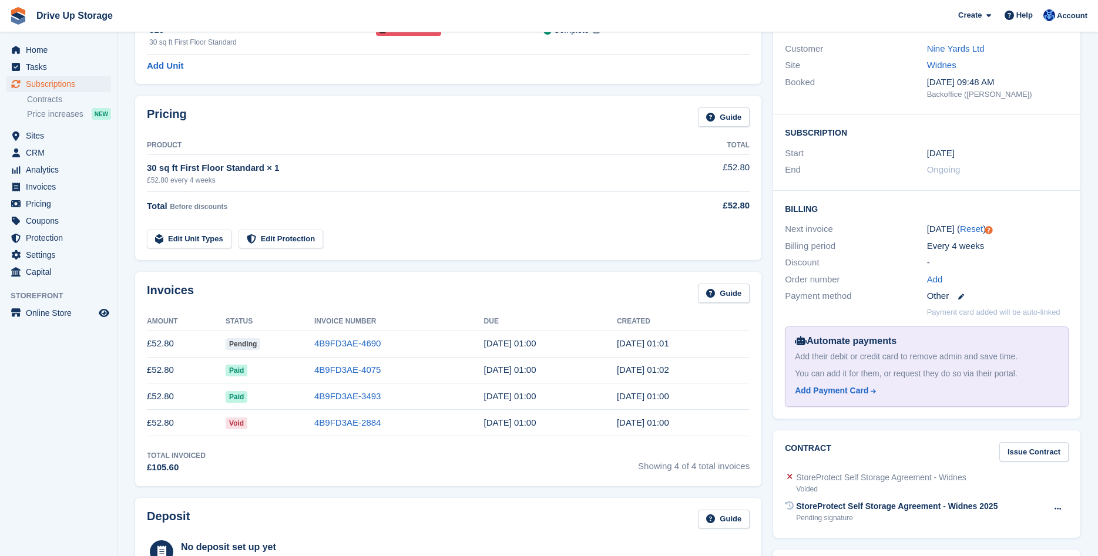
click at [718, 347] on td "[DATE] 01:01" at bounding box center [683, 344] width 133 height 26
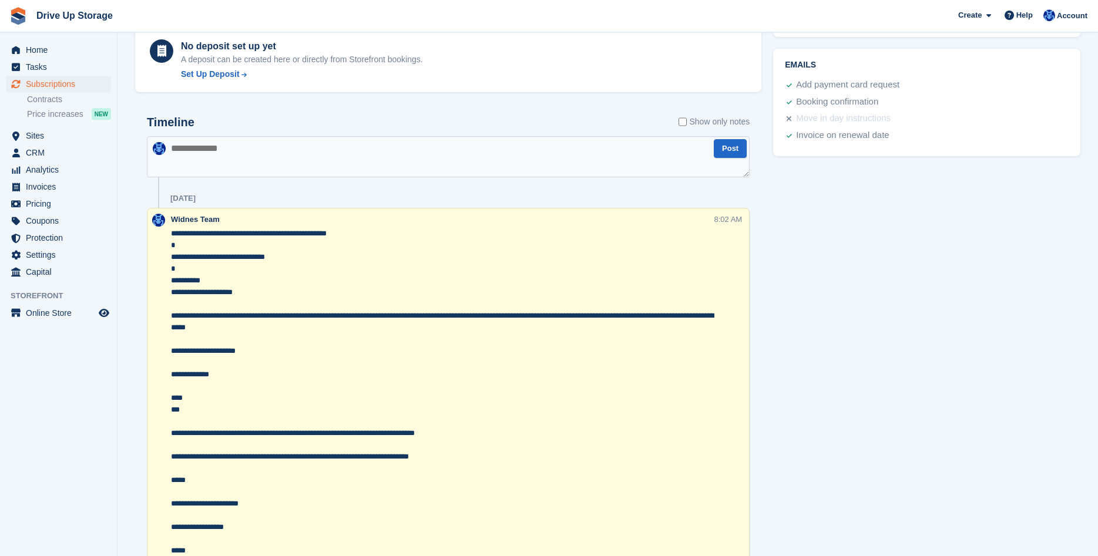
scroll to position [659, 0]
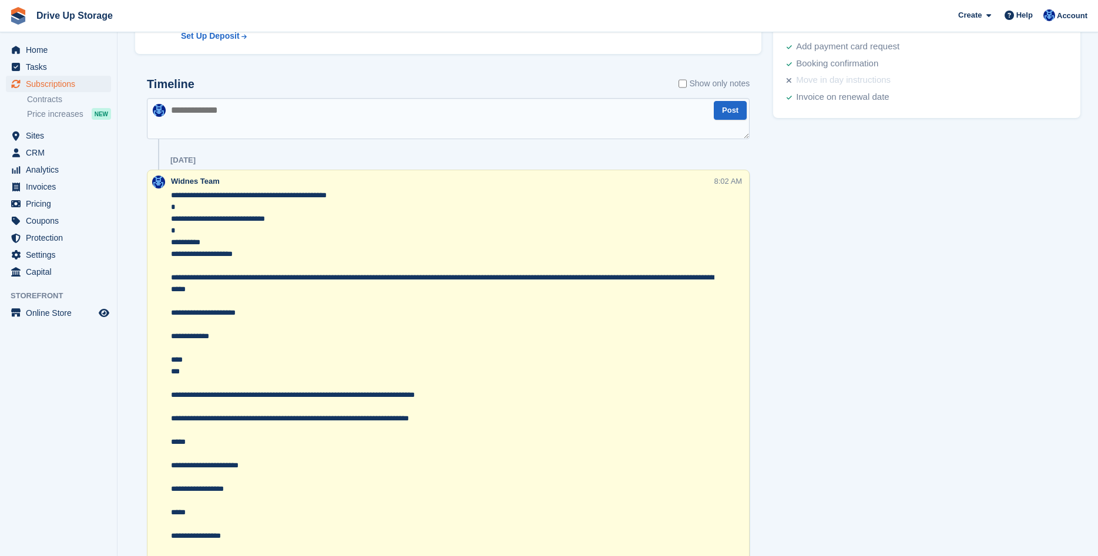
click at [273, 123] on textarea at bounding box center [448, 118] width 603 height 41
paste textarea "**********"
type textarea "**********"
click at [730, 112] on button "Post" at bounding box center [730, 110] width 33 height 19
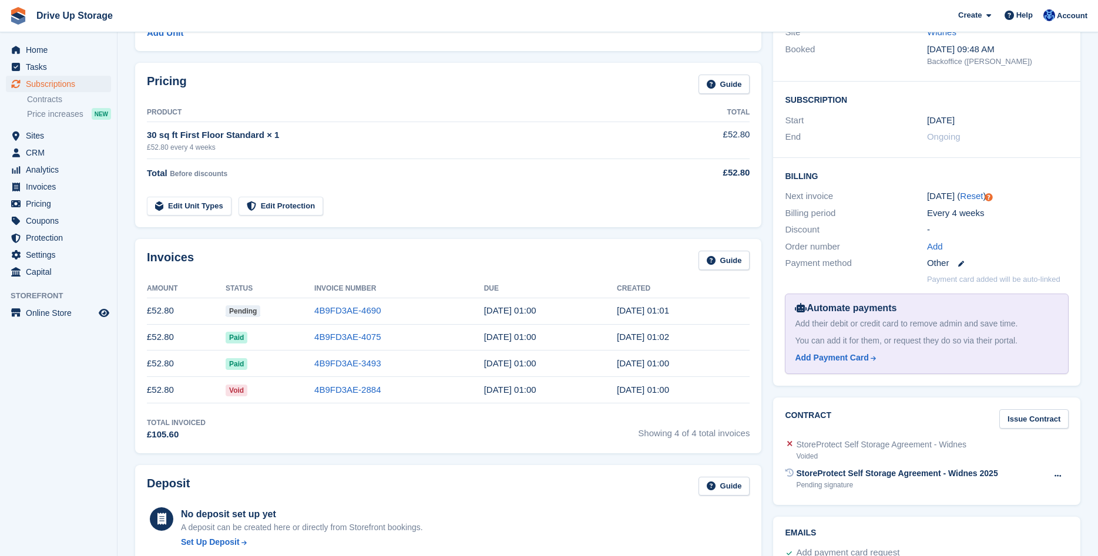
scroll to position [0, 0]
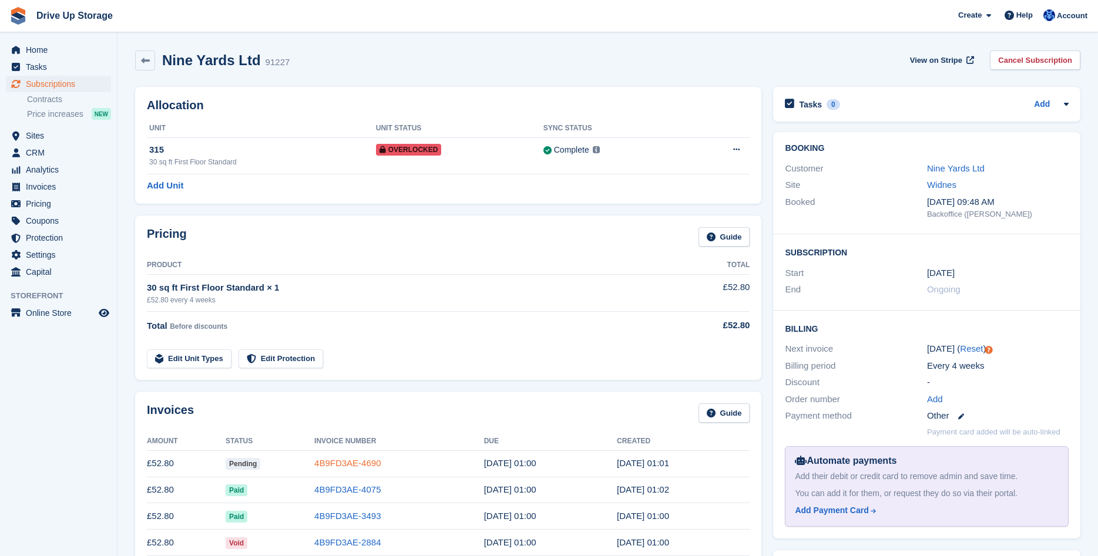
click at [356, 460] on link "4B9FD3AE-4690" at bounding box center [347, 463] width 66 height 10
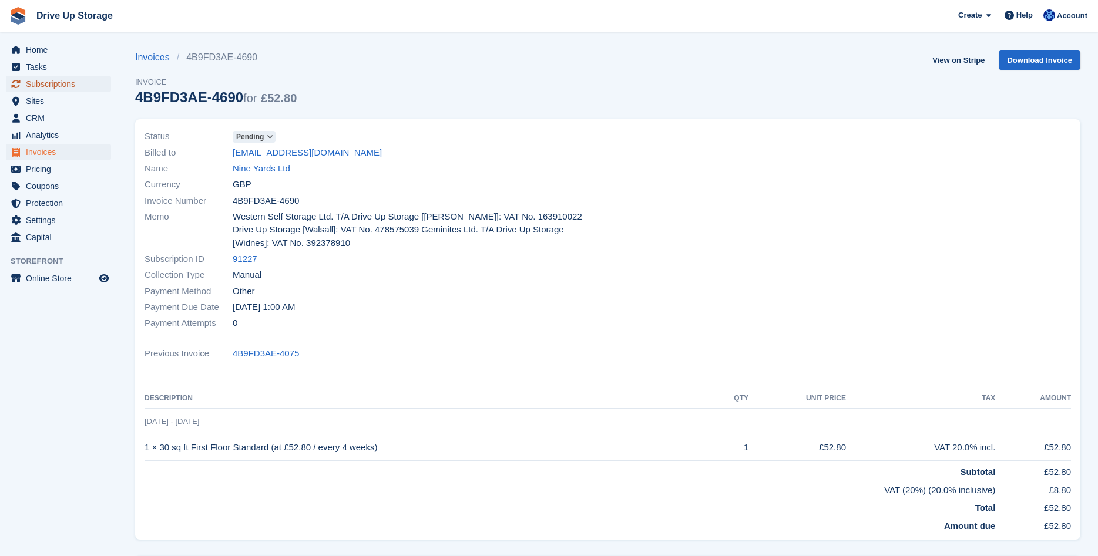
click at [43, 84] on span "Subscriptions" at bounding box center [61, 84] width 70 height 16
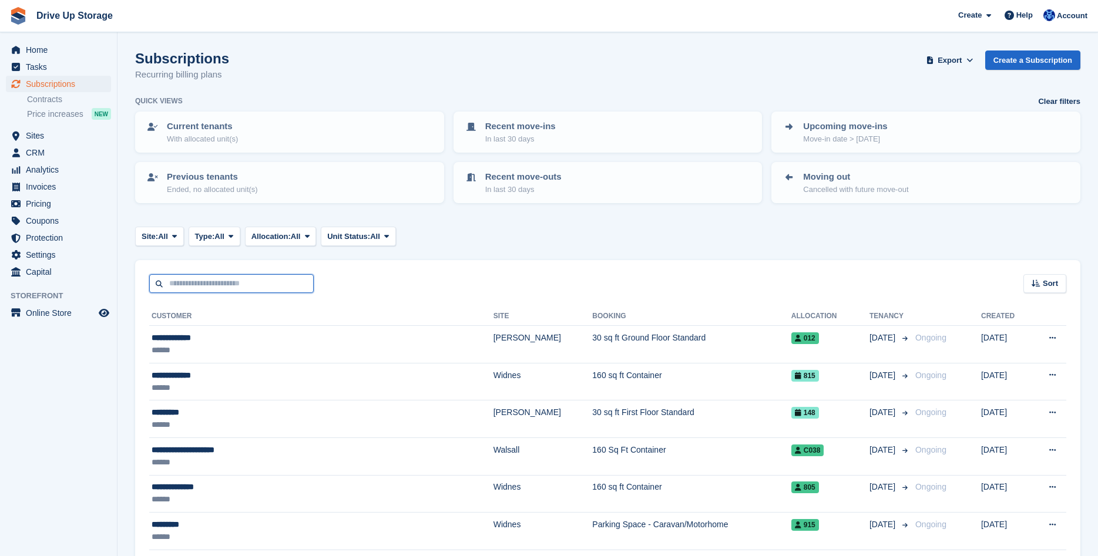
click at [209, 290] on input "text" at bounding box center [231, 283] width 164 height 19
type input "**********"
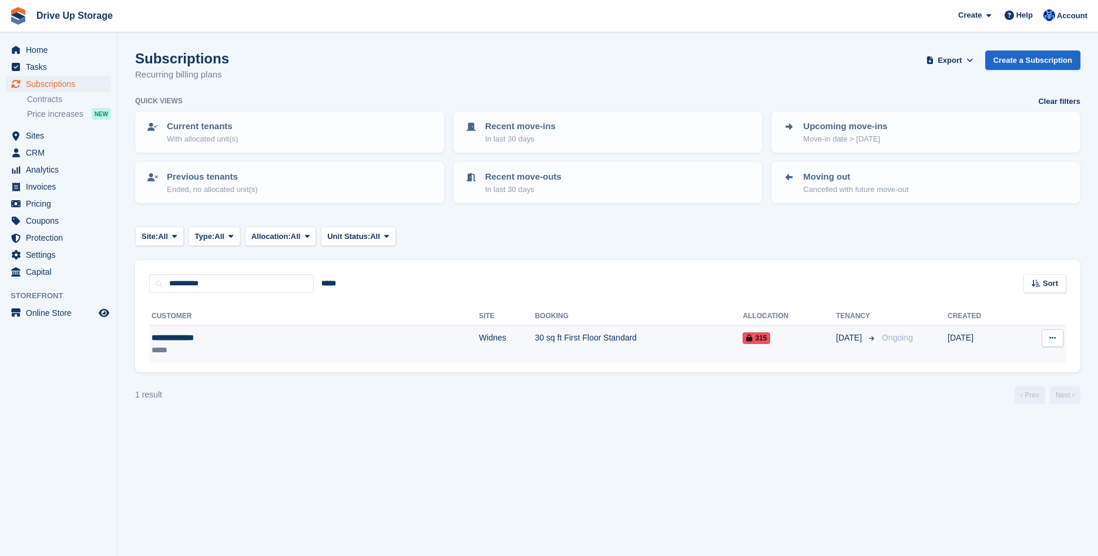
click at [534, 347] on td "30 sq ft First Floor Standard" at bounding box center [638, 344] width 208 height 37
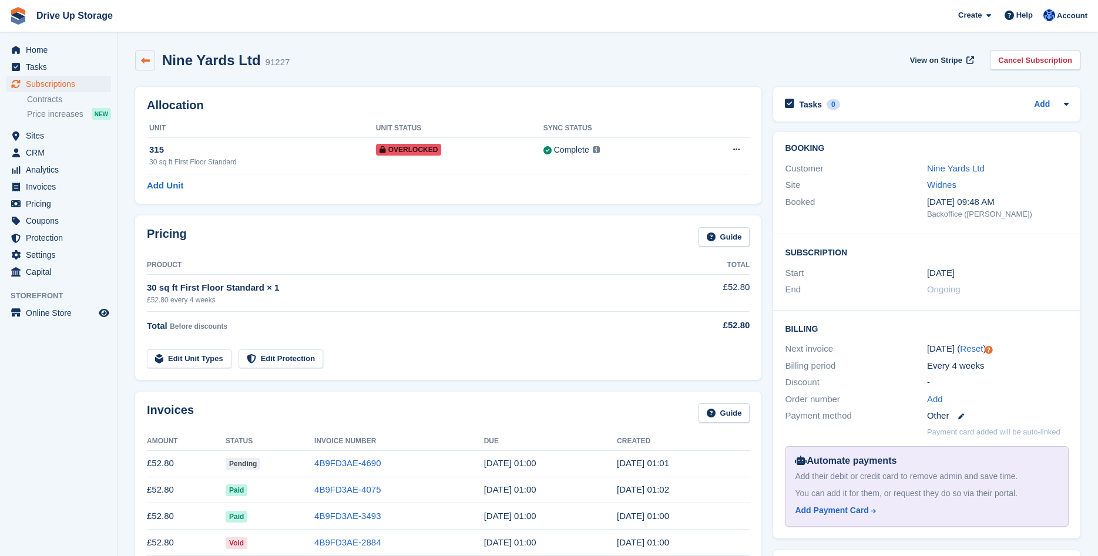
click at [153, 66] on link at bounding box center [145, 61] width 20 height 20
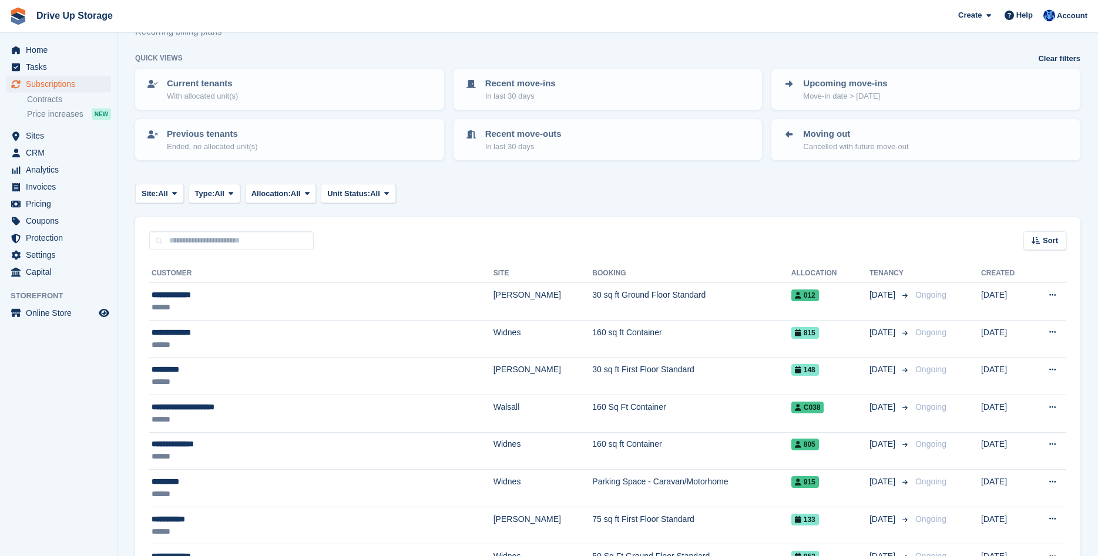
scroll to position [60, 0]
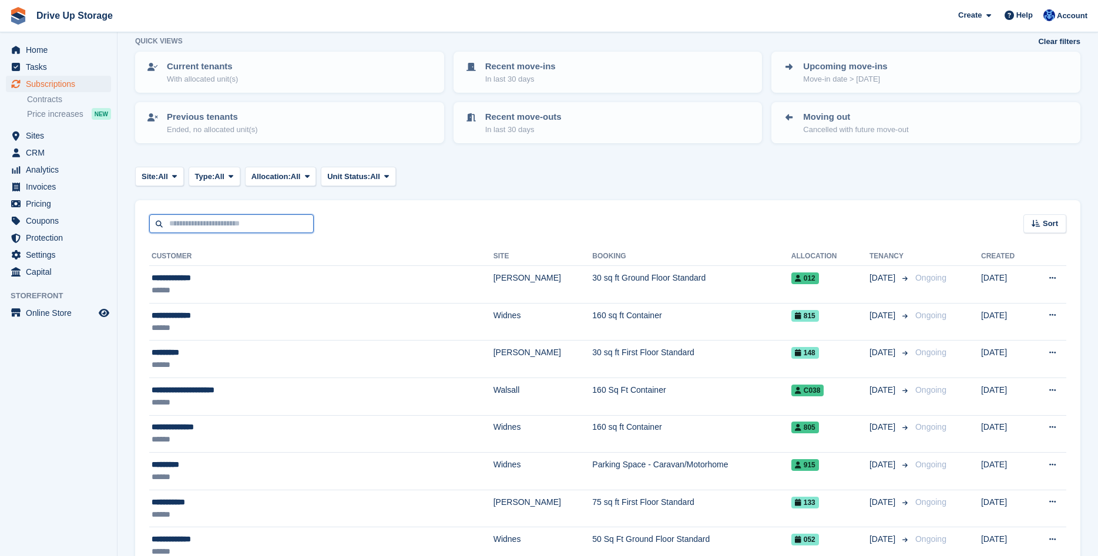
click at [240, 224] on input "text" at bounding box center [231, 223] width 164 height 19
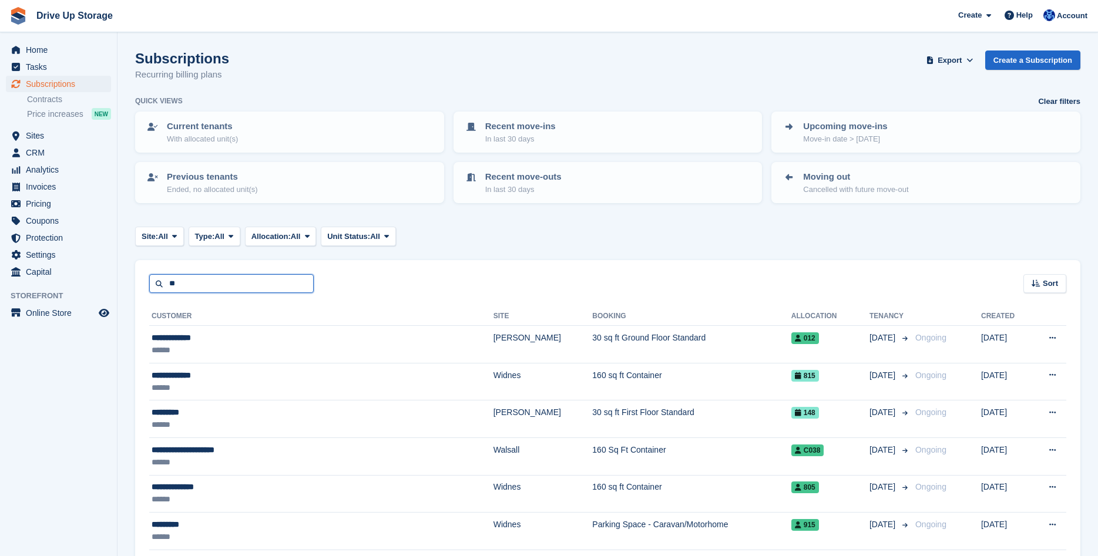
type input "*"
click at [36, 135] on span "Sites" at bounding box center [61, 135] width 70 height 16
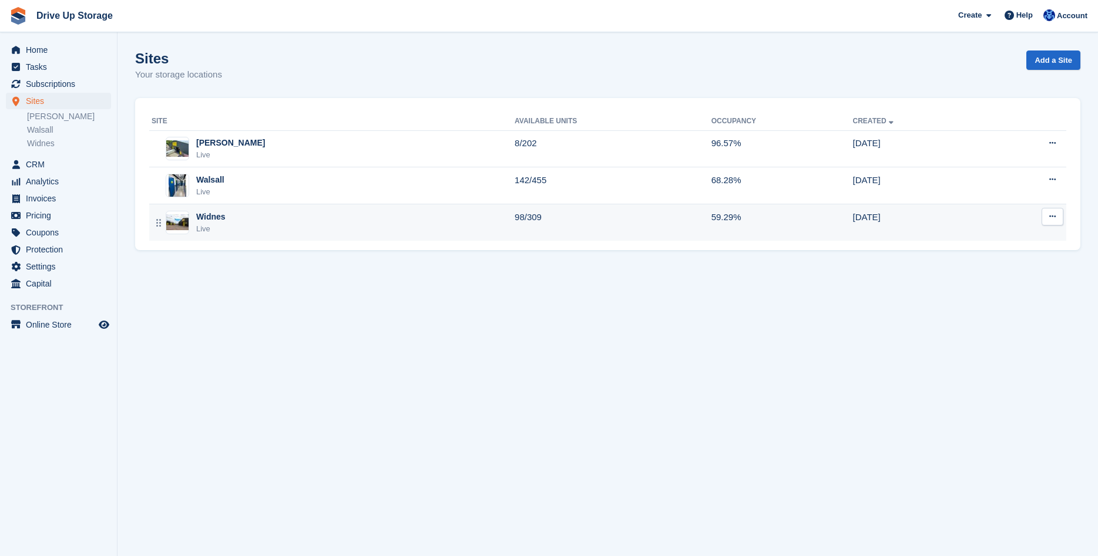
click at [248, 220] on div "Widnes Live" at bounding box center [333, 223] width 363 height 24
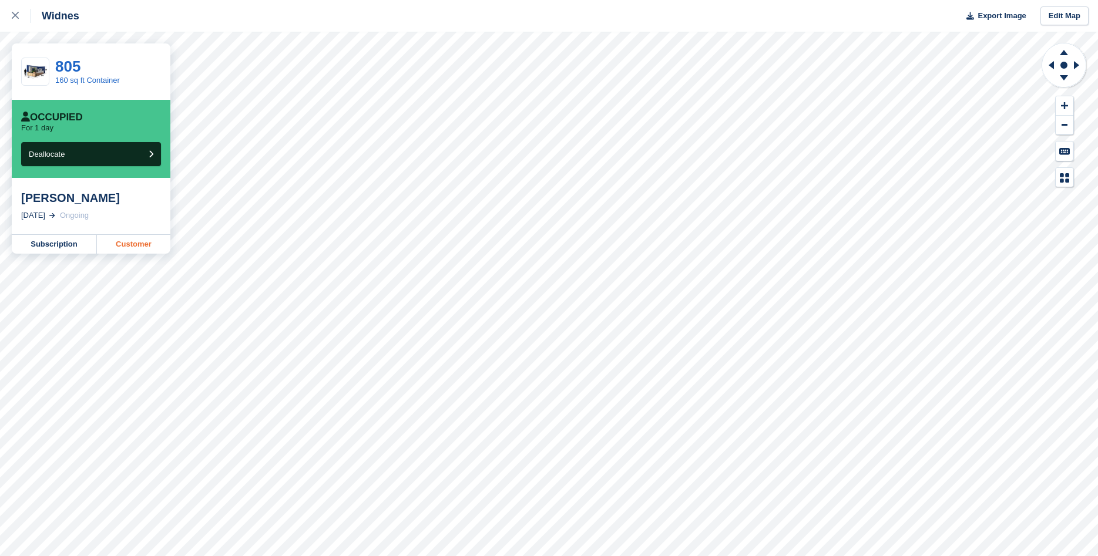
click at [146, 243] on link "Customer" at bounding box center [133, 244] width 73 height 19
click at [14, 16] on icon at bounding box center [15, 15] width 7 height 7
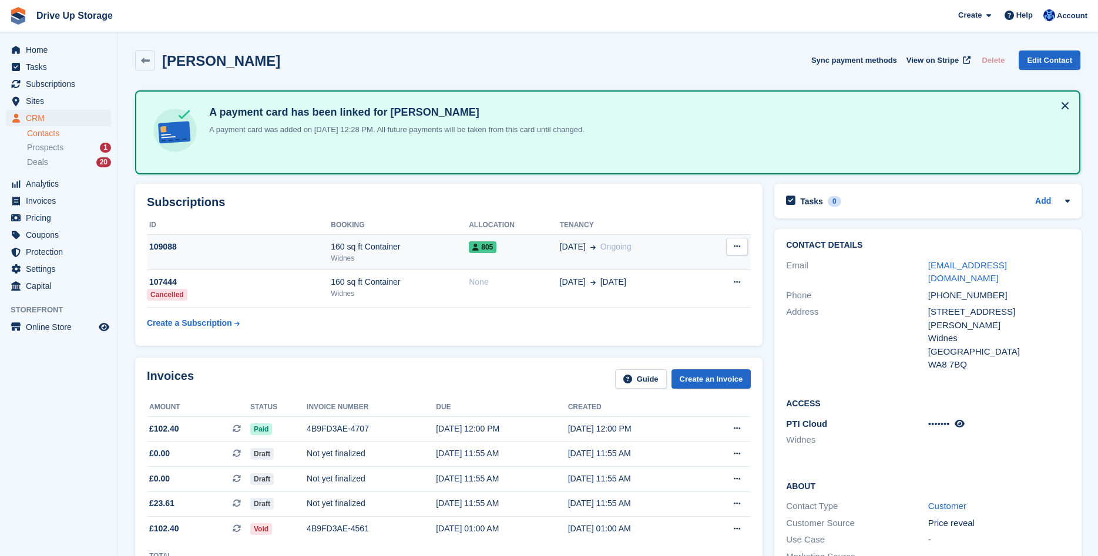
click at [740, 249] on button at bounding box center [737, 247] width 22 height 18
click at [389, 241] on div "160 sq ft Container" at bounding box center [400, 247] width 138 height 12
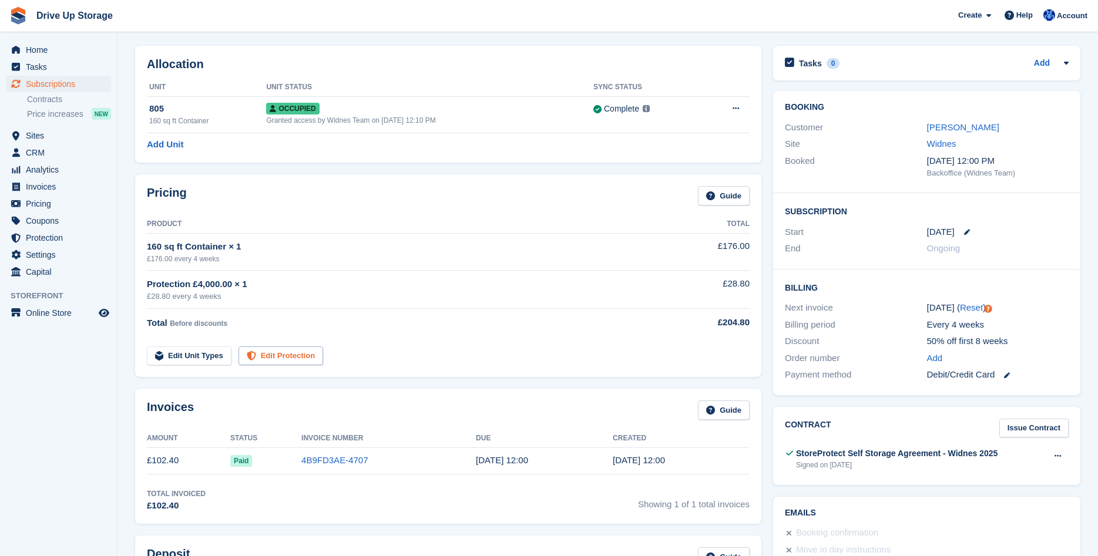
scroll to position [60, 0]
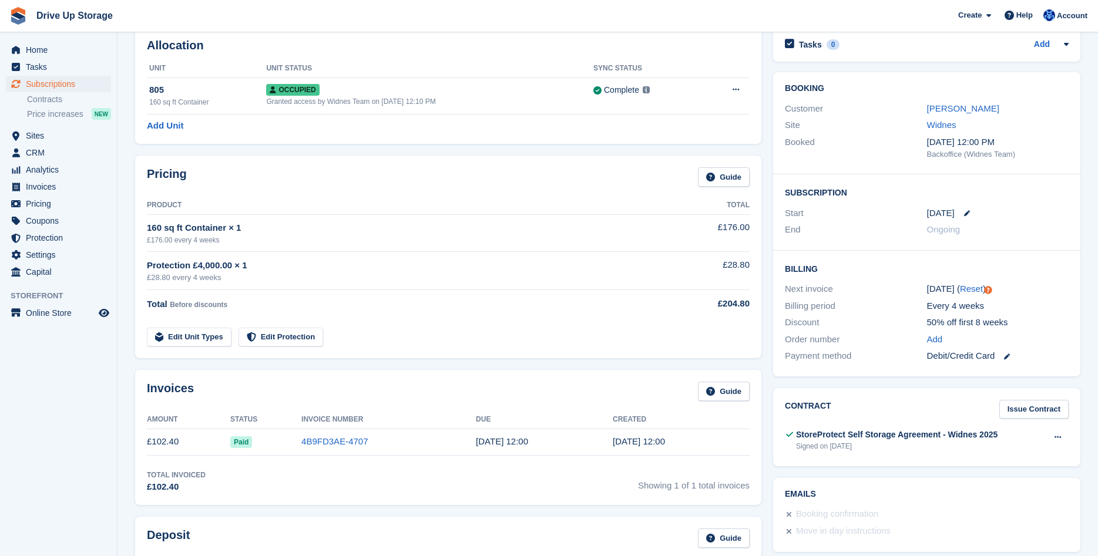
drag, startPoint x: 172, startPoint y: 282, endPoint x: 592, endPoint y: 273, distance: 420.6
click at [592, 273] on div "£28.80 every 4 weeks" at bounding box center [402, 278] width 510 height 12
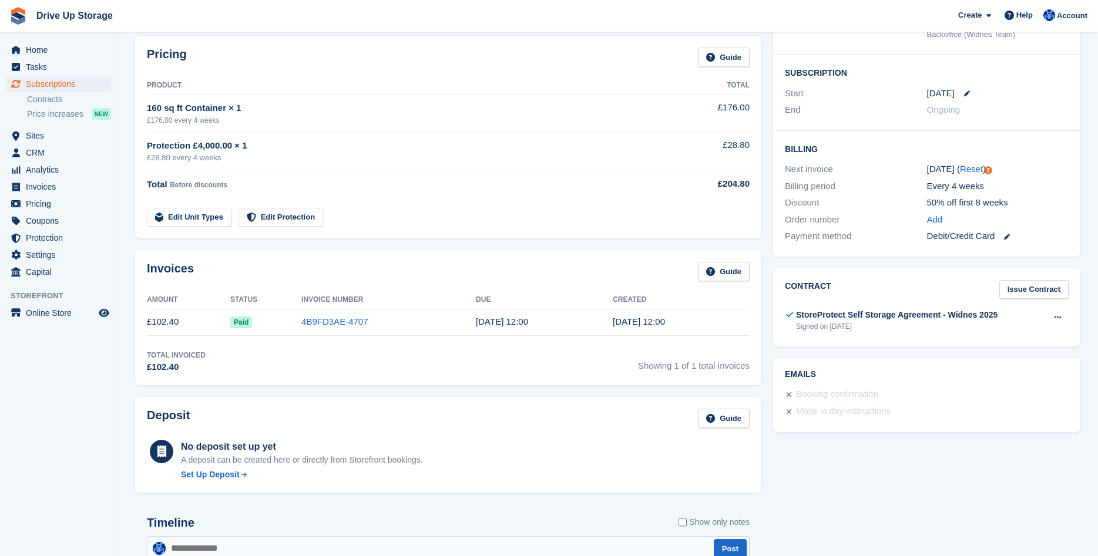
scroll to position [0, 0]
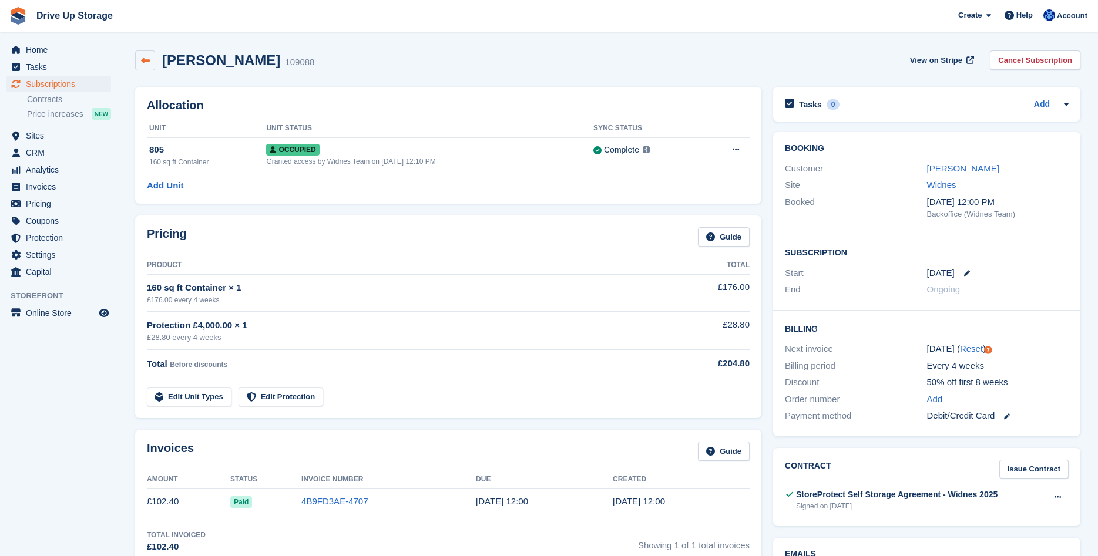
click at [149, 63] on icon at bounding box center [145, 60] width 9 height 9
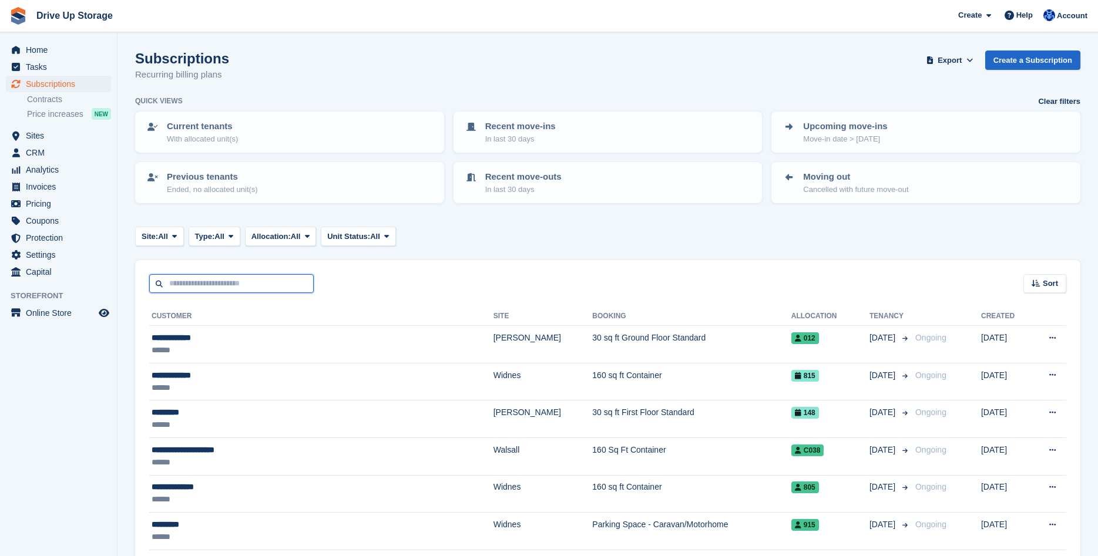
click at [216, 278] on input "text" at bounding box center [231, 283] width 164 height 19
type input "******"
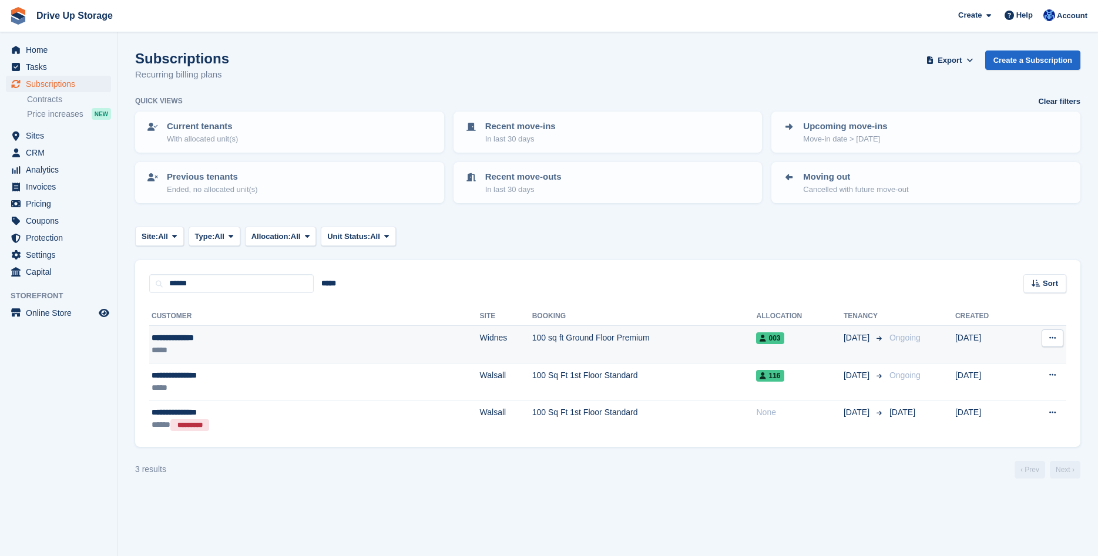
click at [297, 345] on div "*****" at bounding box center [237, 350] width 171 height 12
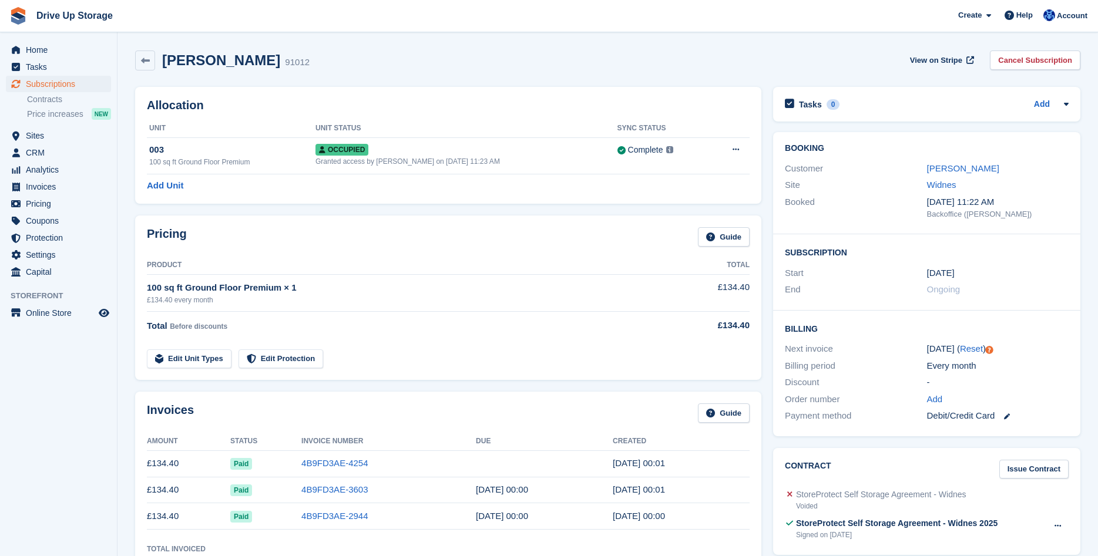
scroll to position [60, 0]
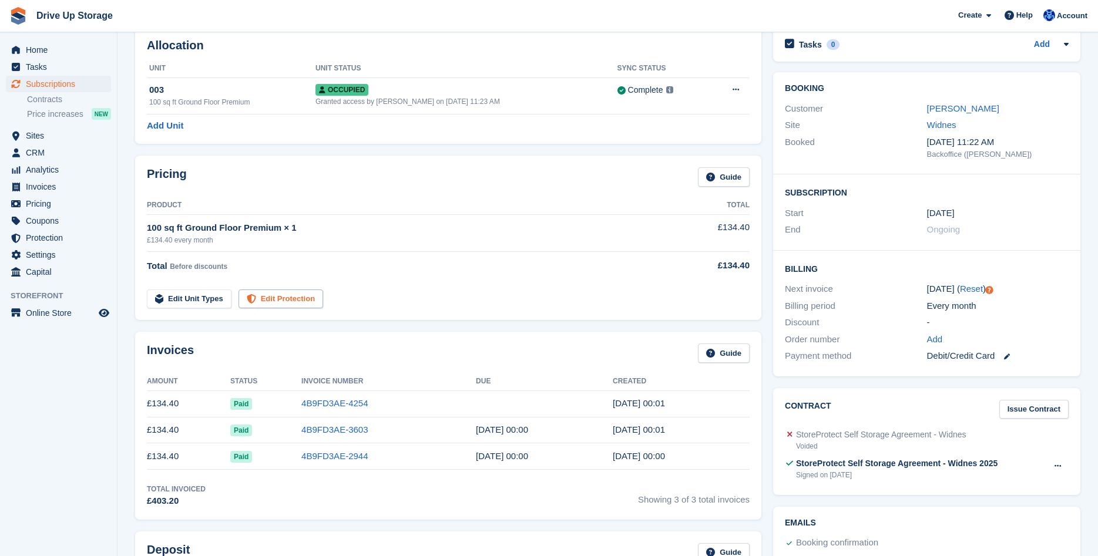
click at [275, 297] on link "Edit Protection" at bounding box center [280, 299] width 85 height 19
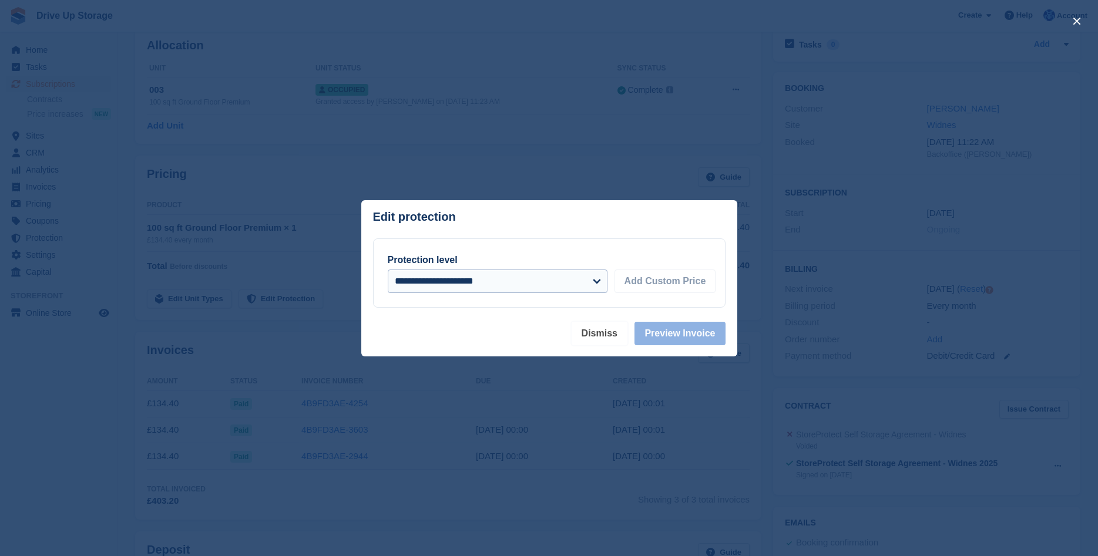
click at [605, 336] on button "Dismiss" at bounding box center [599, 333] width 56 height 23
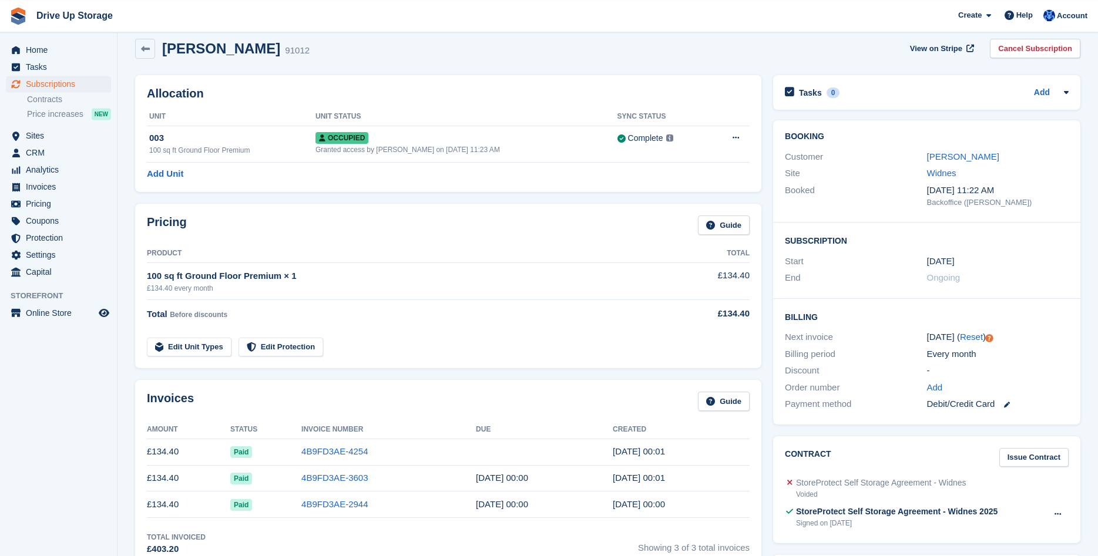
scroll to position [0, 0]
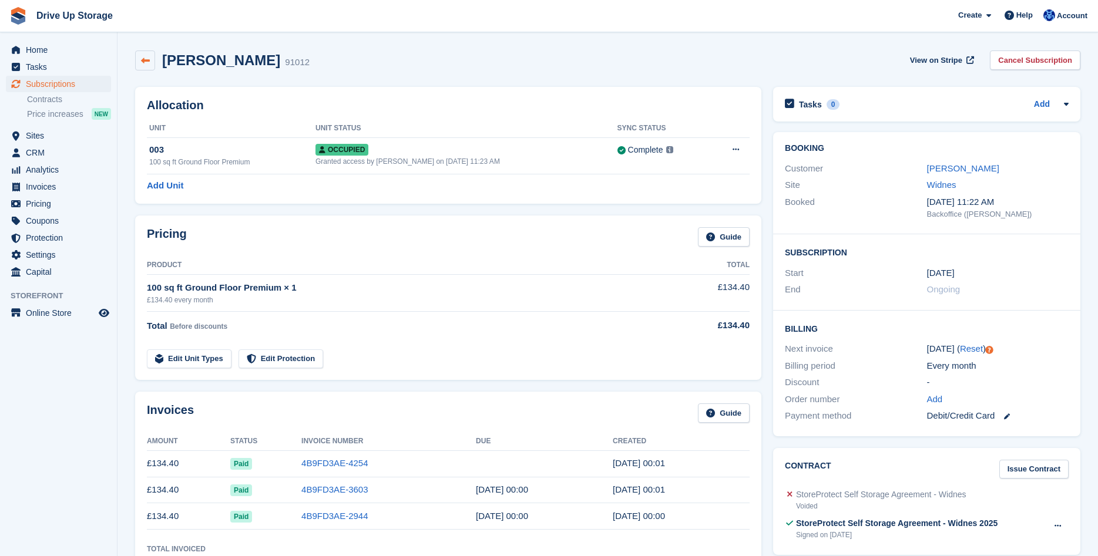
click at [153, 60] on link at bounding box center [145, 61] width 20 height 20
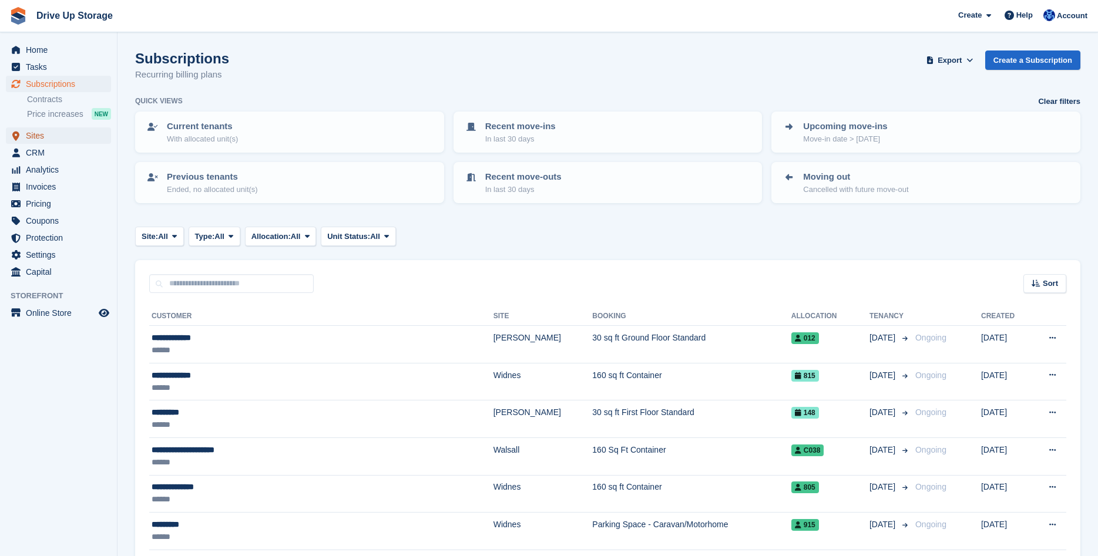
click at [45, 133] on span "Sites" at bounding box center [61, 135] width 70 height 16
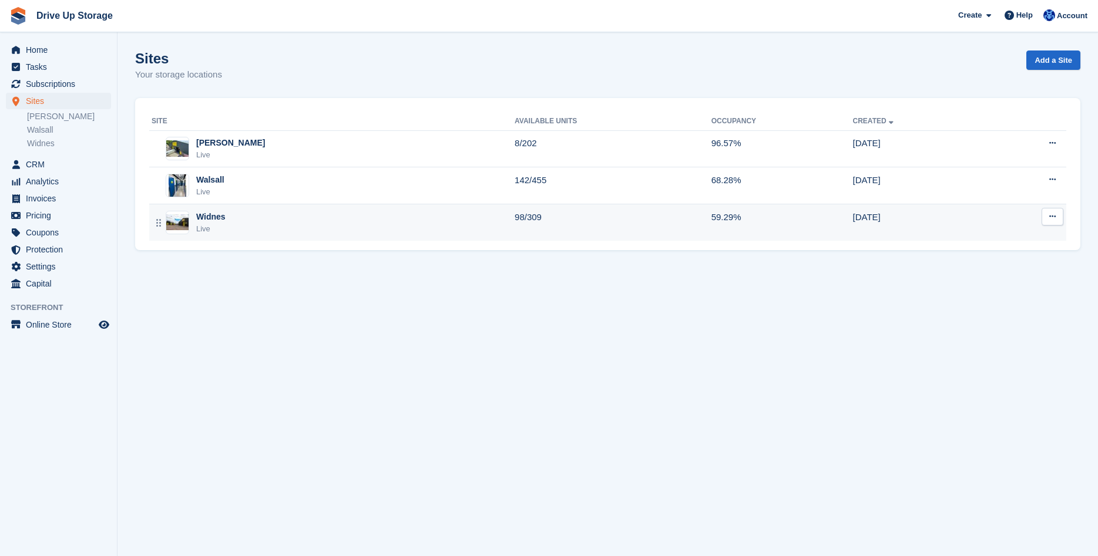
click at [327, 224] on div "Widnes Live" at bounding box center [333, 223] width 363 height 24
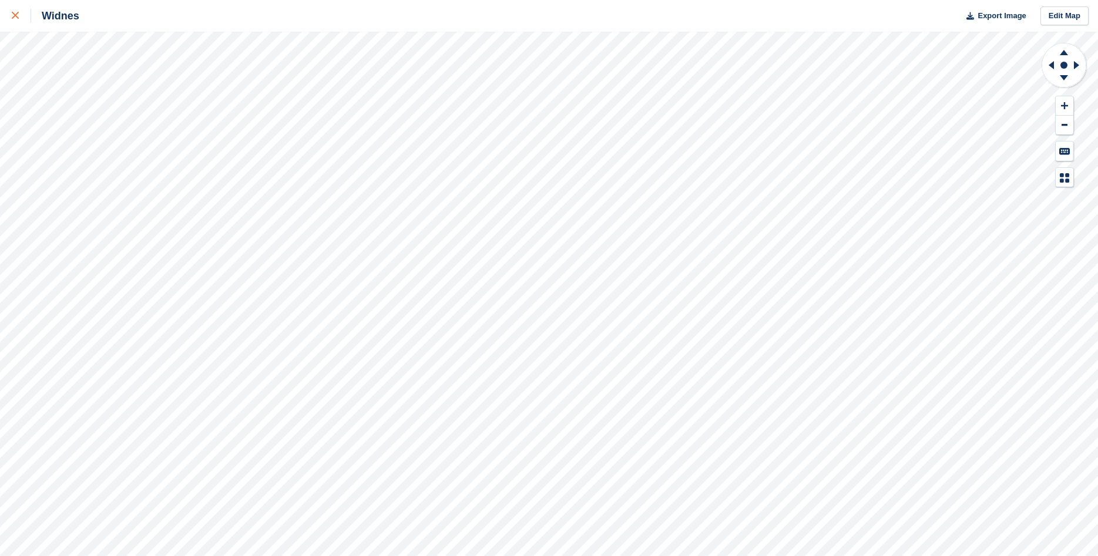
click at [16, 15] on icon at bounding box center [15, 15] width 7 height 7
